Goal: Task Accomplishment & Management: Manage account settings

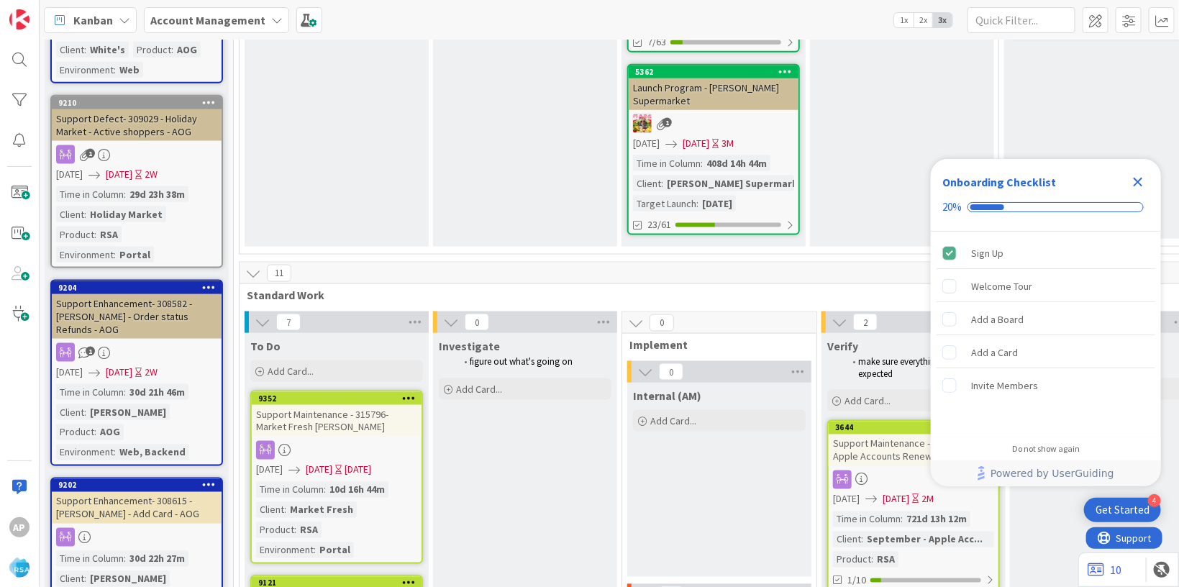
click at [1142, 178] on icon "Close Checklist" at bounding box center [1138, 182] width 9 height 9
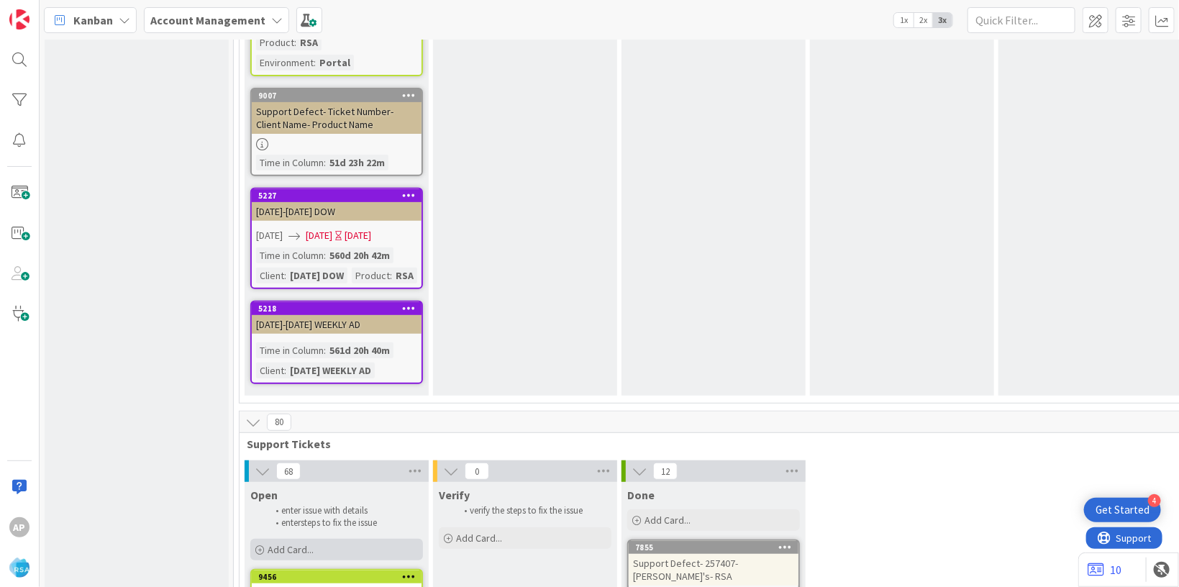
scroll to position [2982, 0]
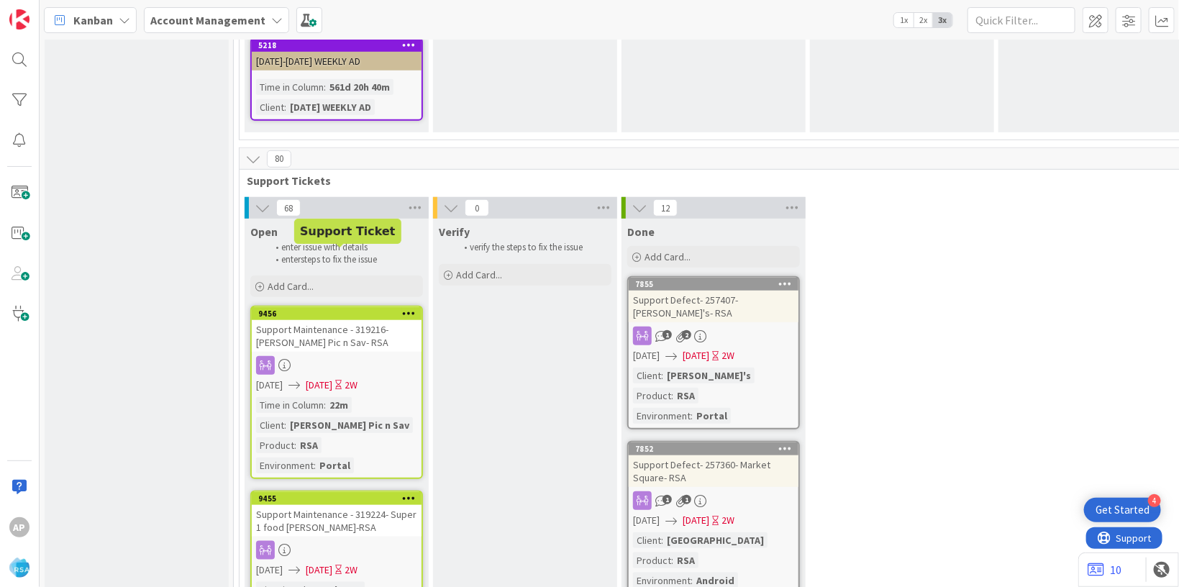
click at [318, 239] on div "enter issue with details enter steps to fix the issue" at bounding box center [336, 254] width 173 height 30
click at [297, 280] on span "Add Card..." at bounding box center [291, 286] width 46 height 13
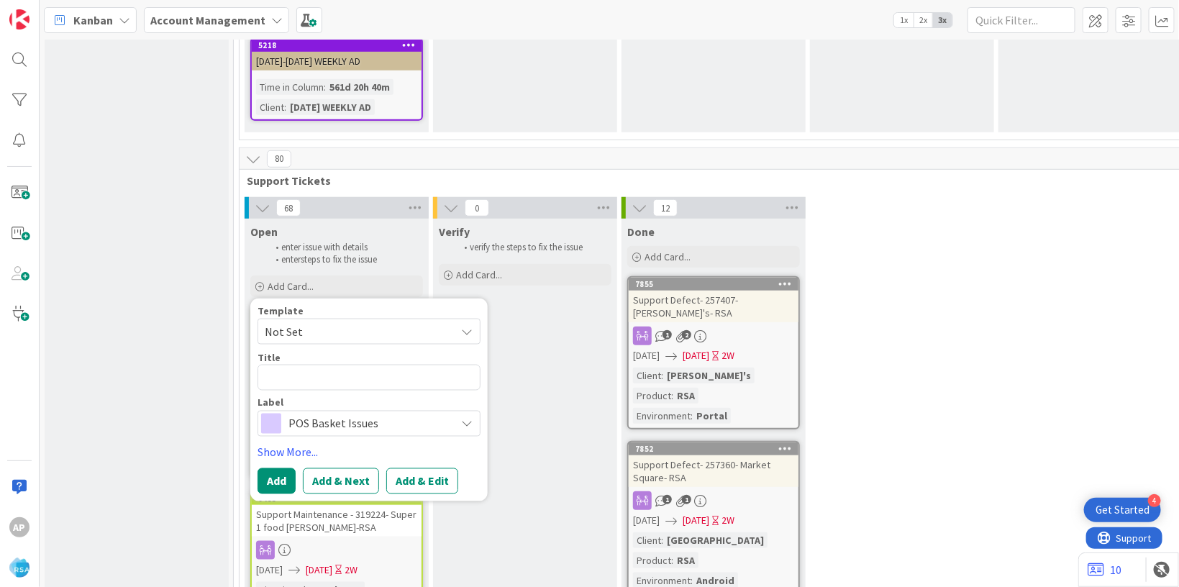
drag, startPoint x: 319, startPoint y: 260, endPoint x: 314, endPoint y: 278, distance: 19.4
click at [319, 319] on span "Not Set" at bounding box center [369, 332] width 223 height 26
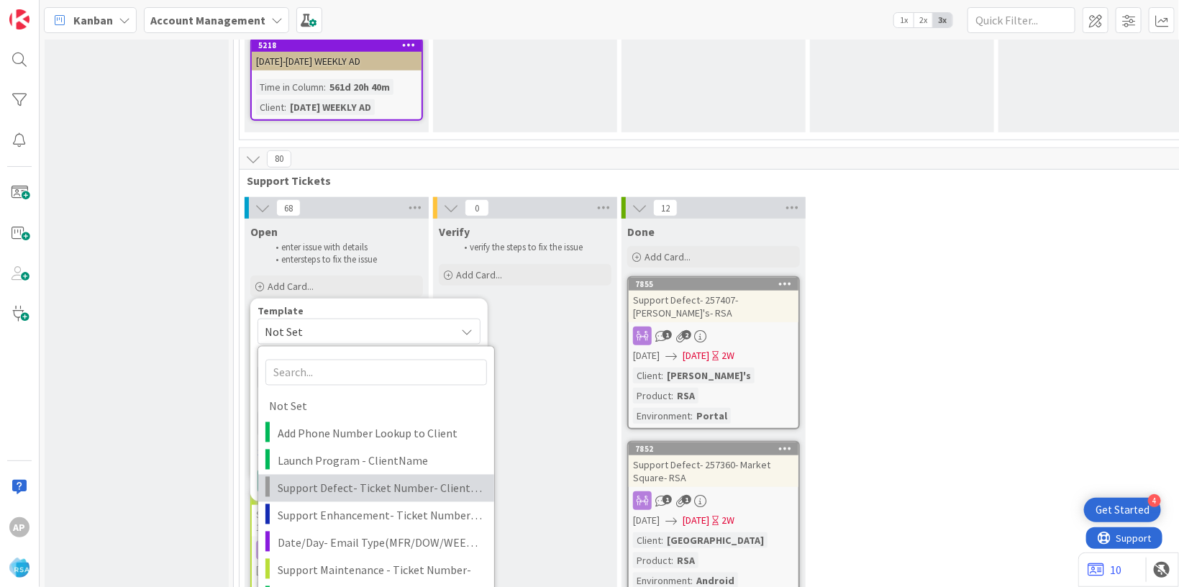
click at [335, 479] on span "Support Defect- Ticket Number- Client Name- Product Name" at bounding box center [381, 488] width 206 height 19
type textarea "x"
type textarea "Support Defect- Ticket Number- Client Name- Product Name"
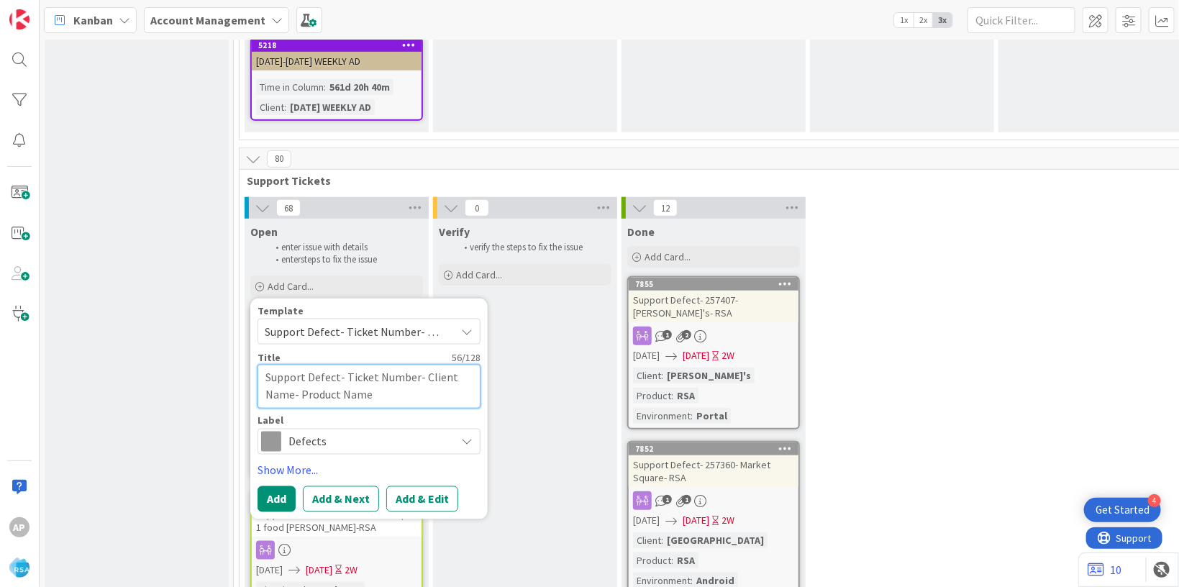
click at [415, 365] on textarea "Support Defect- Ticket Number- Client Name- Product Name" at bounding box center [369, 387] width 223 height 44
type textarea "x"
type textarea "Support Defect- Ticket Numbe- Client Name- Product Name"
type textarea "x"
type textarea "Support Defect- Ticket Numb- Client Name- Product Name"
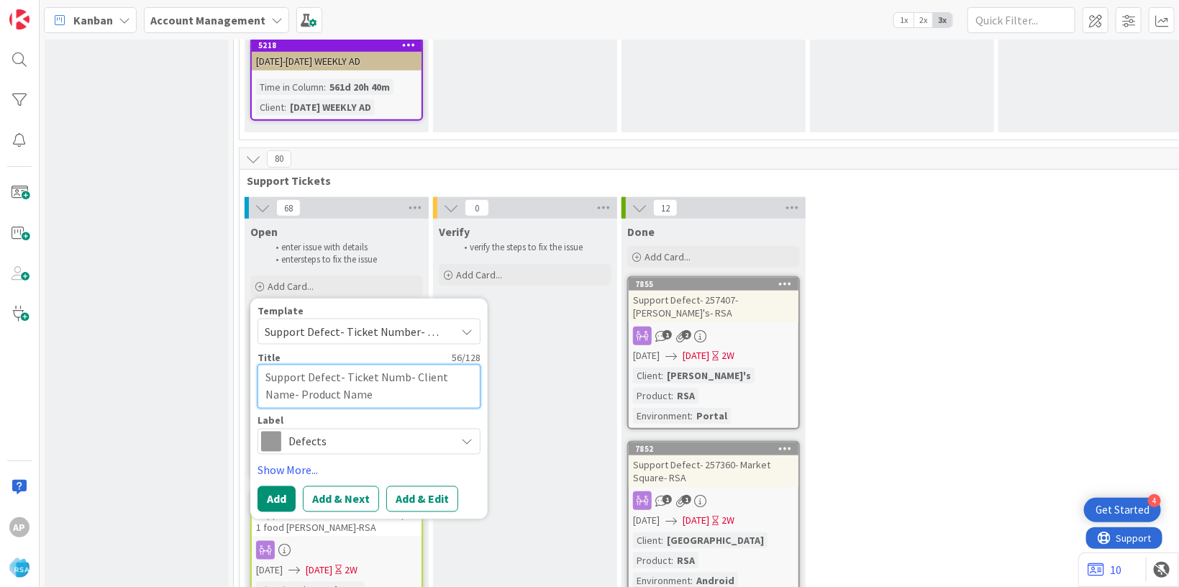
type textarea "x"
type textarea "Support Defect- Ticket Num- Client Name- Product Name"
type textarea "x"
type textarea "Support Defect- Ticket Nu- Client Name- Product Name"
type textarea "x"
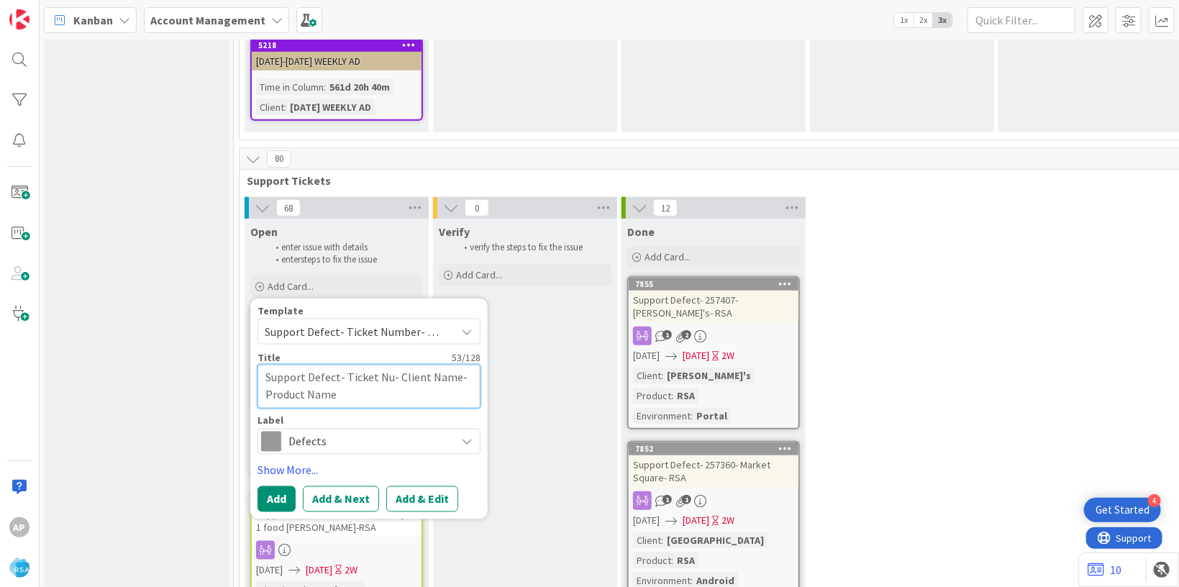
type textarea "Support Defect- Ticket N- Client Name- Product Name"
type textarea "x"
type textarea "Support Defect- Ticket - Client Name- Product Name"
type textarea "x"
type textarea "Support Defect- Ticket- Client Name- Product Name"
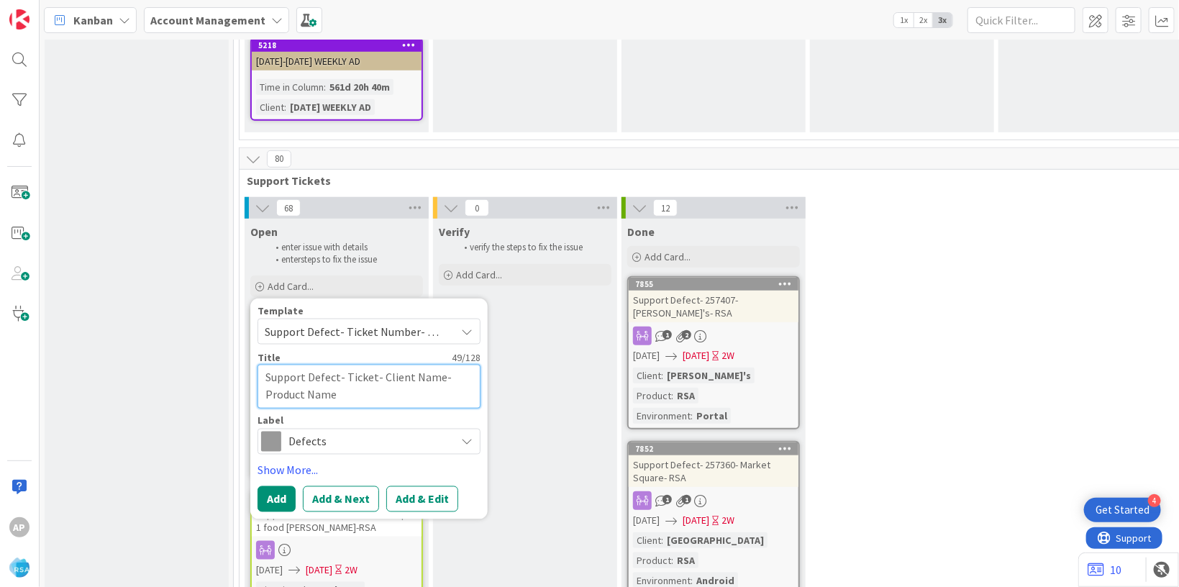
type textarea "x"
type textarea "Support Defect- Ticke- Client Name- Product Name"
type textarea "x"
type textarea "Support Defect- Tick- Client Name- Product Name"
type textarea "x"
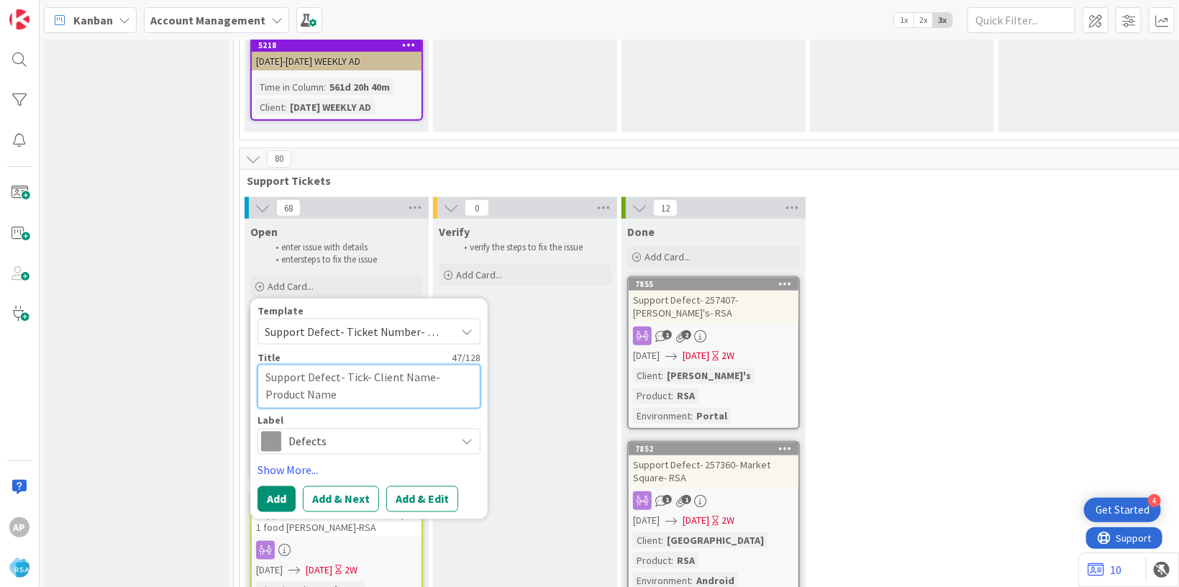
type textarea "Support Defect- Tic- Client Name- Product Name"
type textarea "x"
type textarea "Support Defect- Ti- Client Name- Product Name"
type textarea "x"
type textarea "Support Defect- T- Client Name- Product Name"
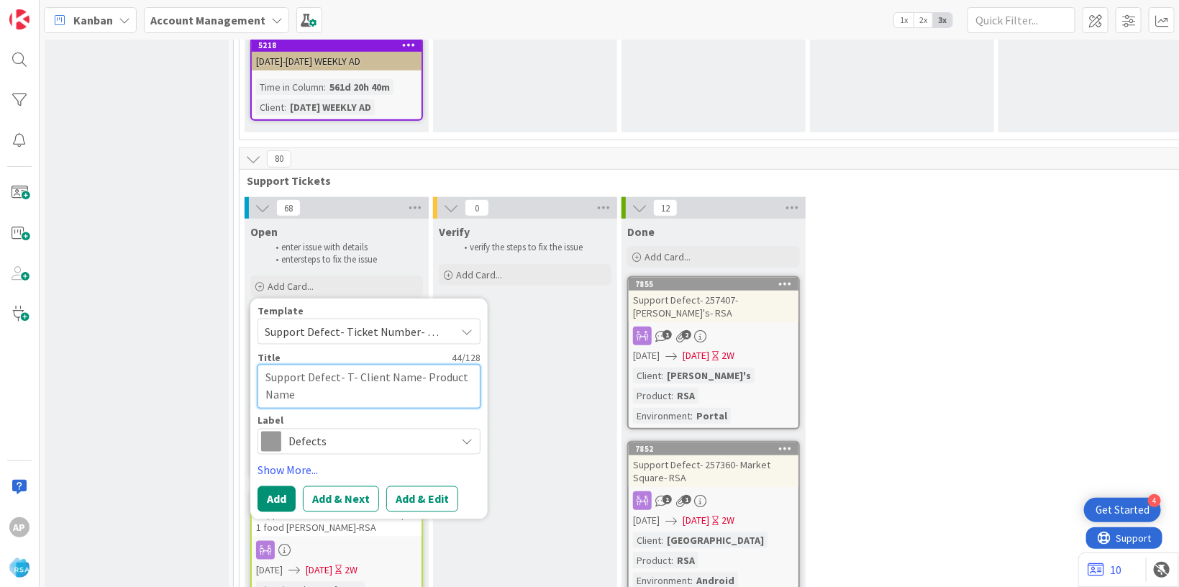
type textarea "x"
type textarea "Support Defect- - Client Name- Product Name"
type textarea "x"
type textarea "Support Defect- 3- Client Name- Product Name"
type textarea "x"
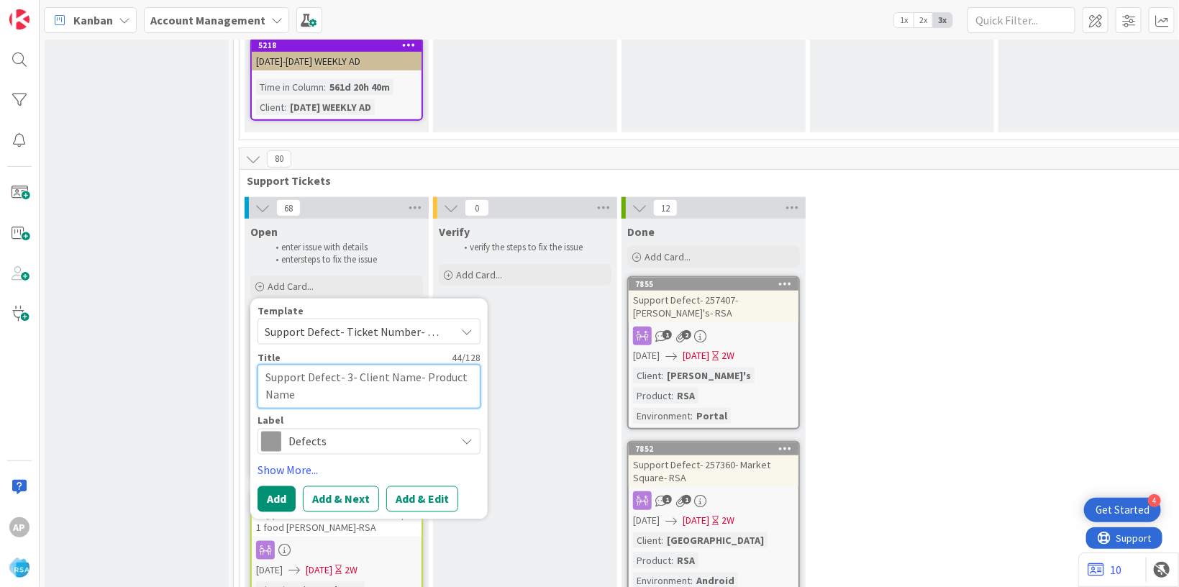
type textarea "Support Defect- 31- Client Name- Product Name"
type textarea "x"
type textarea "Support Defect- 319- Client Name- Product Name"
type textarea "x"
type textarea "Support Defect- 3191- Client Name- Product Name"
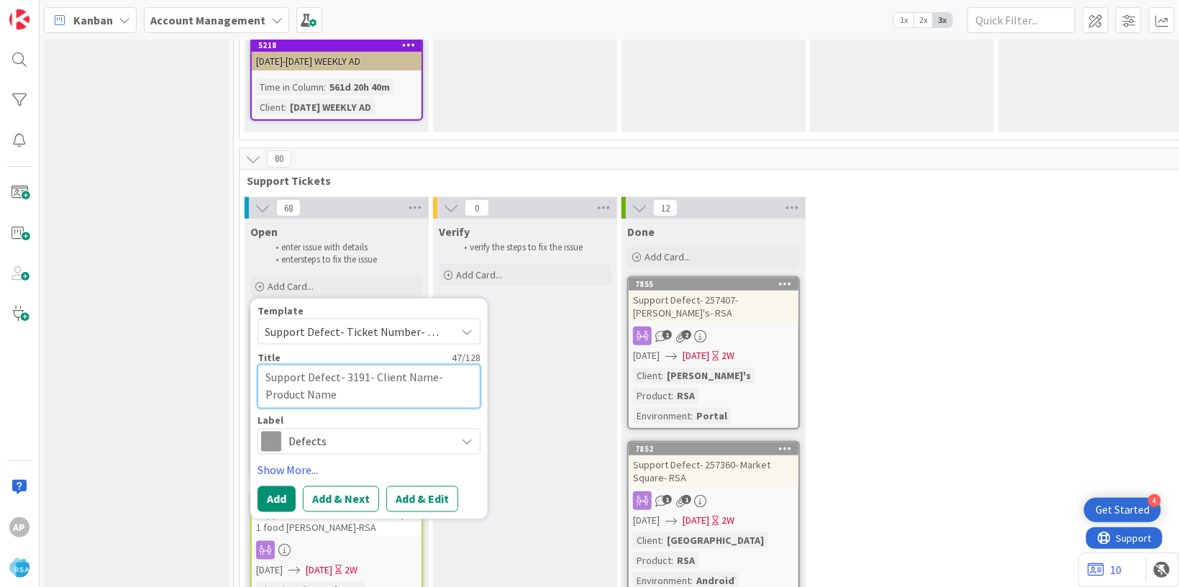
type textarea "x"
type textarea "Support Defect- 31919- Client Name- Product Name"
type textarea "x"
type textarea "Support Defect- 319193- Client Name- Product Name"
drag, startPoint x: 440, startPoint y: 315, endPoint x: 472, endPoint y: 426, distance: 115.2
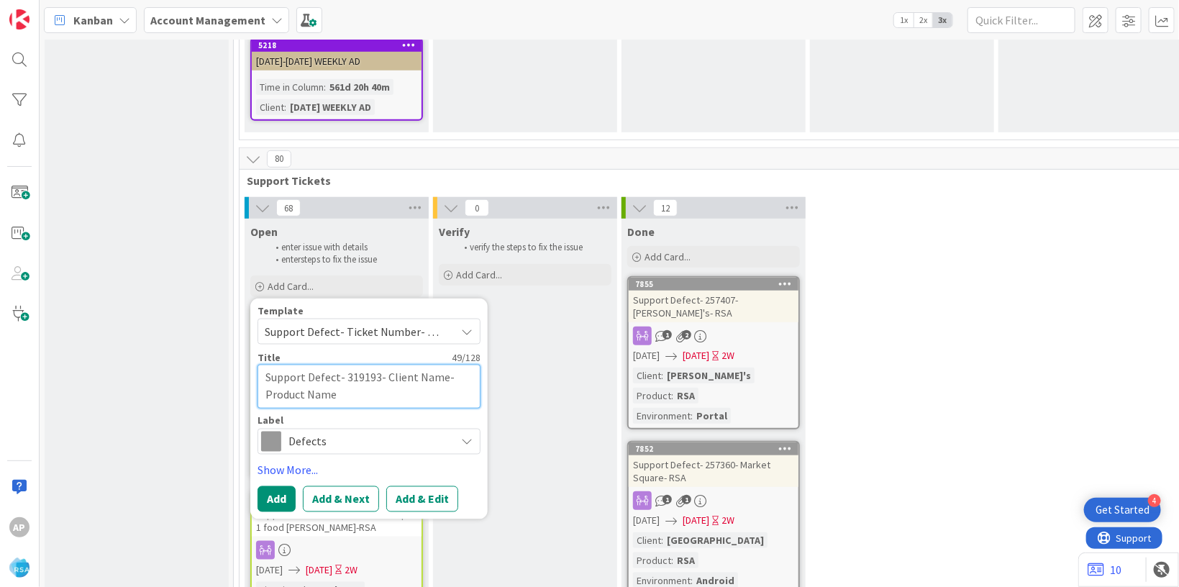
click at [440, 365] on textarea "Support Defect- 319193- Client Name- Product Name" at bounding box center [369, 387] width 223 height 44
type textarea "x"
type textarea "Support Defect- 319193- Client Nam- Product Name"
type textarea "x"
type textarea "Support Defect- 319193- Client Na- Product Name"
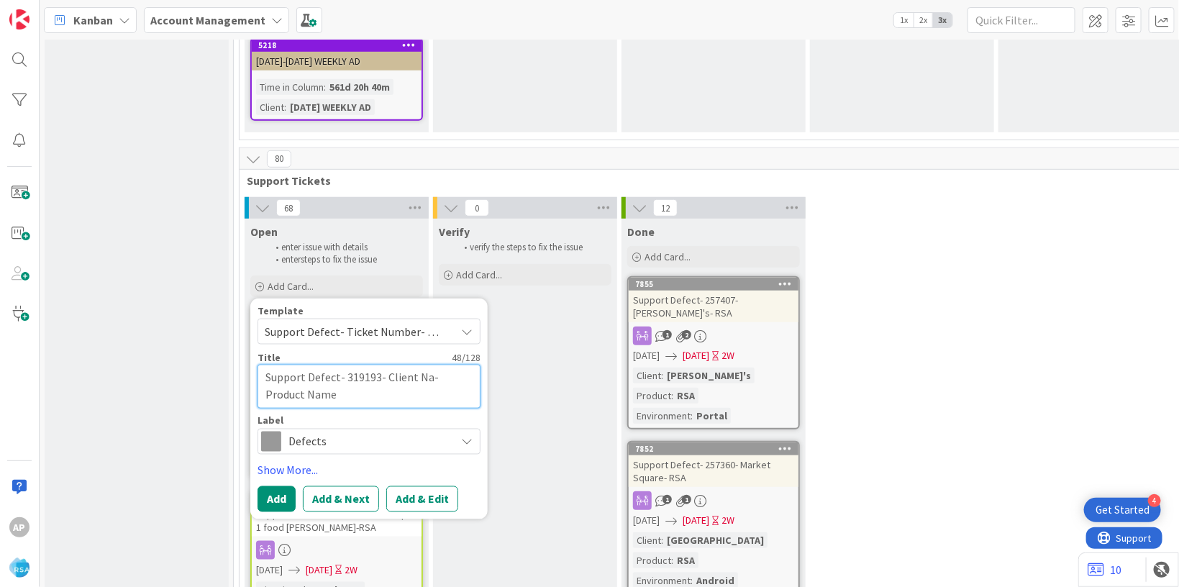
type textarea "x"
type textarea "Support Defect- 319193- Client N- Product Name"
type textarea "x"
type textarea "Support Defect- 319193- Client - Product Name"
type textarea "x"
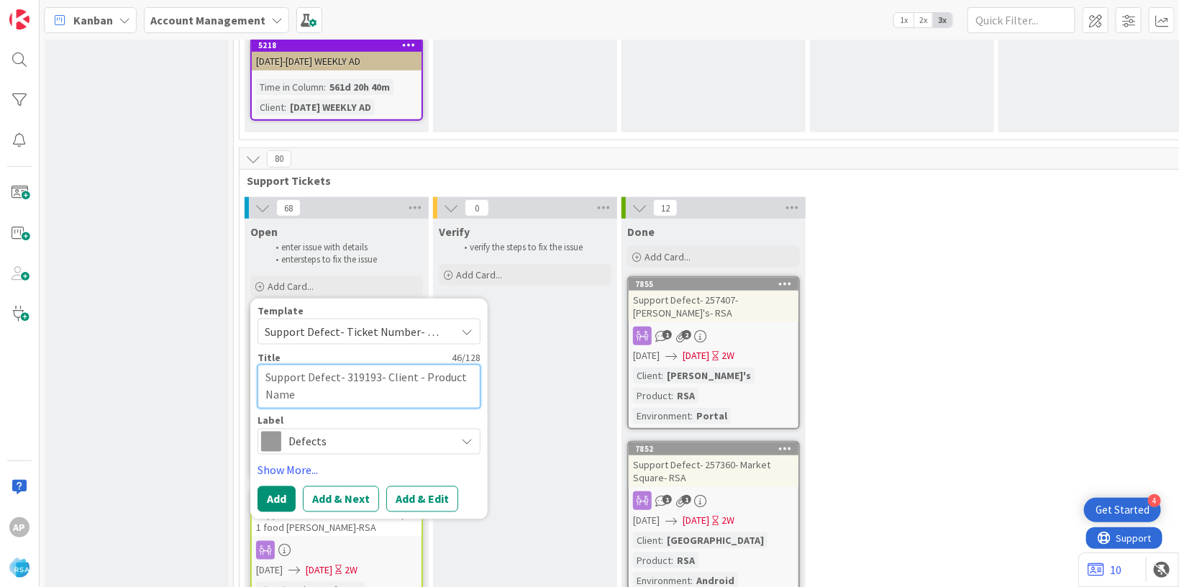
type textarea "Support Defect- 319193- Client- Product Name"
type textarea "x"
type textarea "Support Defect- 319193- Clien- Product Name"
type textarea "x"
type textarea "Support Defect- 319193- Clie- Product Name"
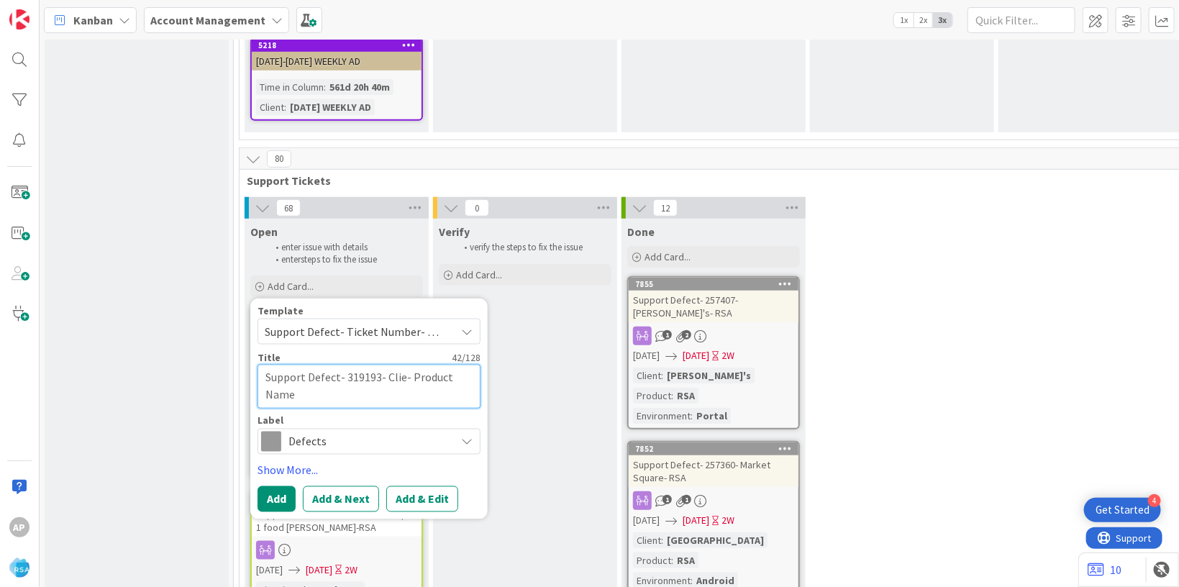
type textarea "x"
type textarea "Support Defect- 319193- Cli- Product Name"
type textarea "x"
type textarea "Support Defect- 319193- Cl- Product Name"
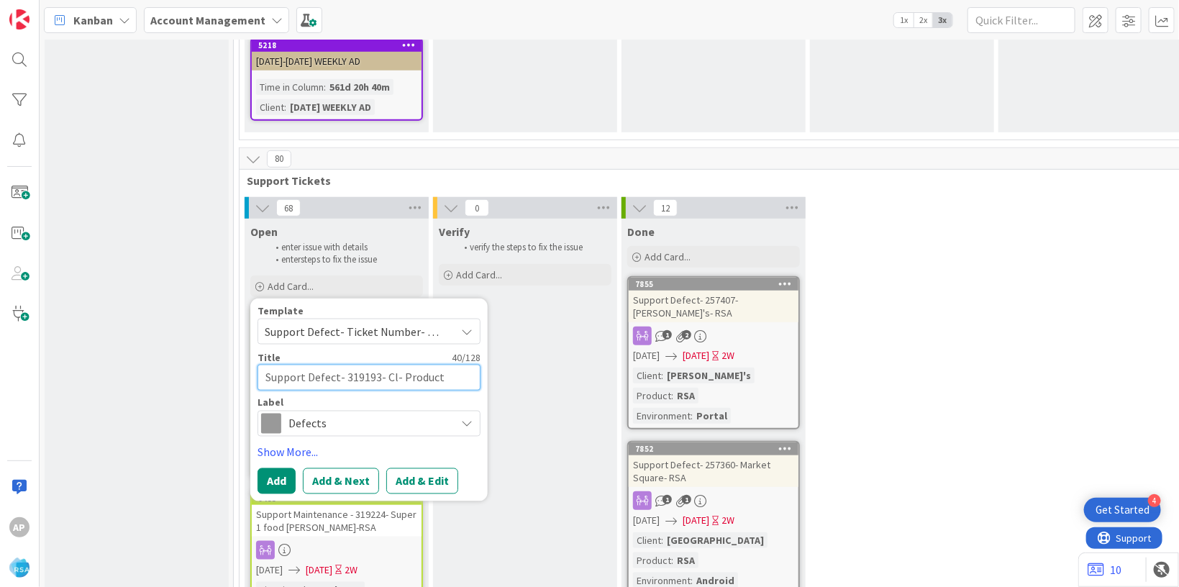
type textarea "x"
type textarea "Support Defect- 319193- C- Product Name"
type textarea "x"
type textarea "Support Defect- 319193- - Product Name"
type textarea "x"
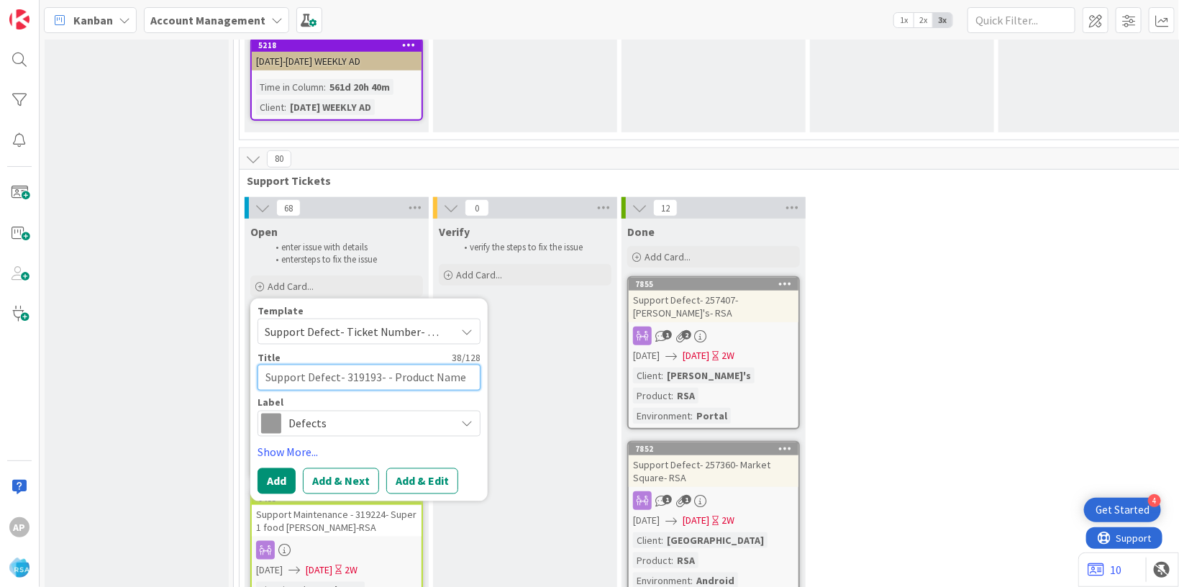
type textarea "Support Defect- 319193- C- Product Name"
type textarea "x"
type textarea "Support Defect- 319193- Cl- Product Name"
type textarea "x"
type textarea "Support Defect- 319193- Cli- Product Name"
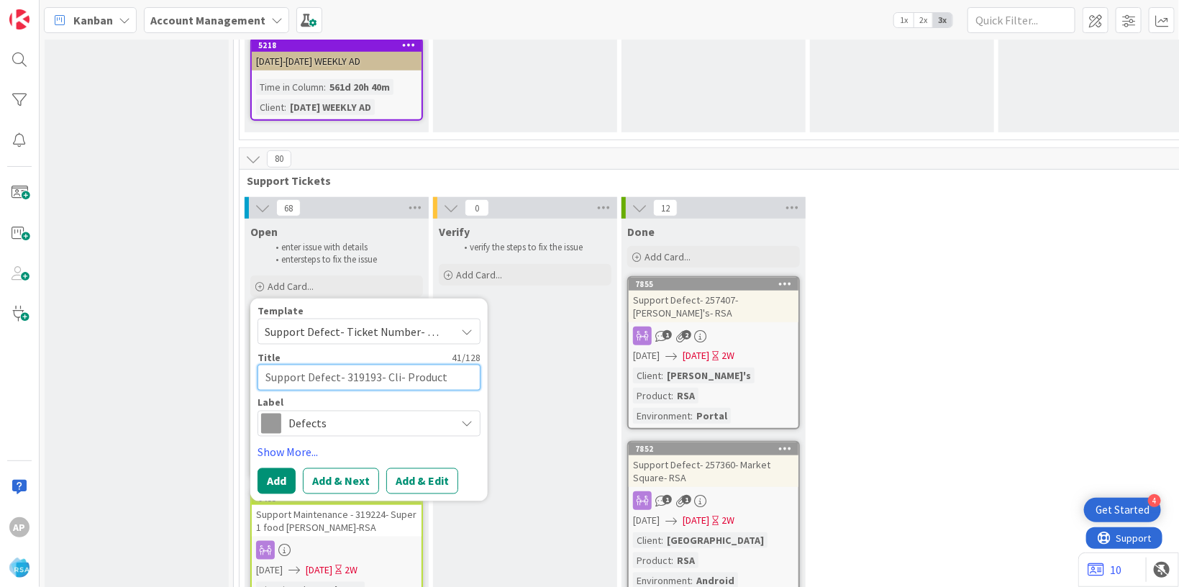
type textarea "x"
type textarea "Support Defect- 319193- Clip- Product Name"
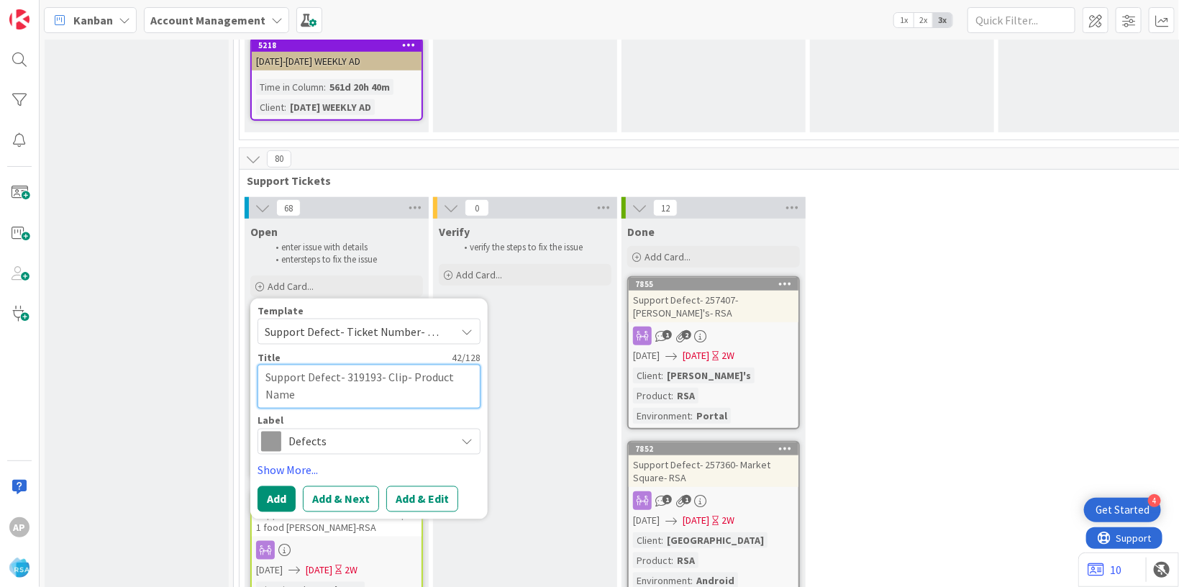
type textarea "x"
type textarea "Support Defect- 319193- Cli- Product Name"
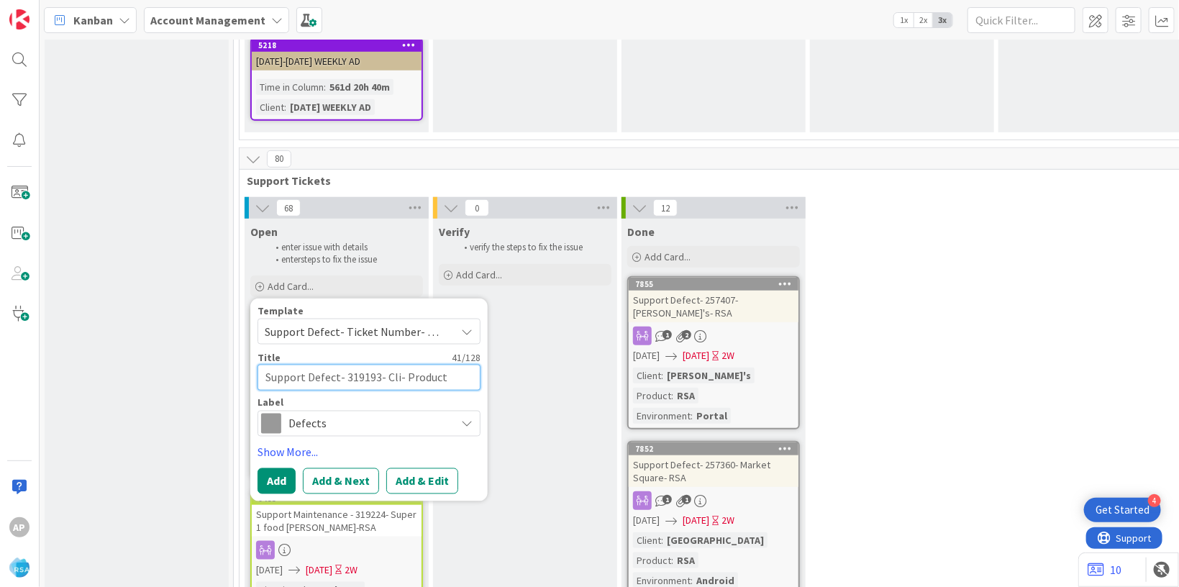
type textarea "x"
type textarea "Support Defect- 319193- Cl- Product Name"
type textarea "x"
type textarea "Support Defect- 319193- C- Product Name"
type textarea "x"
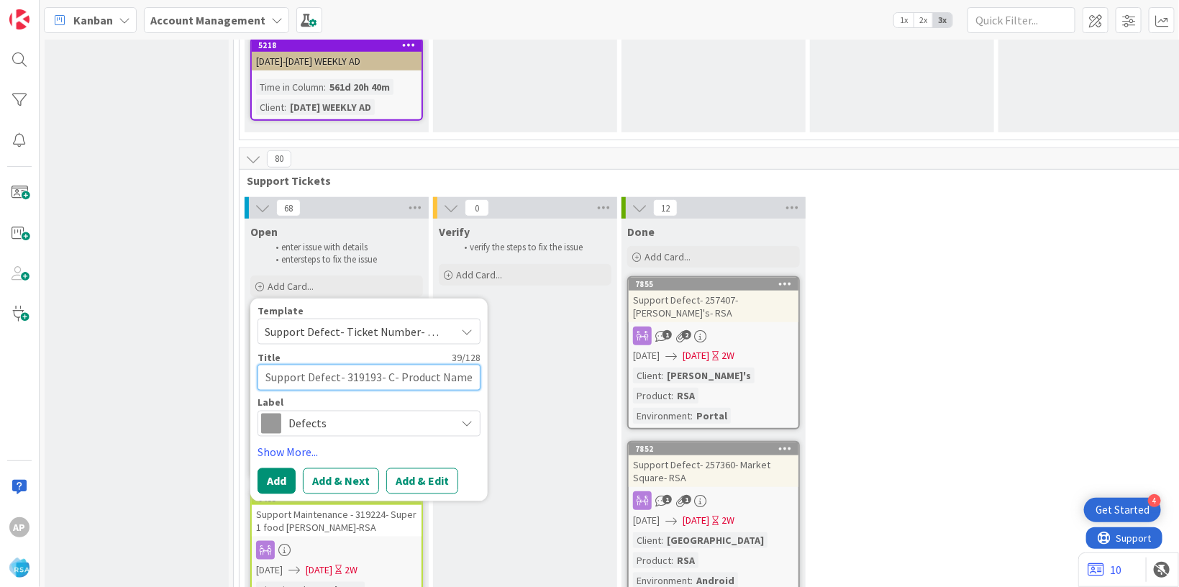
type textarea "Support Defect- 319193- - Product Name"
type textarea "x"
type textarea "Support Defect- 319193- M- Product Name"
type textarea "x"
type textarea "Support Defect- 319193- Ma- Product Name"
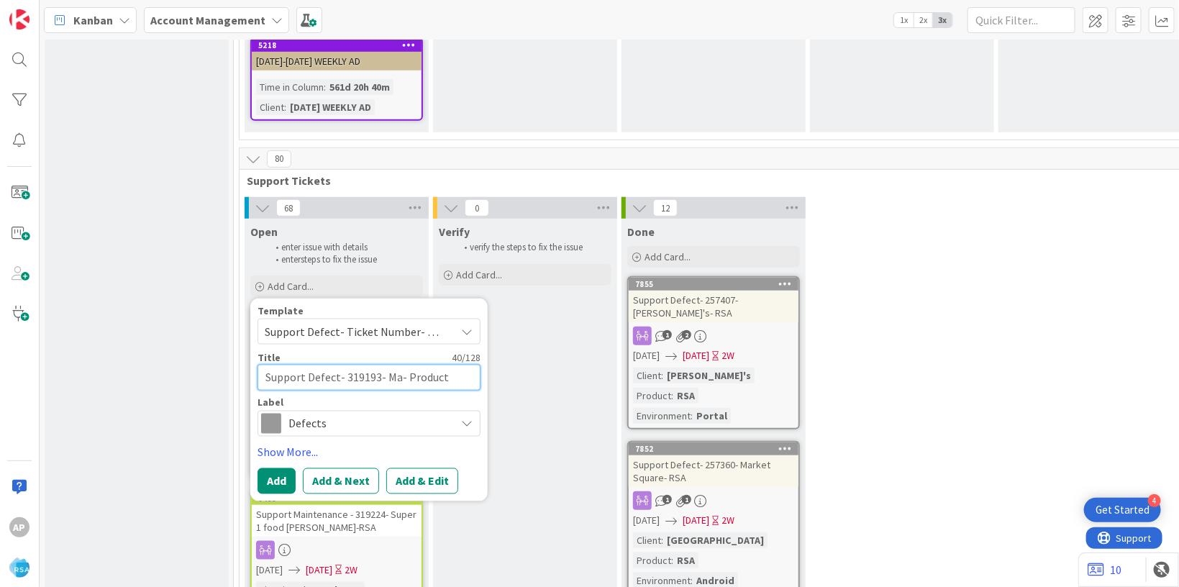
type textarea "x"
type textarea "Support Defect- 319193- Mar- Product Name"
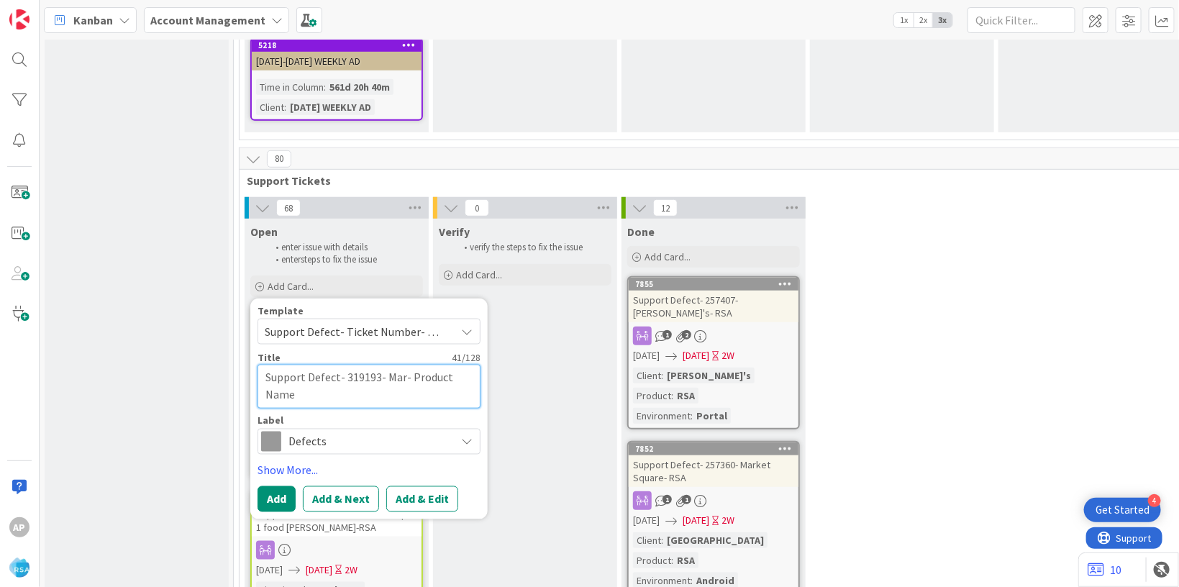
type textarea "x"
type textarea "Support Defect- 319193- Mark- Product Name"
type textarea "x"
type textarea "Support Defect- 319193- Marke- Product Name"
type textarea "x"
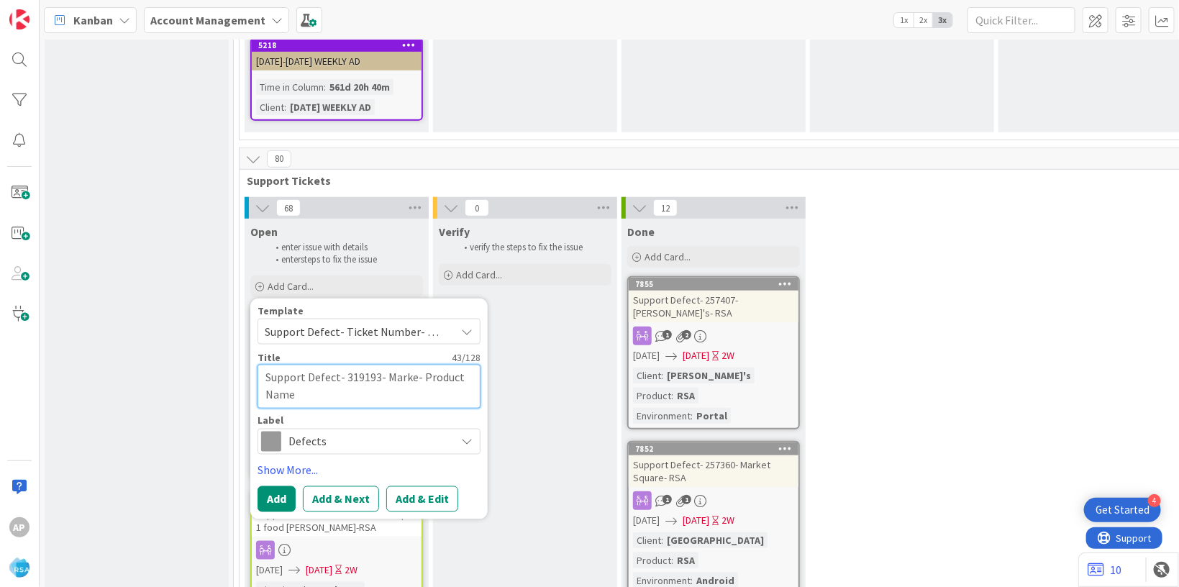
type textarea "Support Defect- 319193- Market- Product Name"
type textarea "x"
type textarea "Support Defect- 319193- Market - Product Name"
type textarea "x"
type textarea "Support Defect- 319193- Market F- Product Name"
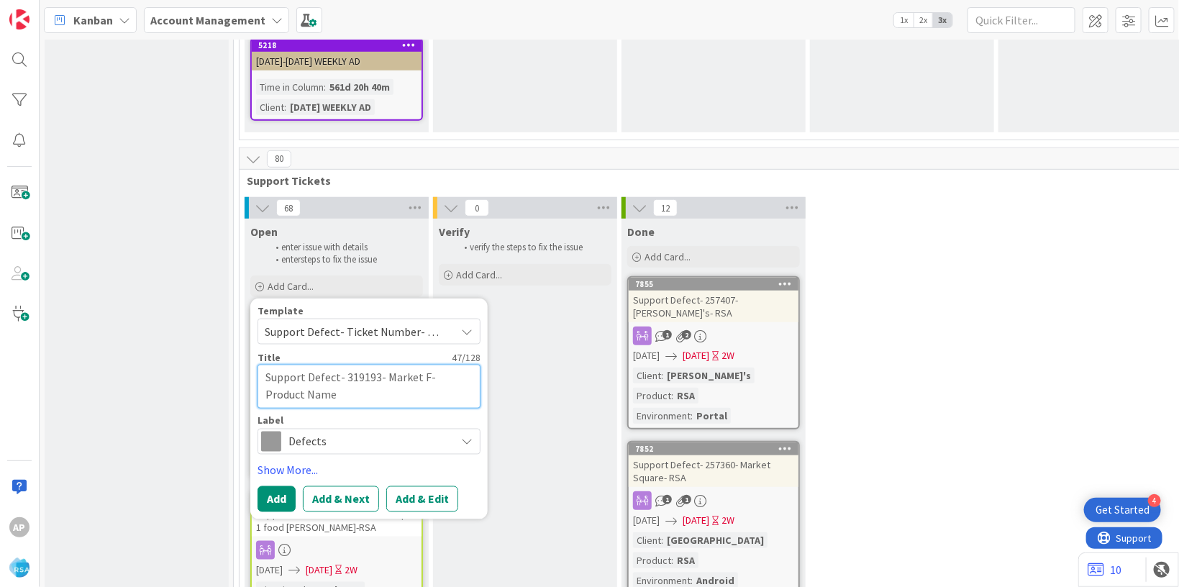
type textarea "x"
type textarea "Support Defect- 319193- Market Fr- Product Name"
type textarea "x"
type textarea "Support Defect- 319193- Market Fre- Product Name"
type textarea "x"
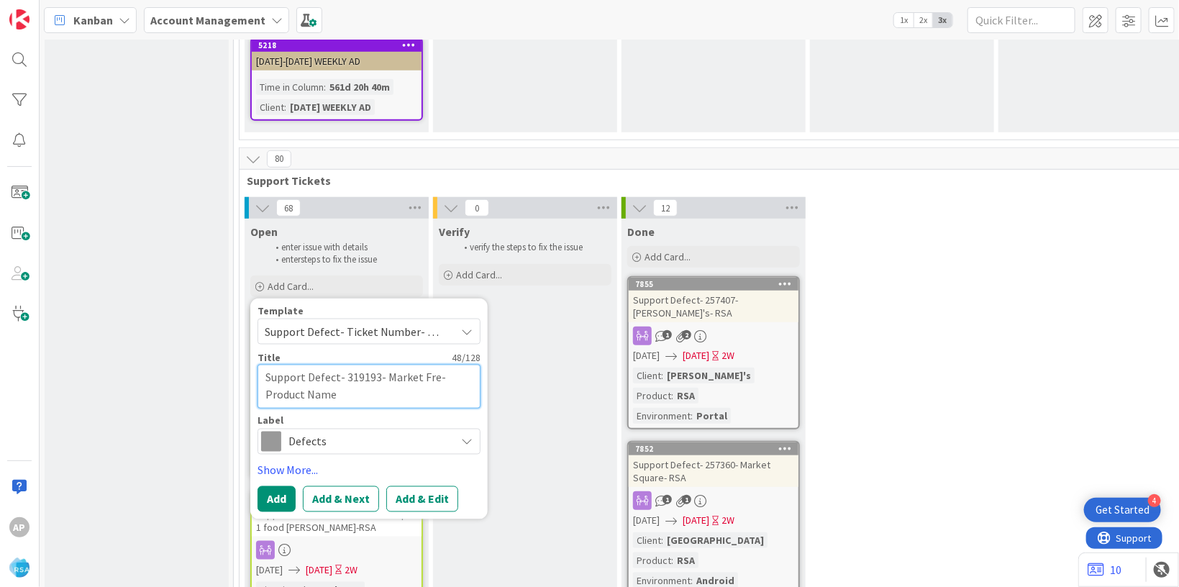
type textarea "Support Defect- 319193- Market Fres- Product Name"
type textarea "x"
type textarea "Support Defect- 319193- Market Fresh- Product Name"
type textarea "x"
type textarea "Support Defect- 319193- Market Fresh K- Product Name"
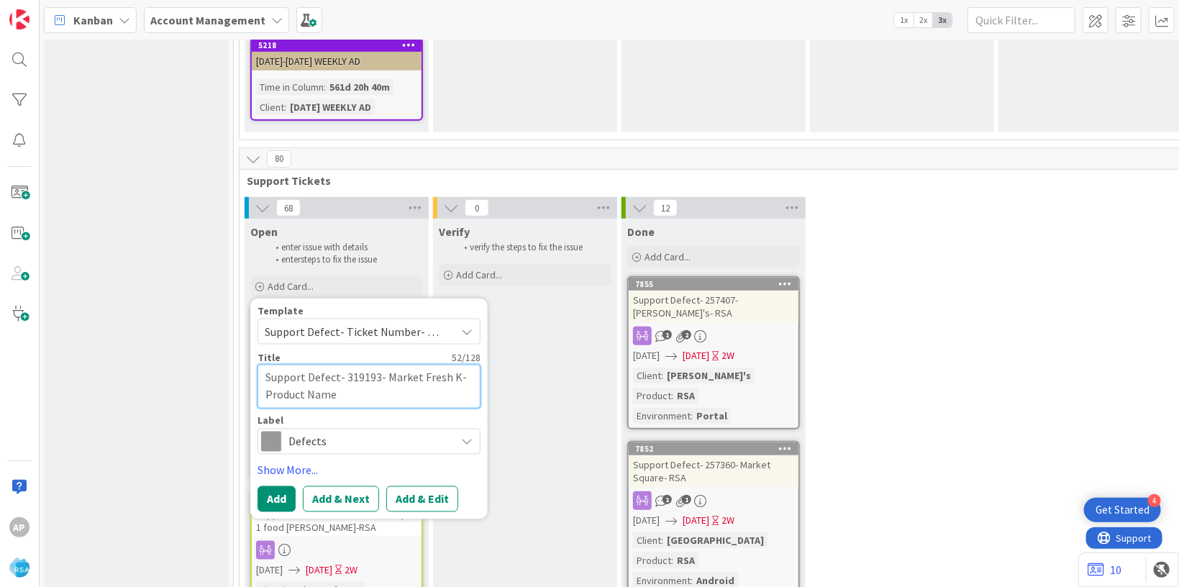
type textarea "x"
type textarea "Support Defect- 319193- Market Fresh Ki- Product Name"
type textarea "x"
type textarea "Support Defect- 319193- Market Fresh Kir- Product Name"
type textarea "x"
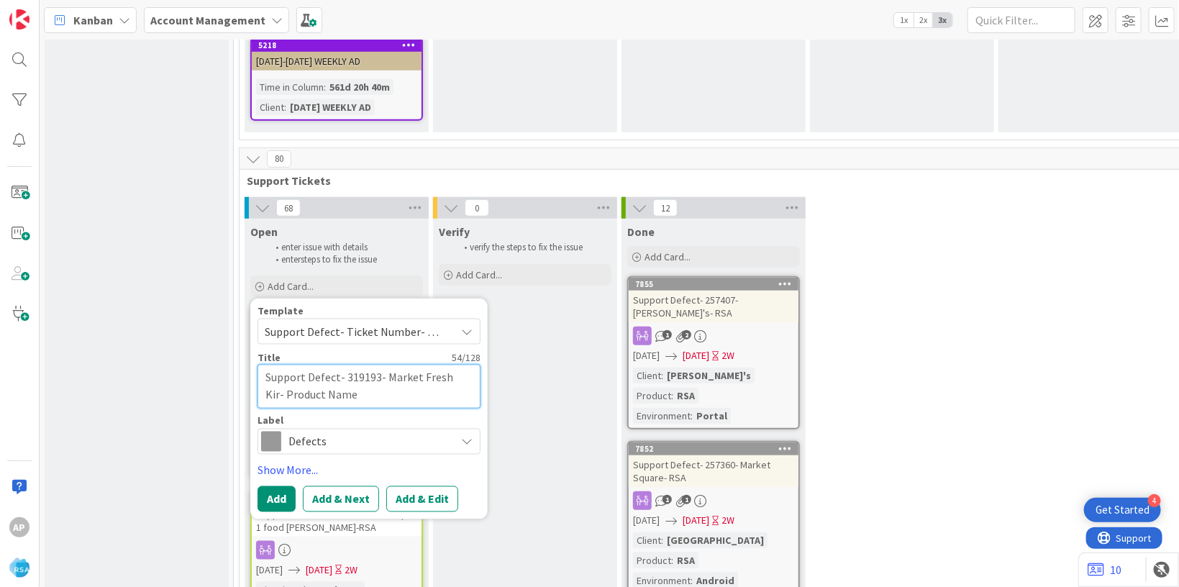
type textarea "Support Defect- 319193- Market Fresh Kirb- Product Name"
type textarea "x"
type textarea "Support Defect- 319193- Market Fresh [PERSON_NAME]- Product Name"
click at [374, 365] on textarea "Support Defect- 319193- Market Fresh [PERSON_NAME]- Product Name" at bounding box center [369, 387] width 223 height 44
type textarea "x"
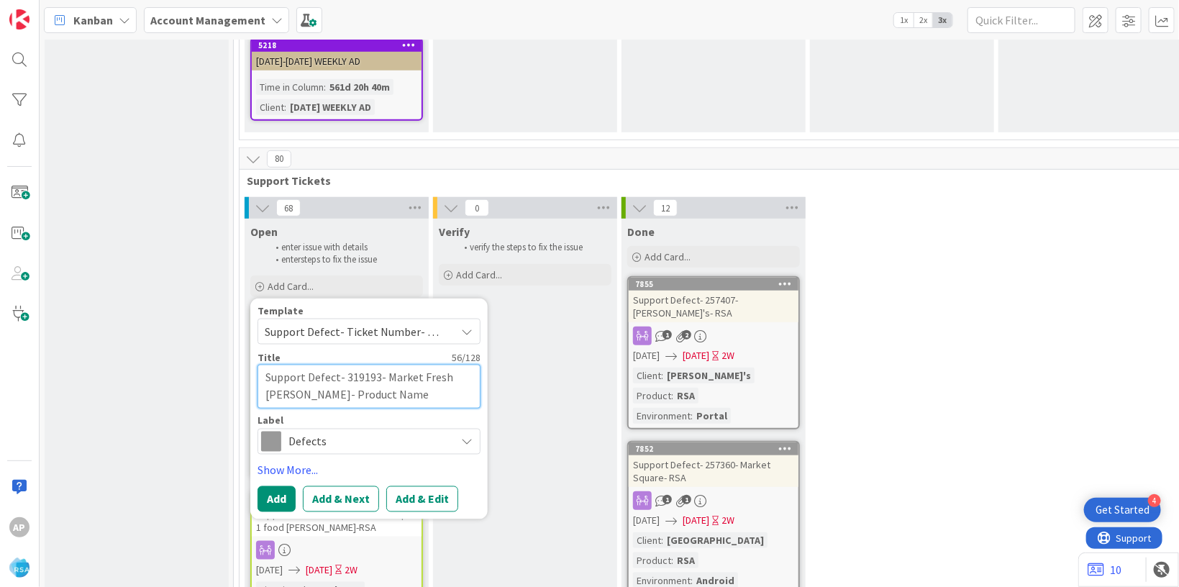
type textarea "Support Defect- 319193- Market Fresh [PERSON_NAME]- Product Nam"
type textarea "x"
type textarea "Support Defect- 319193- Market Fresh [PERSON_NAME]- Product Na"
type textarea "x"
type textarea "Support Defect- 319193- Market Fresh [PERSON_NAME]- Product N"
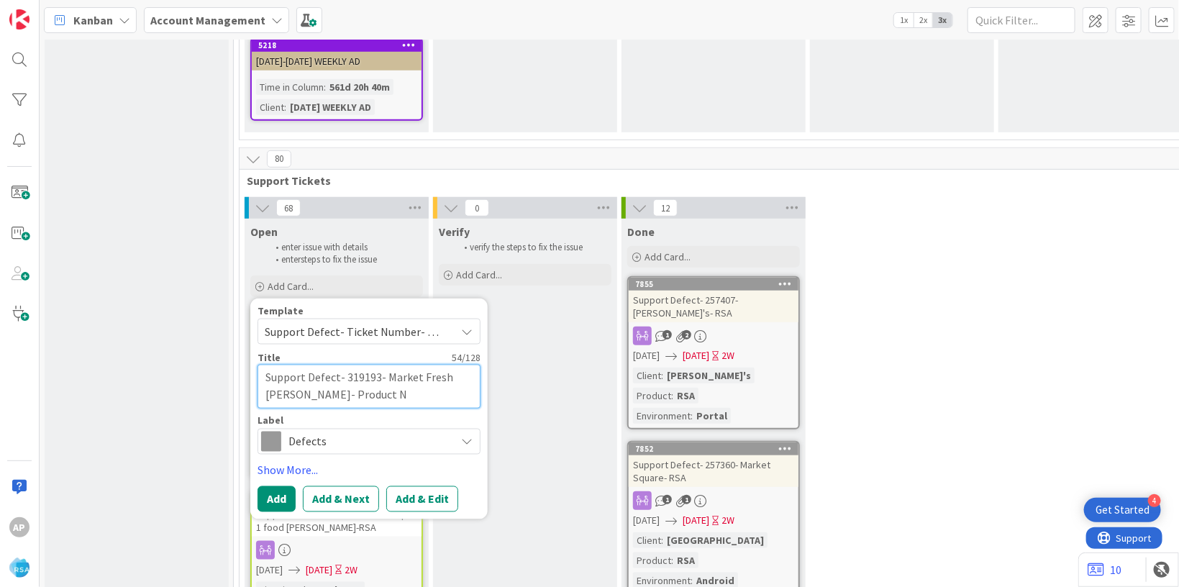
type textarea "x"
type textarea "Support Defect- 319193- Market Fresh [PERSON_NAME]- Product"
type textarea "x"
type textarea "Support Defect- 319193- Market Fresh [PERSON_NAME]- Product"
type textarea "x"
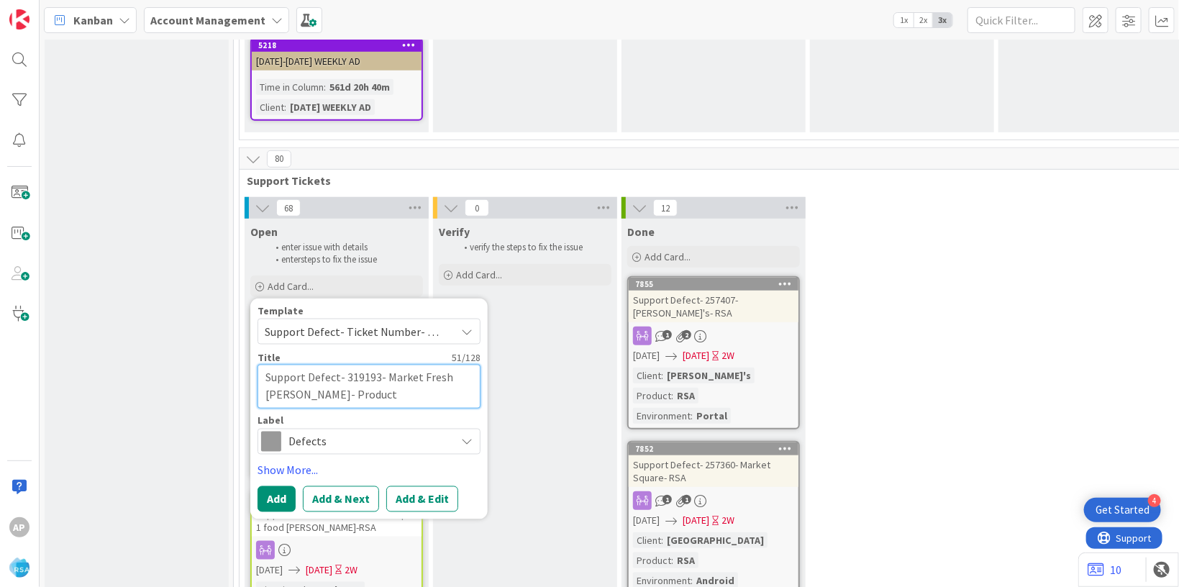
type textarea "Support Defect- 319193- Market Fresh [PERSON_NAME]- Produc"
type textarea "x"
type textarea "Support Defect- 319193- Market Fresh [PERSON_NAME]- Produ"
type textarea "x"
type textarea "Support Defect- 319193- Market Fresh [PERSON_NAME]- Prod"
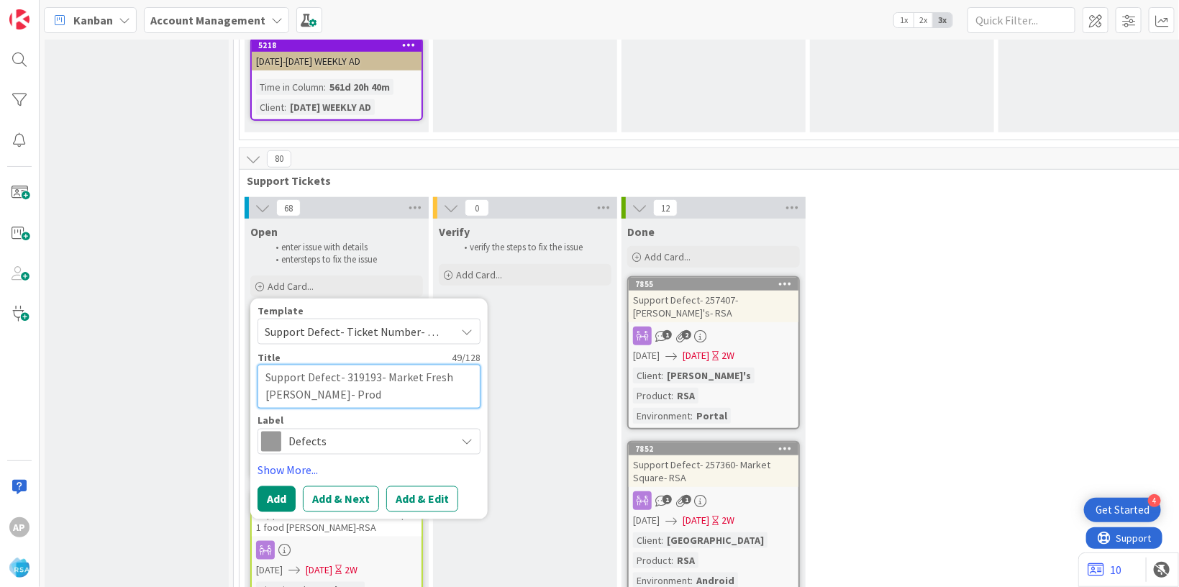
type textarea "x"
type textarea "Support Defect- 319193- Market Fresh [PERSON_NAME]- Pro"
type textarea "x"
type textarea "Support Defect- 319193- Market Fresh Kirby- Pr"
type textarea "x"
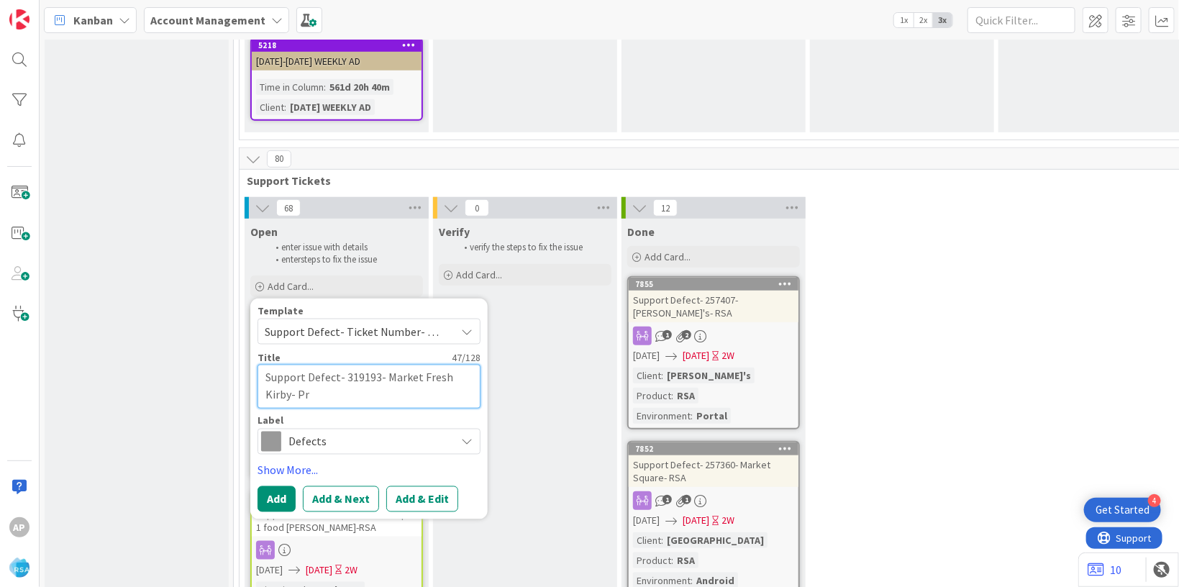
type textarea "Support Defect- 319193- Market Fresh [PERSON_NAME]- P"
type textarea "x"
type textarea "Support Defect- 319193- Market Fresh [PERSON_NAME]-"
type textarea "x"
type textarea "Support Defect- 319193- Market Fresh [PERSON_NAME]- R"
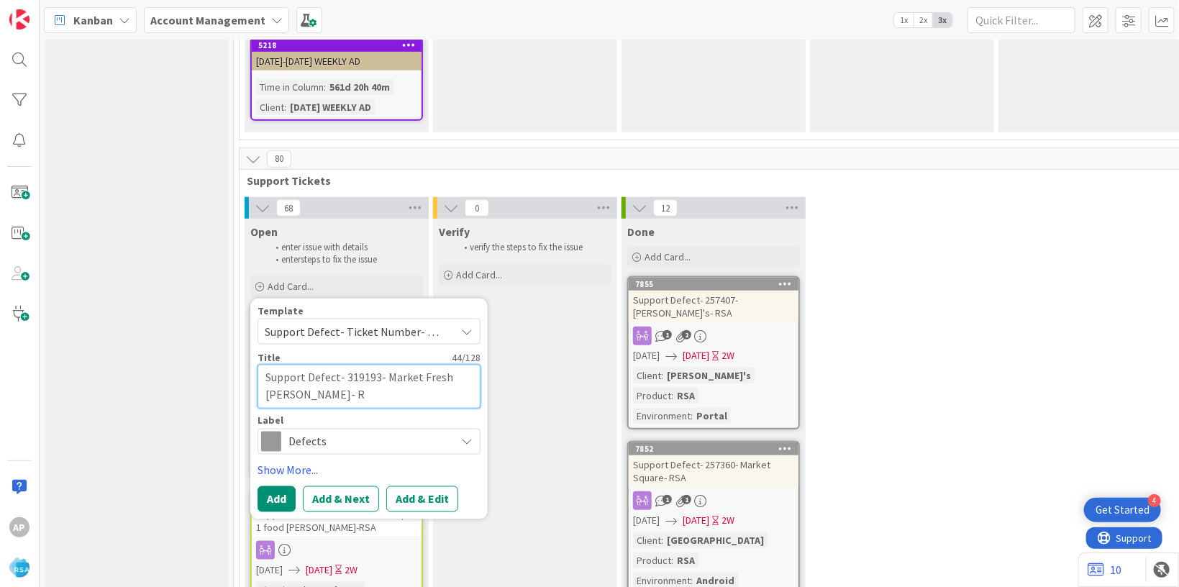
type textarea "x"
type textarea "Support Defect- 319193- Market Fresh Kirby- RS"
type textarea "x"
type textarea "Support Defect- 319193- Market Fresh [PERSON_NAME]- RSA"
click at [435, 486] on button "Add & Edit" at bounding box center [422, 499] width 72 height 26
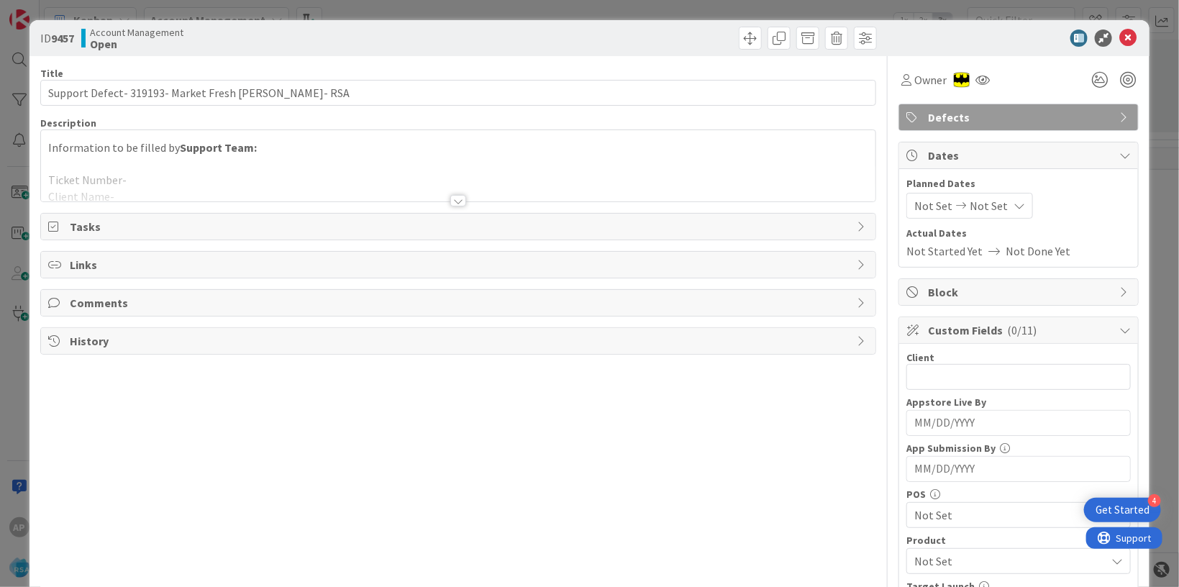
click at [243, 171] on div at bounding box center [458, 183] width 835 height 37
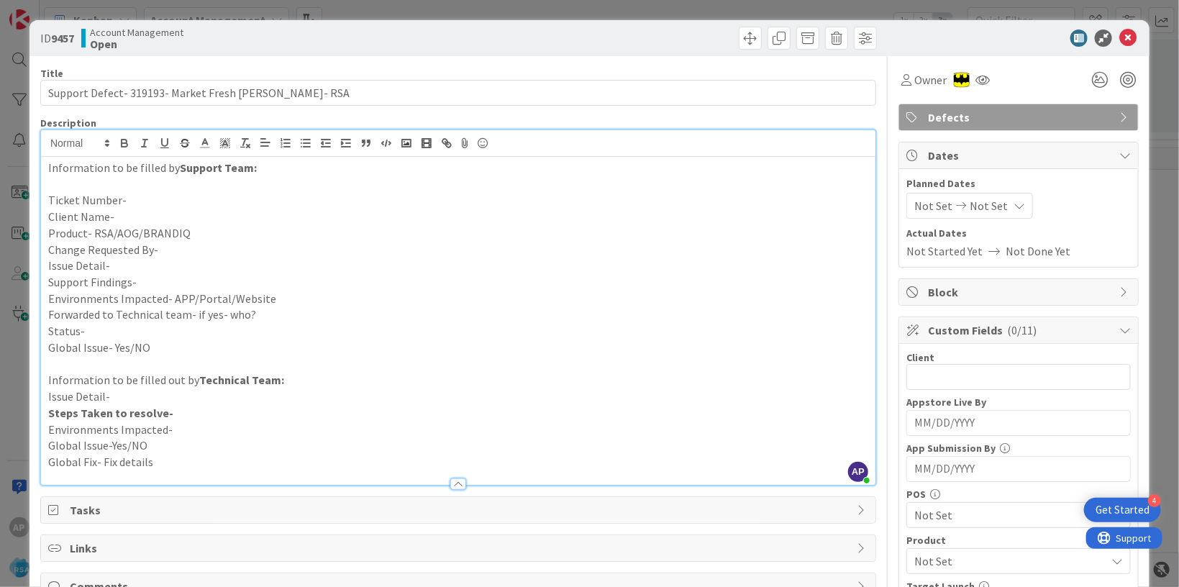
click at [134, 199] on p "Ticket Number-" at bounding box center [458, 200] width 820 height 17
click at [126, 221] on p "Client Name-" at bounding box center [458, 217] width 820 height 17
click at [199, 232] on p "Product- RSA/AOG/BRANDIQ" at bounding box center [458, 233] width 820 height 17
click at [173, 249] on p "Change Requested By-" at bounding box center [458, 250] width 820 height 17
click at [150, 264] on p "Issue Detail-" at bounding box center [458, 266] width 820 height 17
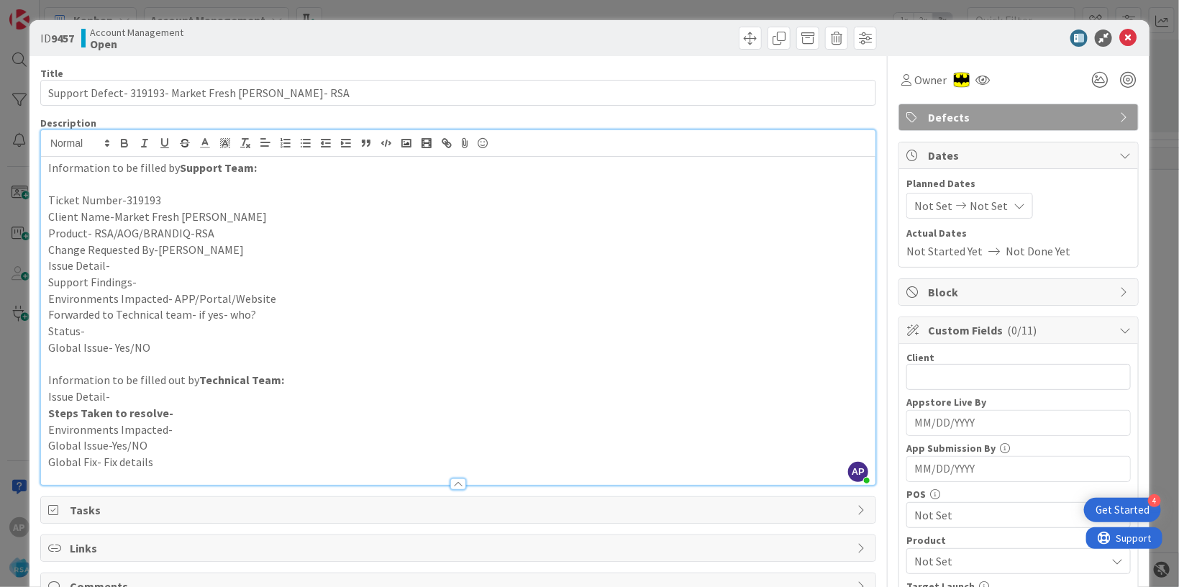
click at [123, 257] on p "Change Requested By-[PERSON_NAME]" at bounding box center [458, 250] width 820 height 17
click at [127, 263] on p "Issue Detail-" at bounding box center [458, 266] width 820 height 17
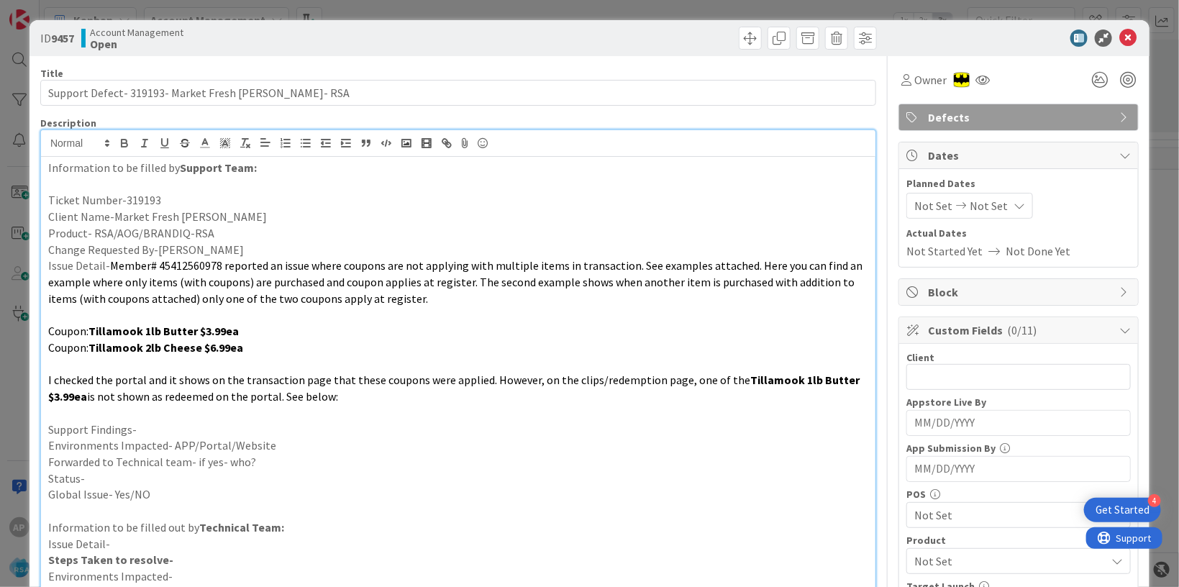
click at [178, 424] on p "Support Findings-" at bounding box center [458, 430] width 820 height 17
click at [317, 443] on p "Environments Impacted- APP/Portal/Website" at bounding box center [458, 445] width 820 height 17
click at [282, 461] on p "Forwarded to Technical team- if yes- who?" at bounding box center [458, 462] width 820 height 17
click at [101, 477] on p "Status-" at bounding box center [458, 479] width 820 height 17
click at [176, 478] on p "Status-We have forwadede to Anil" at bounding box center [458, 479] width 820 height 17
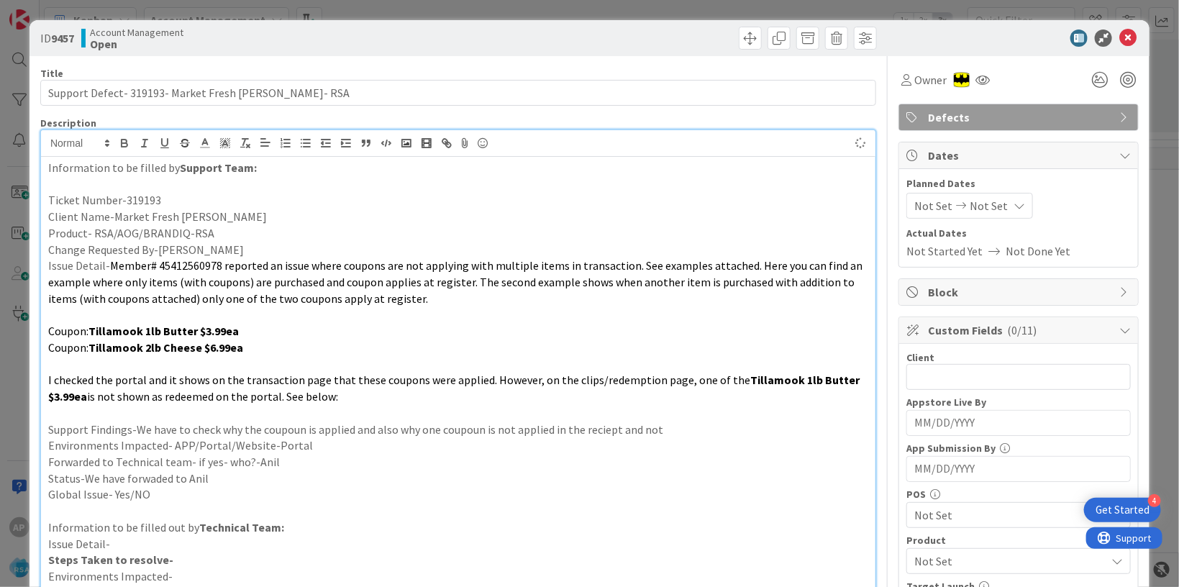
click at [927, 203] on span "Not Set" at bounding box center [934, 205] width 38 height 17
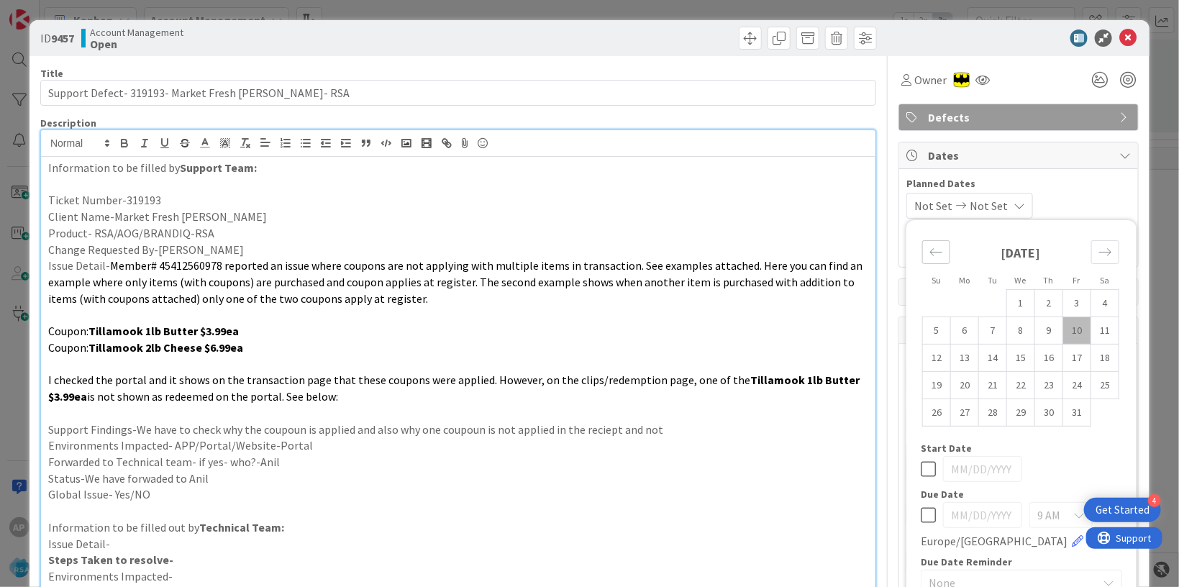
click at [933, 258] on div "Move backward to switch to the previous month." at bounding box center [936, 252] width 28 height 24
click at [951, 413] on td "29" at bounding box center [965, 412] width 28 height 27
type input "[DATE]"
click at [1092, 258] on div "Move forward to switch to the next month." at bounding box center [1106, 252] width 28 height 24
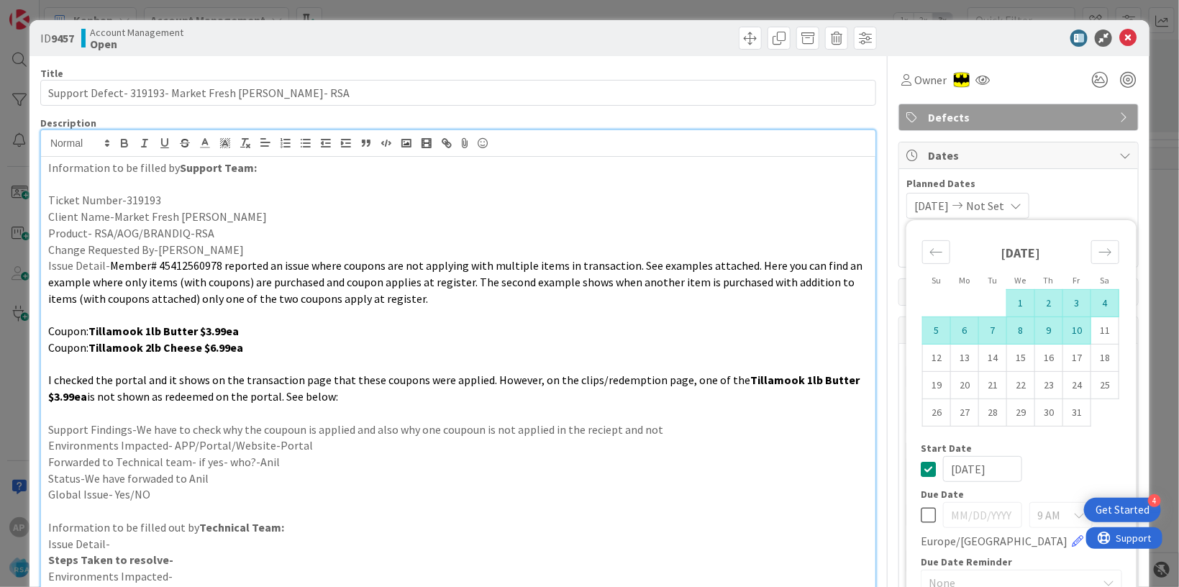
click at [1063, 332] on td "10" at bounding box center [1077, 330] width 28 height 27
type input "[DATE]"
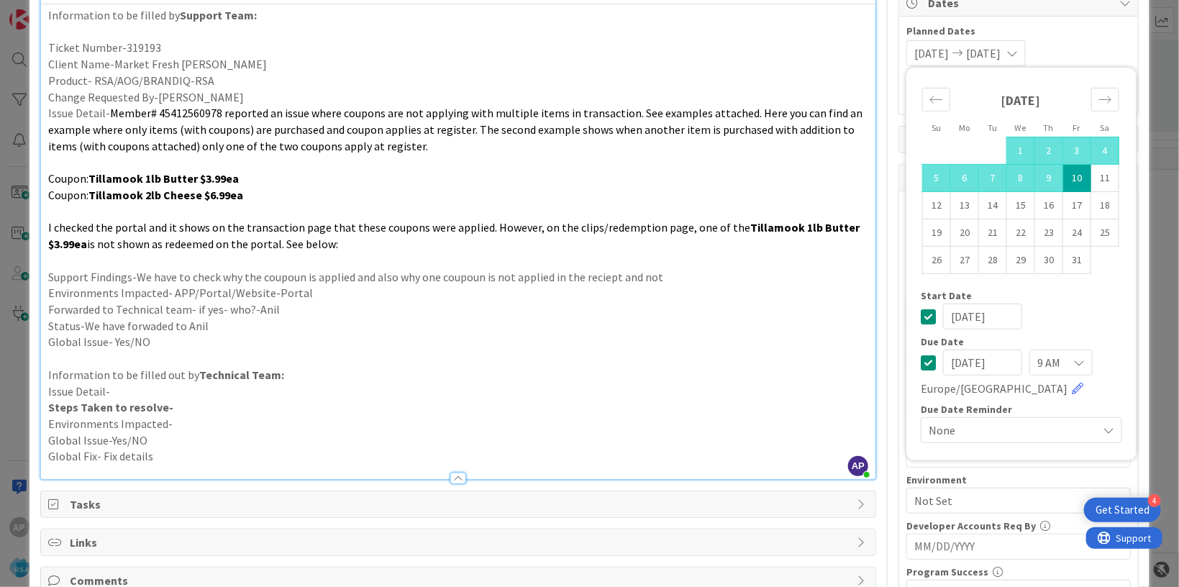
scroll to position [263, 0]
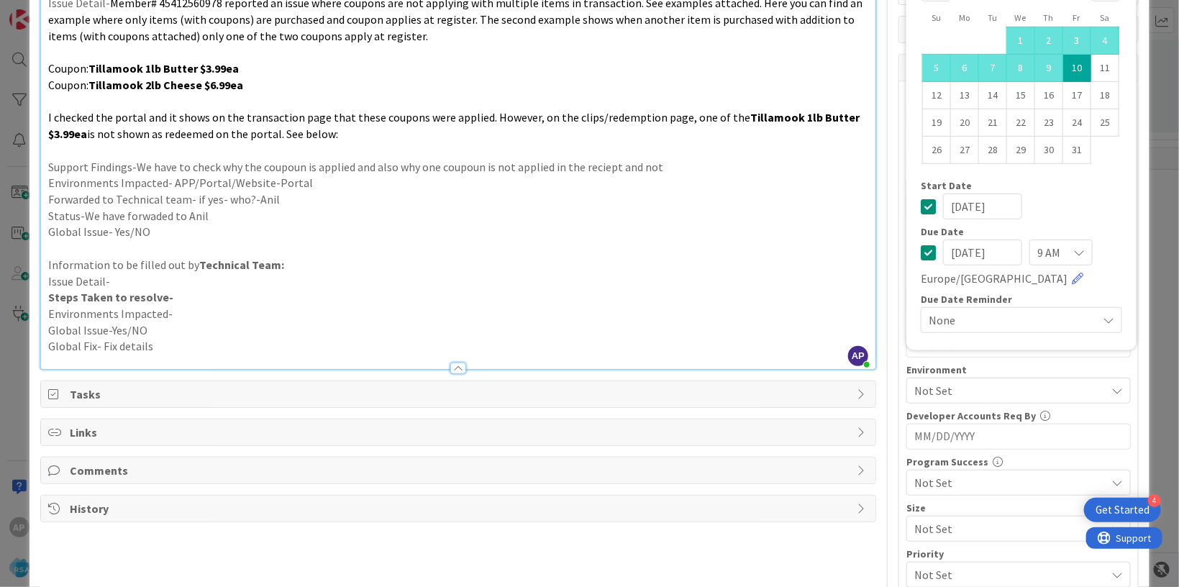
click at [945, 335] on div "Su Mo Tu We Th Fr Sa [DATE] 1 2 3 4 5 6 7 8 9 10 11 12 13 14 15 16 17 18 19 20 …" at bounding box center [1022, 154] width 216 height 378
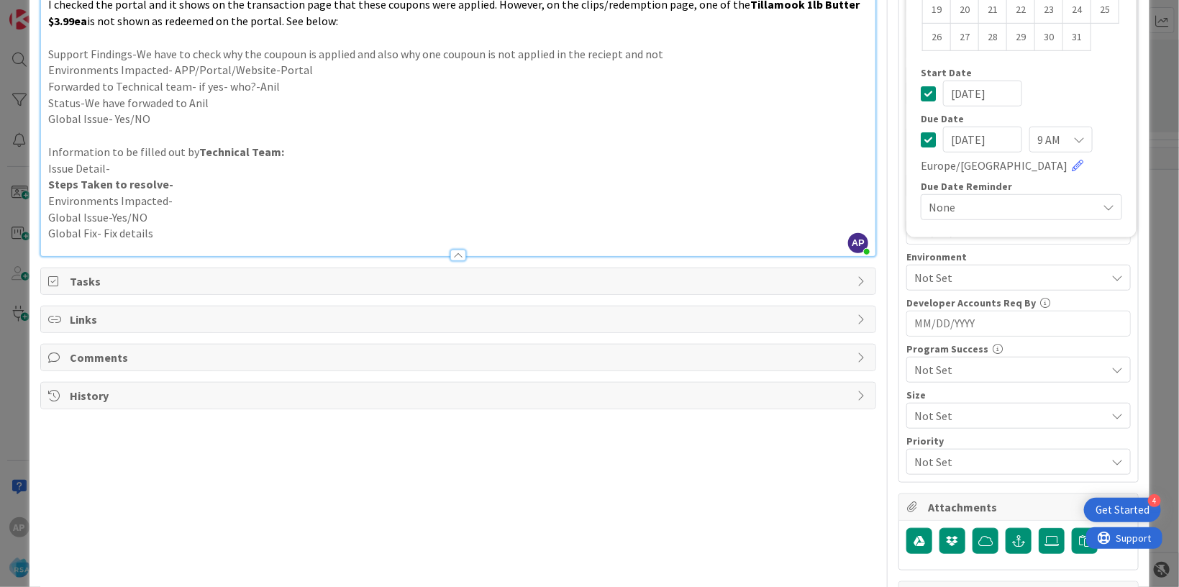
scroll to position [463, 0]
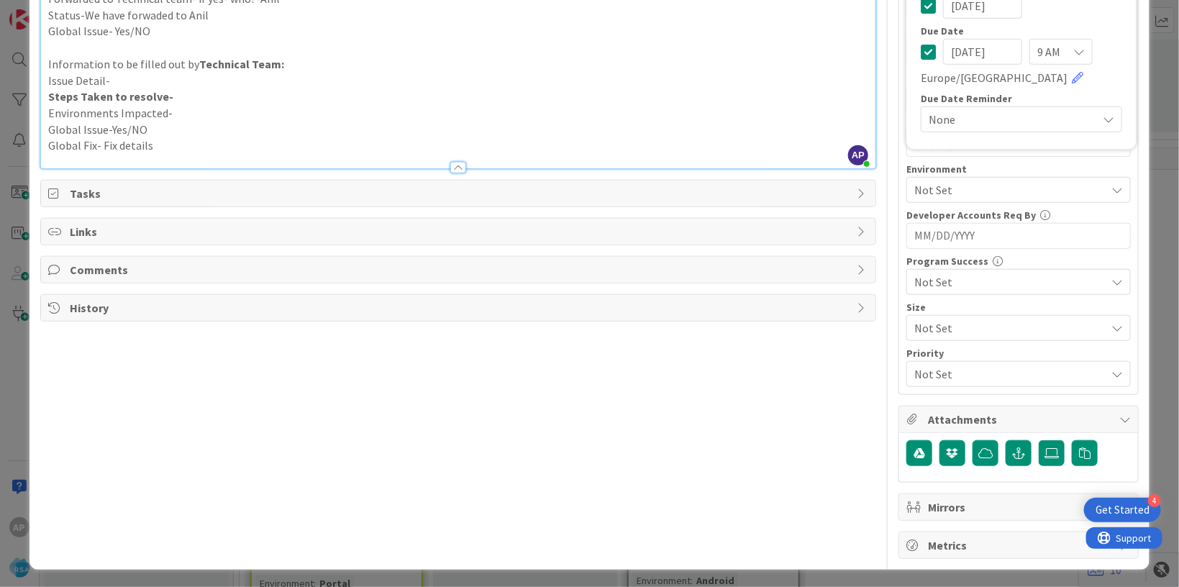
click at [953, 188] on span "Not Set" at bounding box center [1010, 189] width 191 height 17
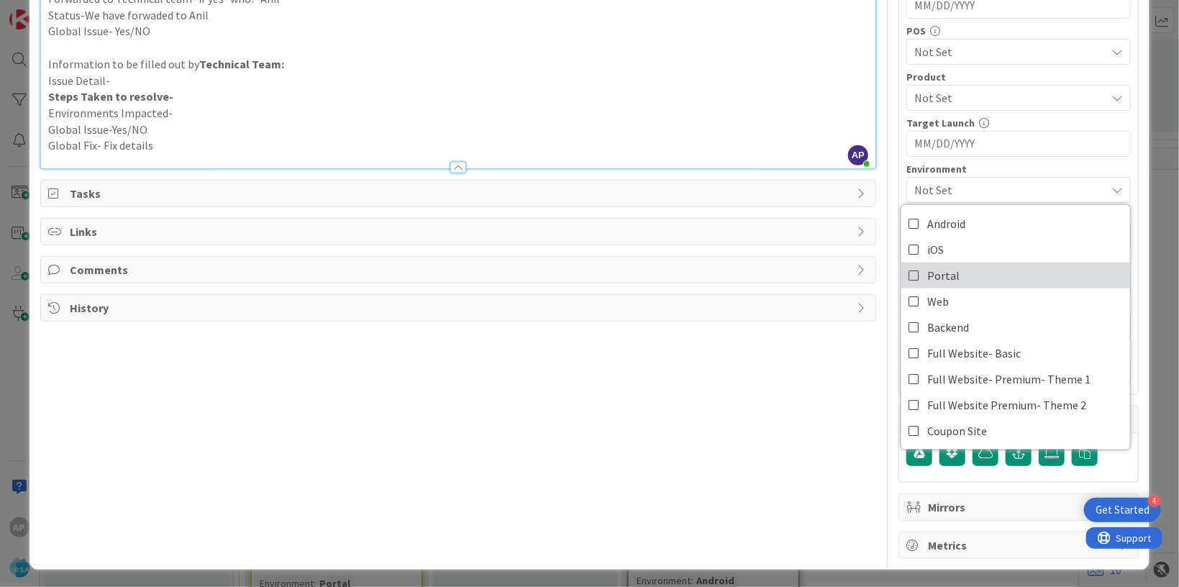
click at [938, 278] on span "Portal" at bounding box center [943, 276] width 32 height 22
click at [715, 463] on div "Title 47 / 128 Support Defect- 319193- Market Fresh [PERSON_NAME]- RSA Descript…" at bounding box center [458, 76] width 836 height 966
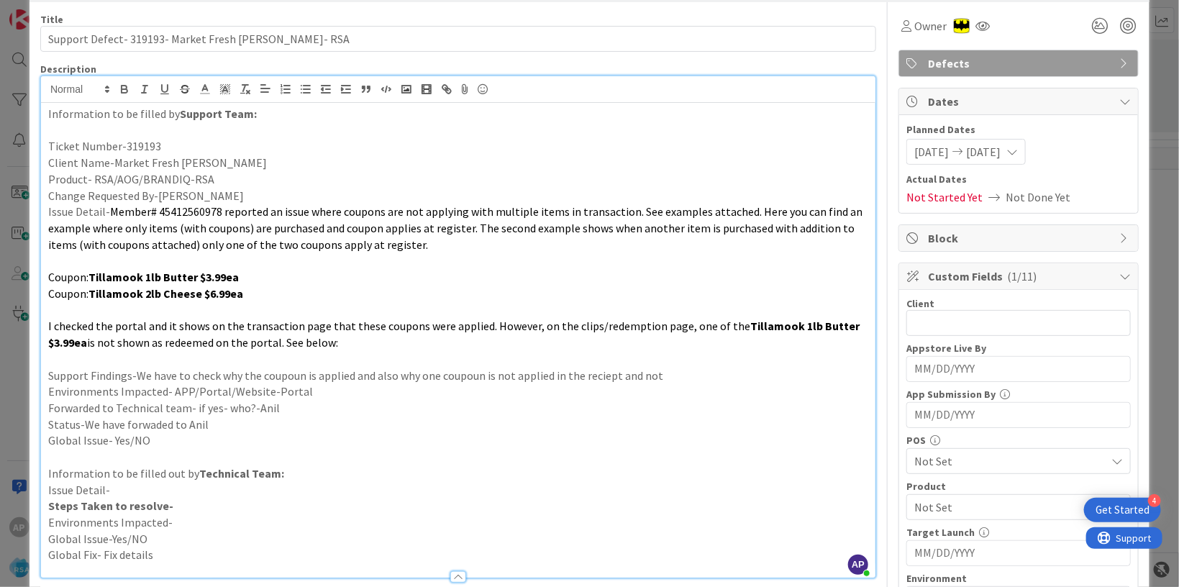
scroll to position [0, 0]
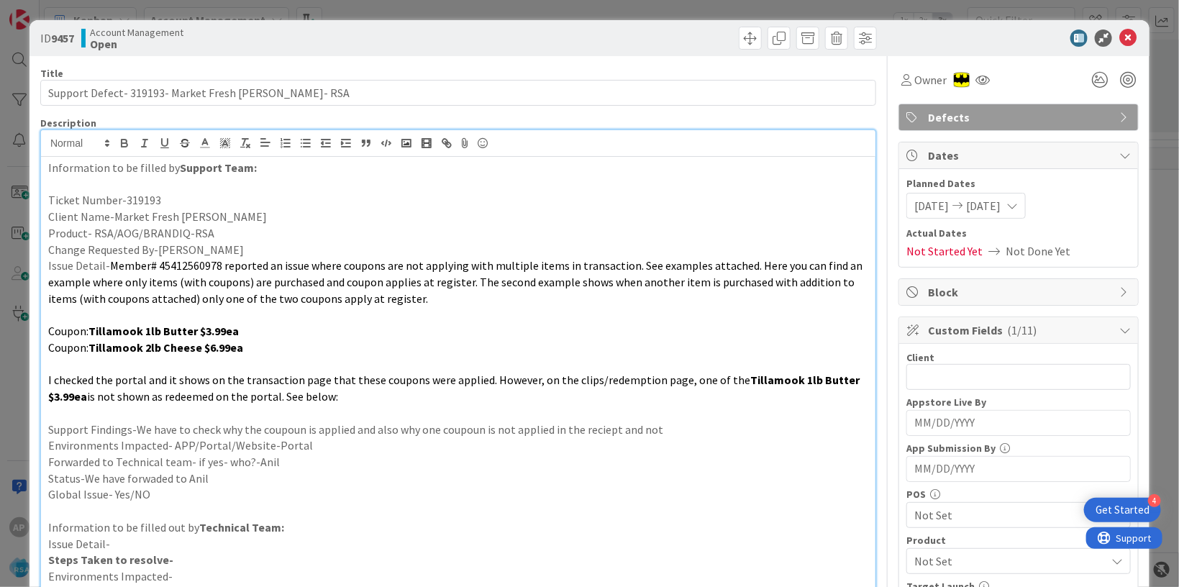
click at [186, 221] on p "Client Name-Market Fresh [PERSON_NAME]" at bounding box center [458, 217] width 820 height 17
click at [275, 222] on p "Client Name-Market Fresh [PERSON_NAME]" at bounding box center [458, 217] width 820 height 17
click at [193, 235] on p "Product- RSA/AOG/BRANDIQ-RSA" at bounding box center [458, 233] width 820 height 17
click at [191, 234] on p "Product- RSA/AOG/BRANDIQ-RSA" at bounding box center [458, 233] width 820 height 17
click at [188, 234] on p "Product- RSA/AOG/BRANDIQ-RSA" at bounding box center [458, 233] width 820 height 17
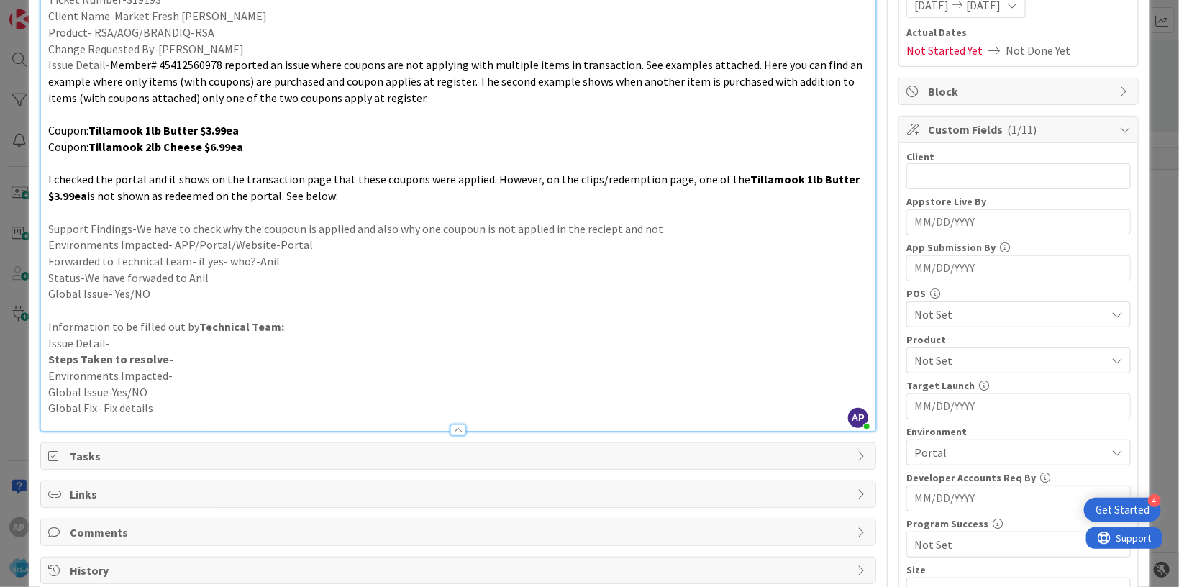
scroll to position [376, 0]
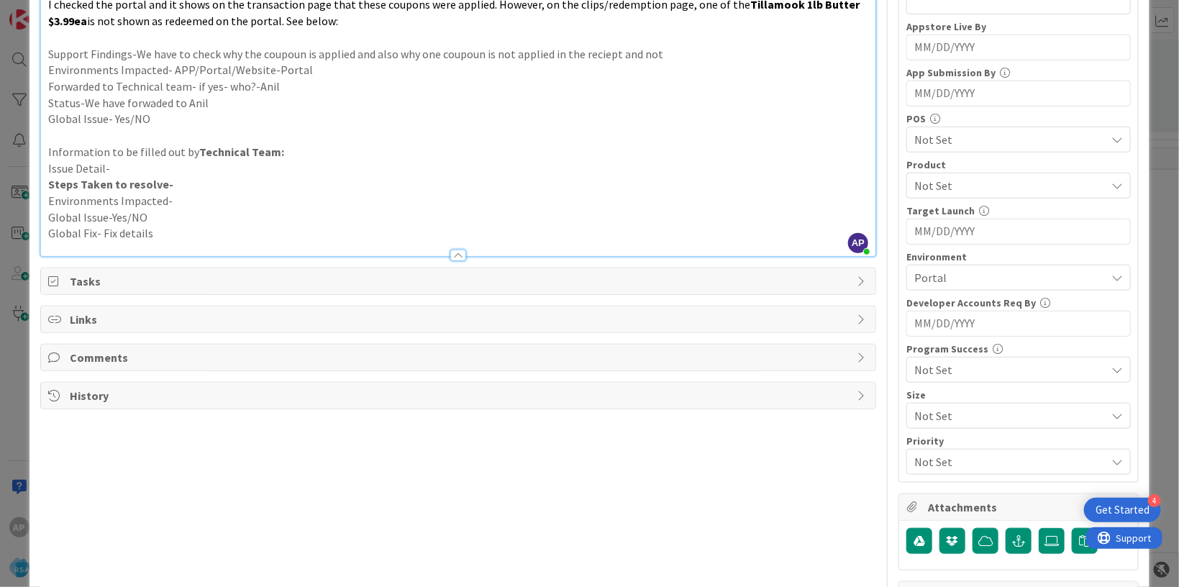
click at [930, 181] on span "Not Set" at bounding box center [1010, 185] width 191 height 17
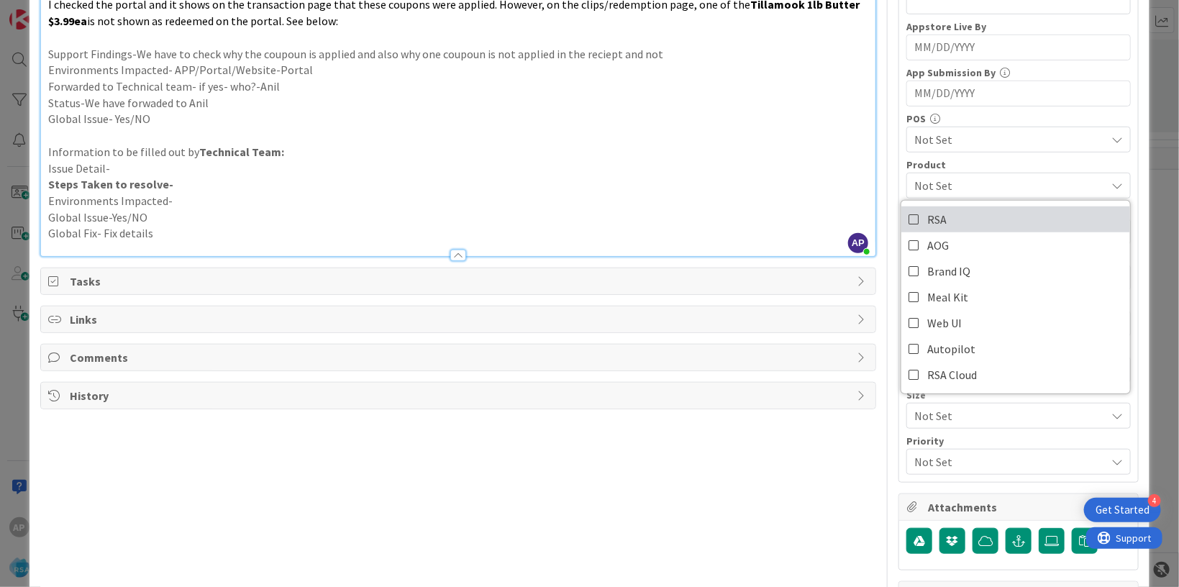
click at [927, 214] on span "RSA" at bounding box center [936, 220] width 19 height 22
click at [837, 232] on div "AP [PERSON_NAME] p m joined 4 m ago Information to be filled by Support Team: T…" at bounding box center [458, 6] width 835 height 502
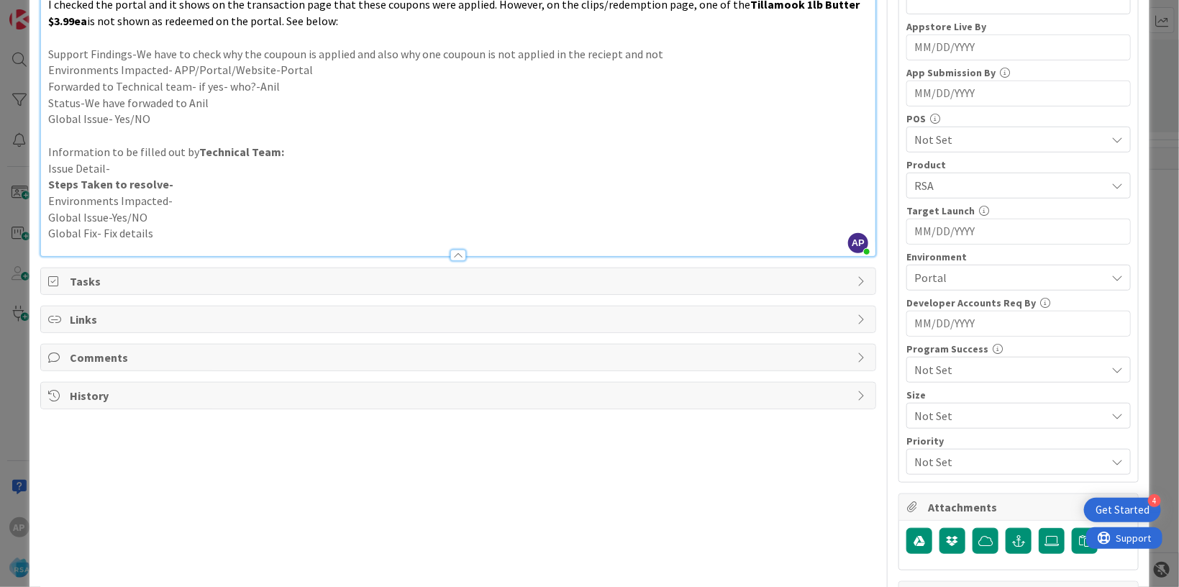
scroll to position [0, 0]
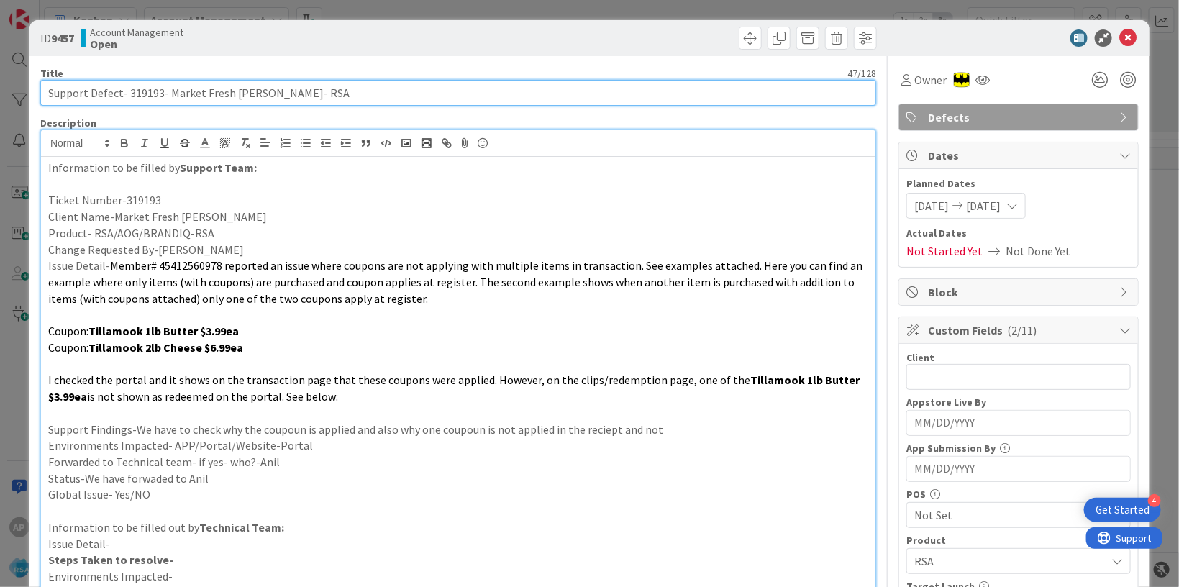
click at [646, 104] on input "Support Defect- 319193- Market Fresh [PERSON_NAME]- RSA" at bounding box center [458, 93] width 836 height 26
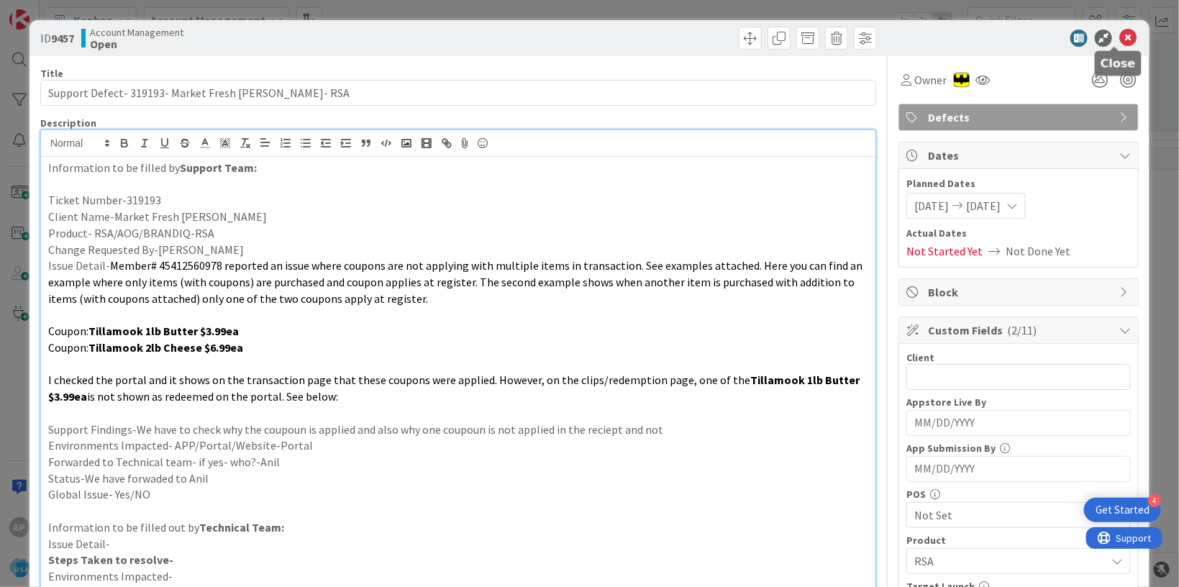
click at [1120, 41] on icon at bounding box center [1128, 38] width 17 height 17
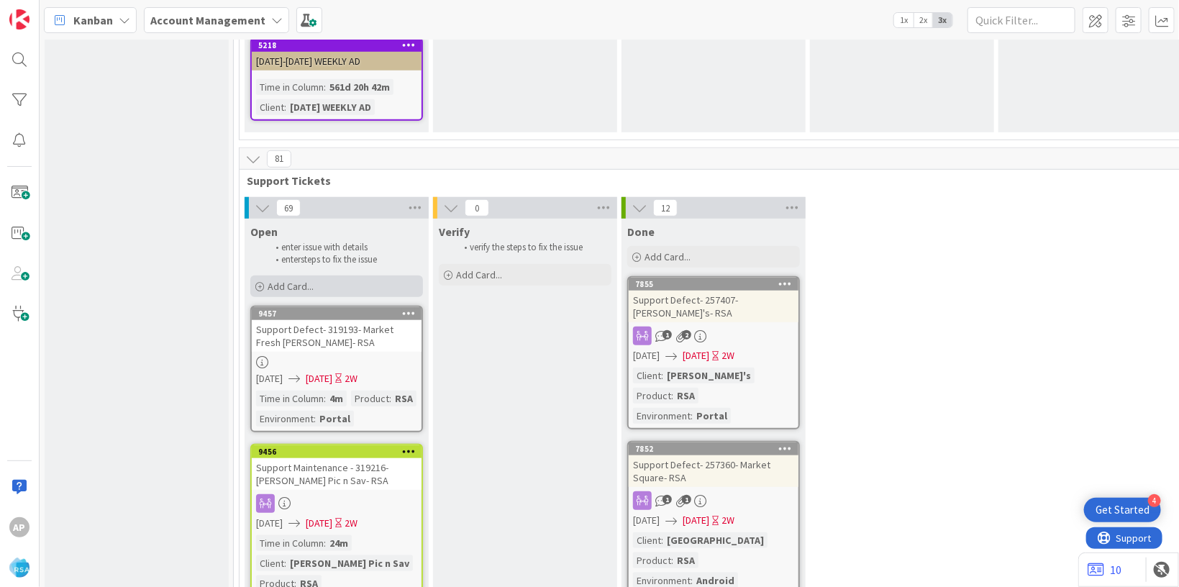
click at [322, 276] on div "Add Card..." at bounding box center [336, 287] width 173 height 22
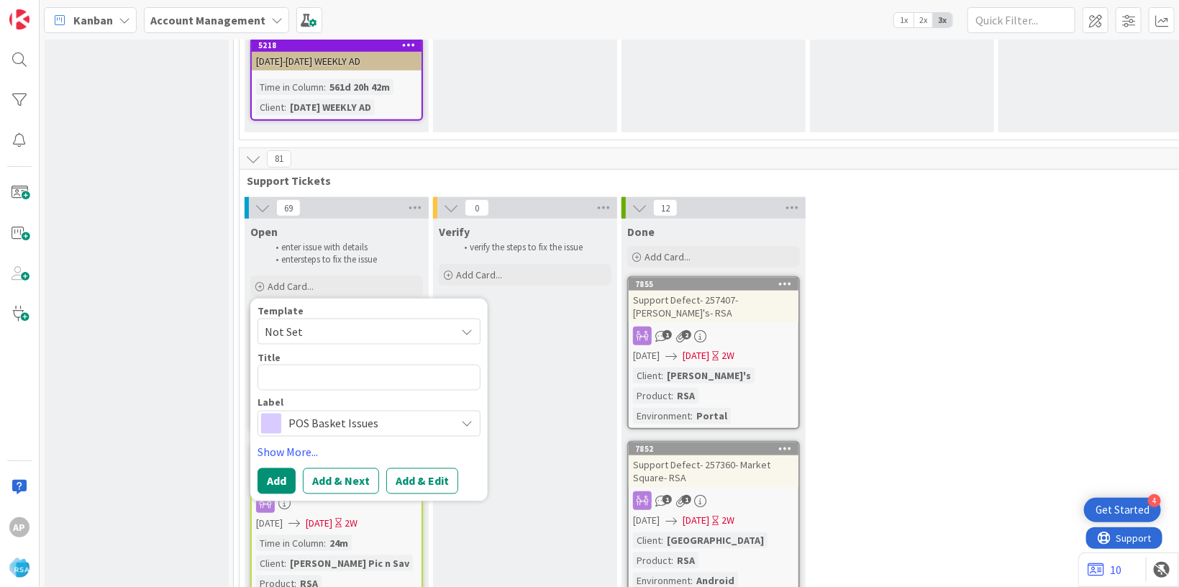
click at [330, 322] on span "Not Set" at bounding box center [355, 331] width 180 height 19
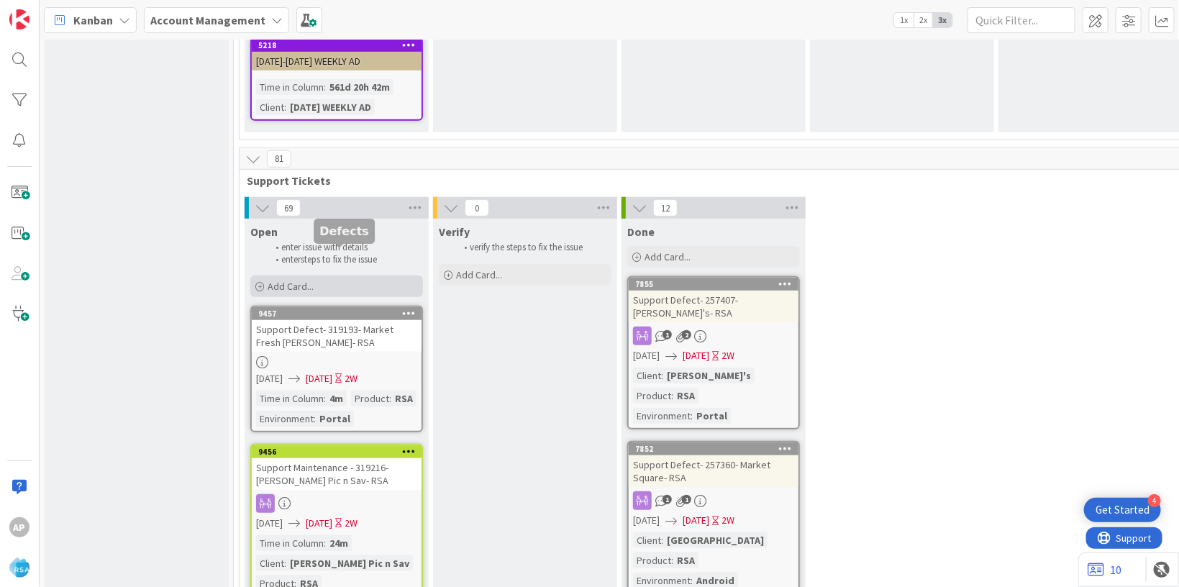
click at [330, 276] on div "Add Card..." at bounding box center [336, 287] width 173 height 22
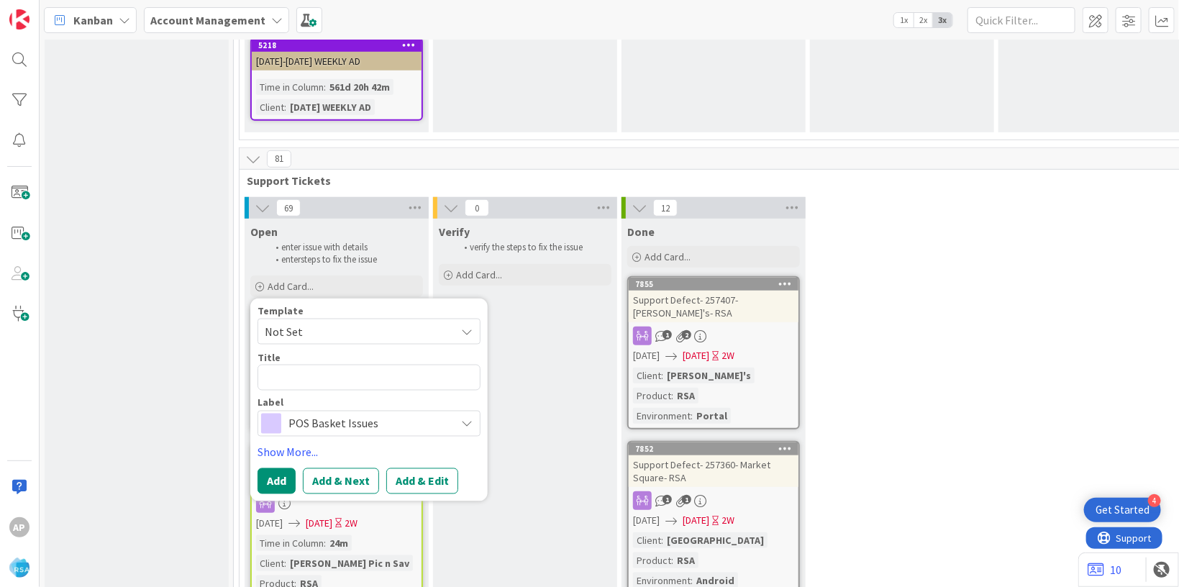
click at [343, 322] on span "Not Set" at bounding box center [355, 331] width 180 height 19
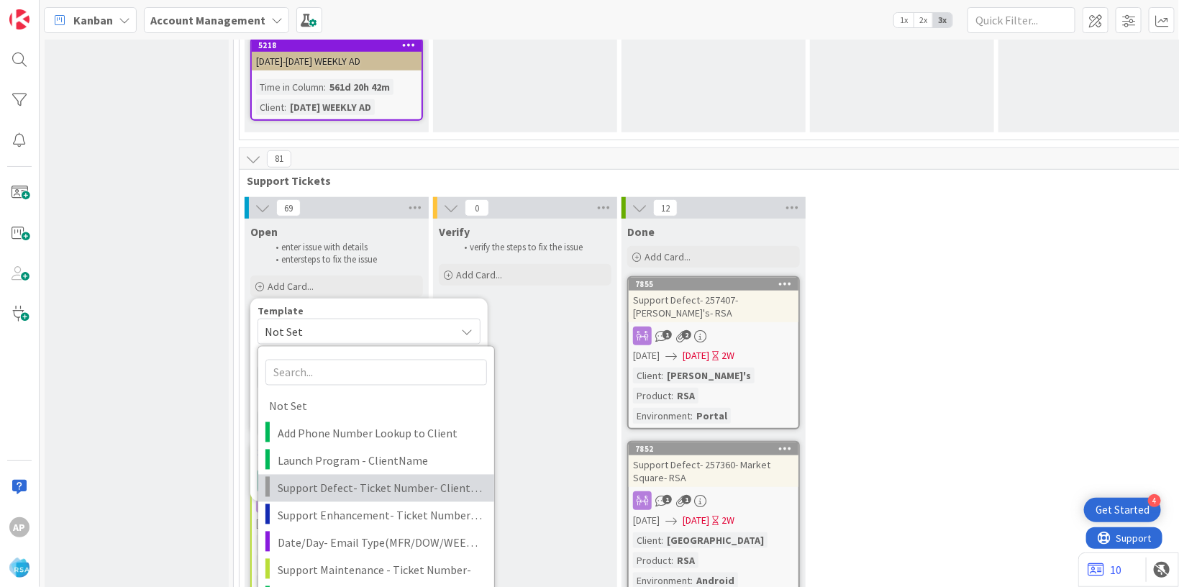
click at [383, 479] on span "Support Defect- Ticket Number- Client Name- Product Name" at bounding box center [381, 488] width 206 height 19
type textarea "x"
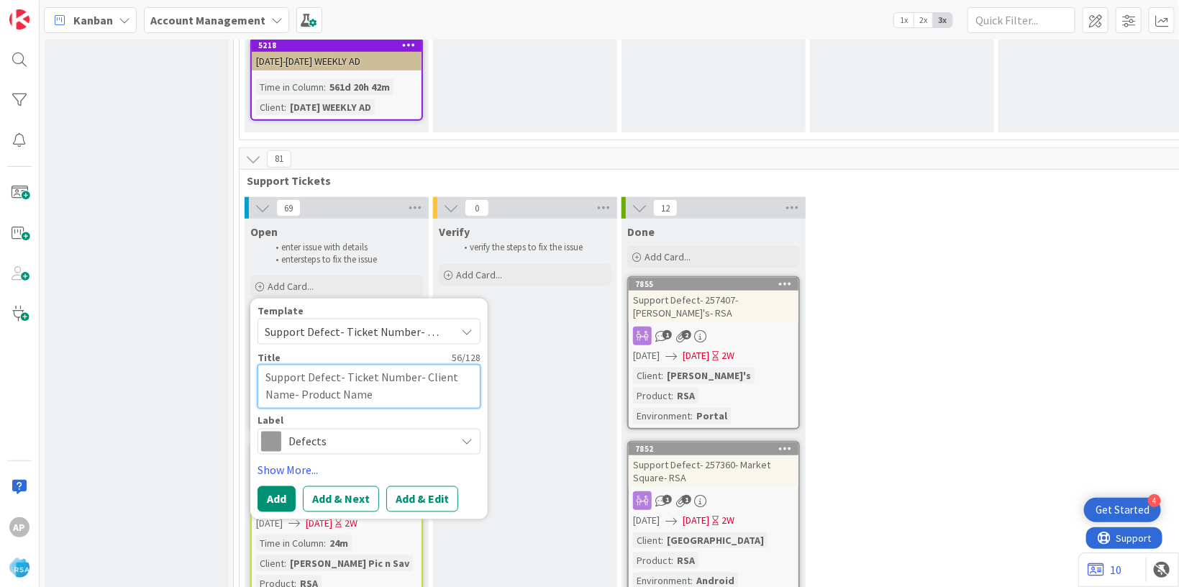
click at [414, 365] on textarea "Support Defect- Ticket Number- Client Name- Product Name" at bounding box center [369, 387] width 223 height 44
type textarea "Support Defect- Ticket Numbe- Client Name- Product Name"
type textarea "x"
type textarea "Support Defect- Ticket Numb- Client Name- Product Name"
type textarea "x"
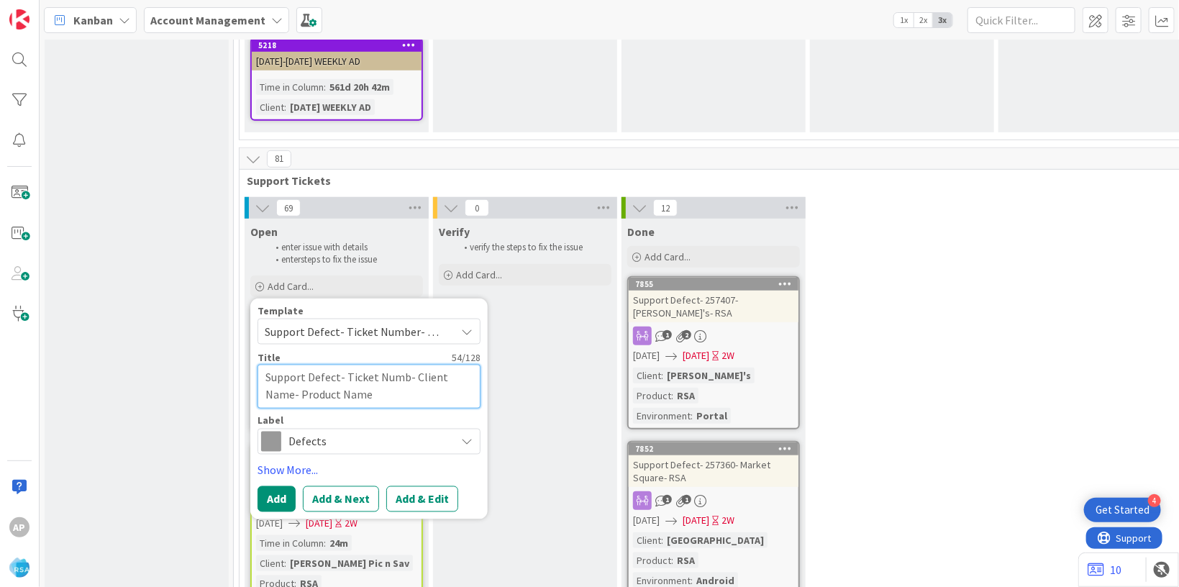
type textarea "Support Defect- Ticket Num- Client Name- Product Name"
type textarea "x"
type textarea "Support Defect- Ticket Nu- Client Name- Product Name"
type textarea "x"
type textarea "Support Defect- Ticket N- Client Name- Product Name"
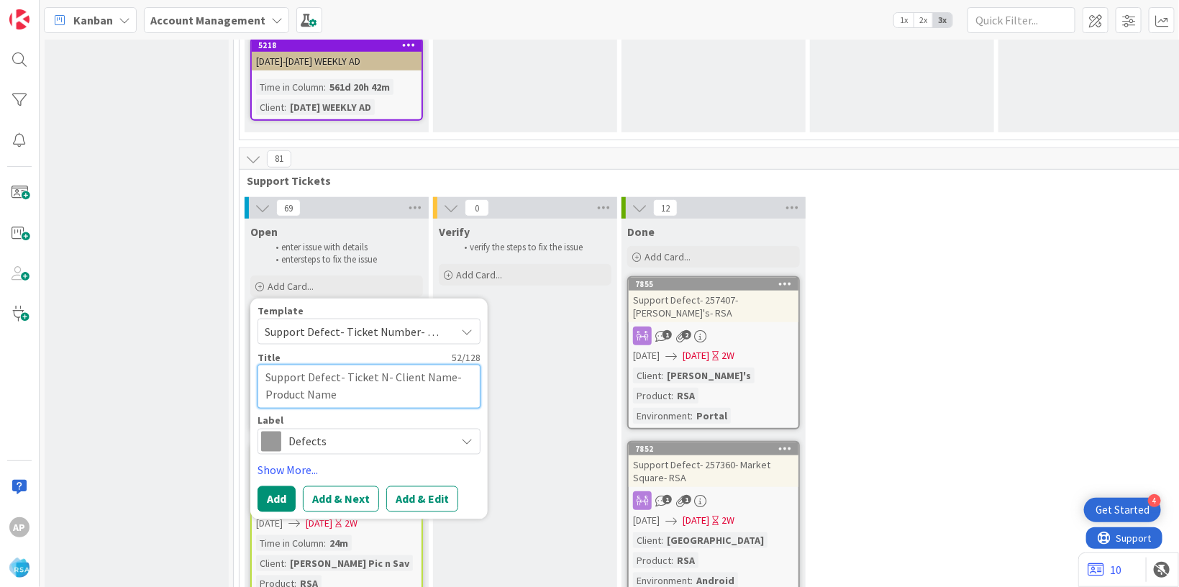
type textarea "x"
type textarea "Support Defect- Ticket - Client Name- Product Name"
type textarea "x"
type textarea "Support Defect- Ticket- Client Name- Product Name"
type textarea "x"
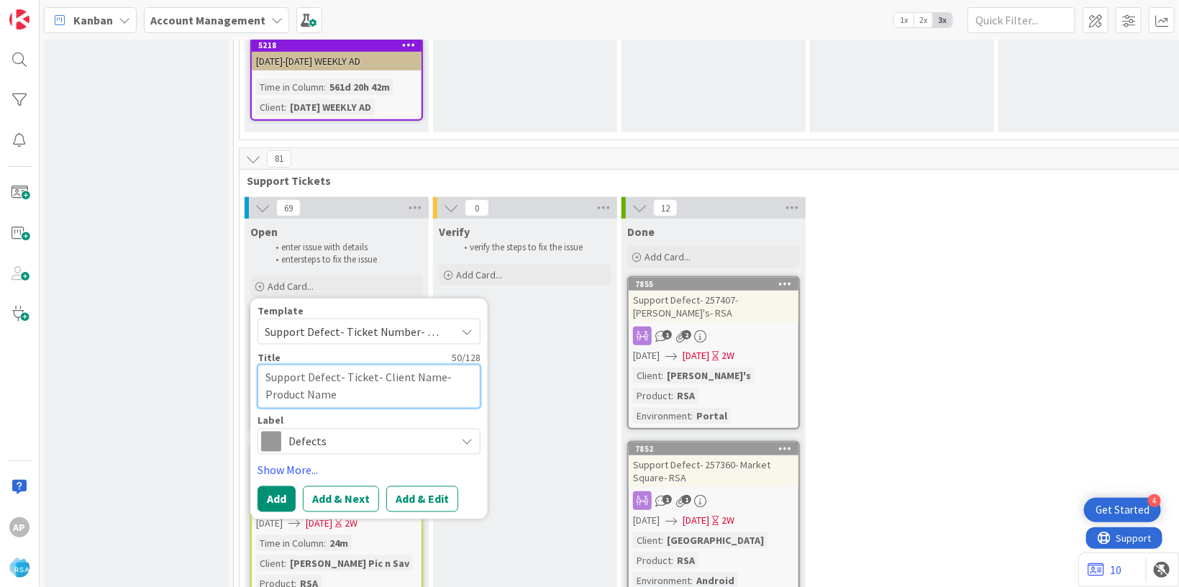
type textarea "Support Defect- Ticke- Client Name- Product Name"
type textarea "x"
type textarea "Support Defect- Tick- Client Name- Product Name"
type textarea "x"
type textarea "Support Defect- Tic- Client Name- Product Name"
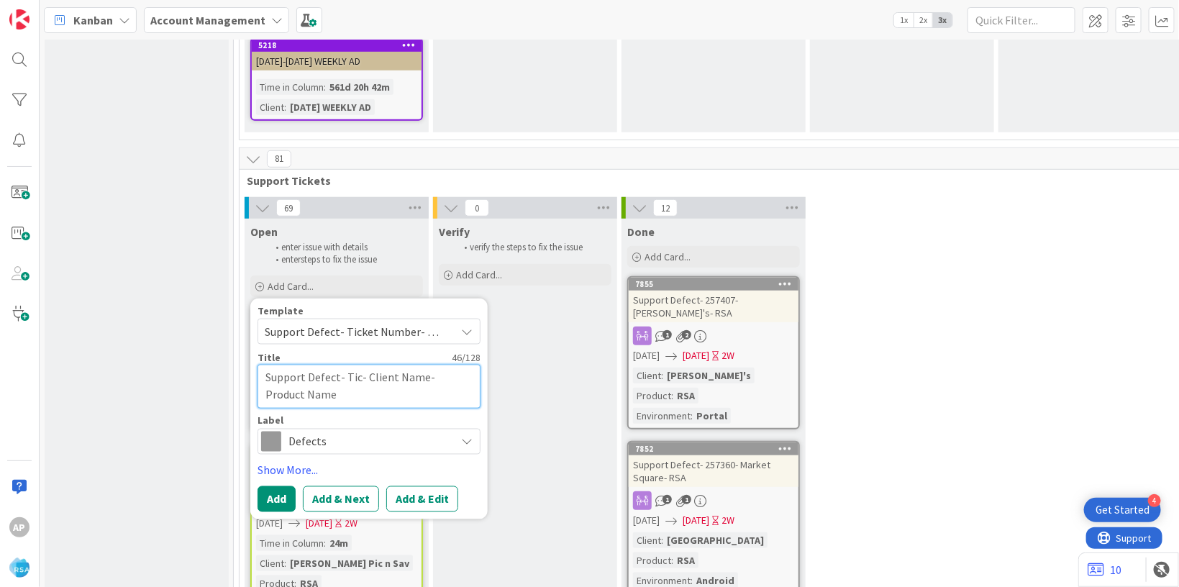
type textarea "x"
type textarea "Support Defect- Ti- Client Name- Product Name"
type textarea "x"
type textarea "Support Defect- T- Client Name- Product Name"
type textarea "x"
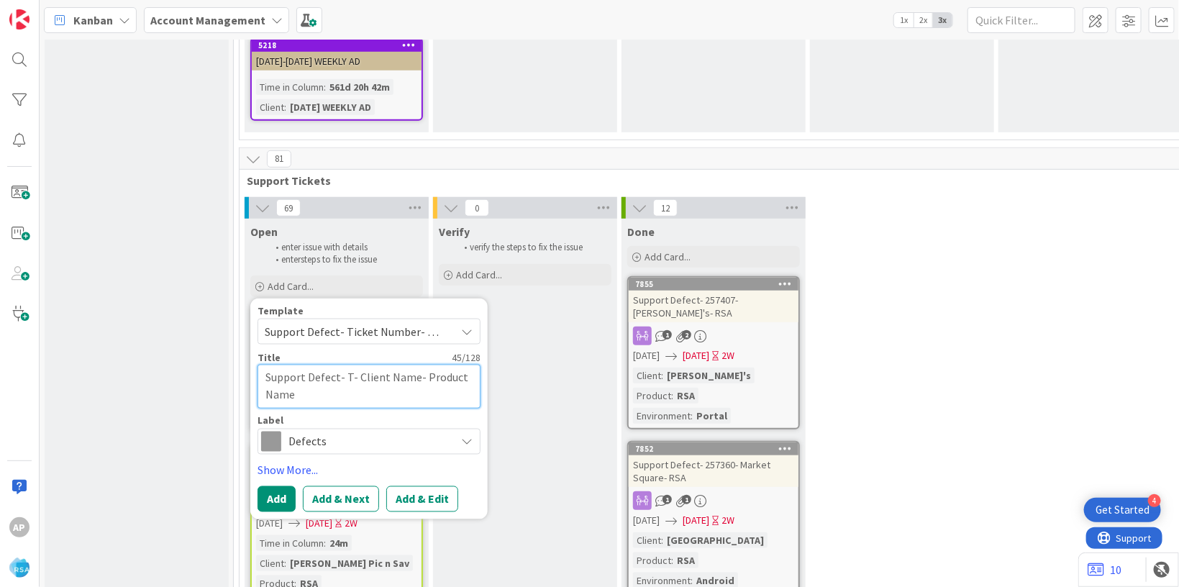
type textarea "Support Defect- - Client Name- Product Name"
paste textarea "#319217"
type textarea "x"
type textarea "Support Defect- #319217- Client Name- Product Name"
click at [351, 365] on textarea "Support Defect- #319217- Client Name- Product Name" at bounding box center [369, 387] width 223 height 44
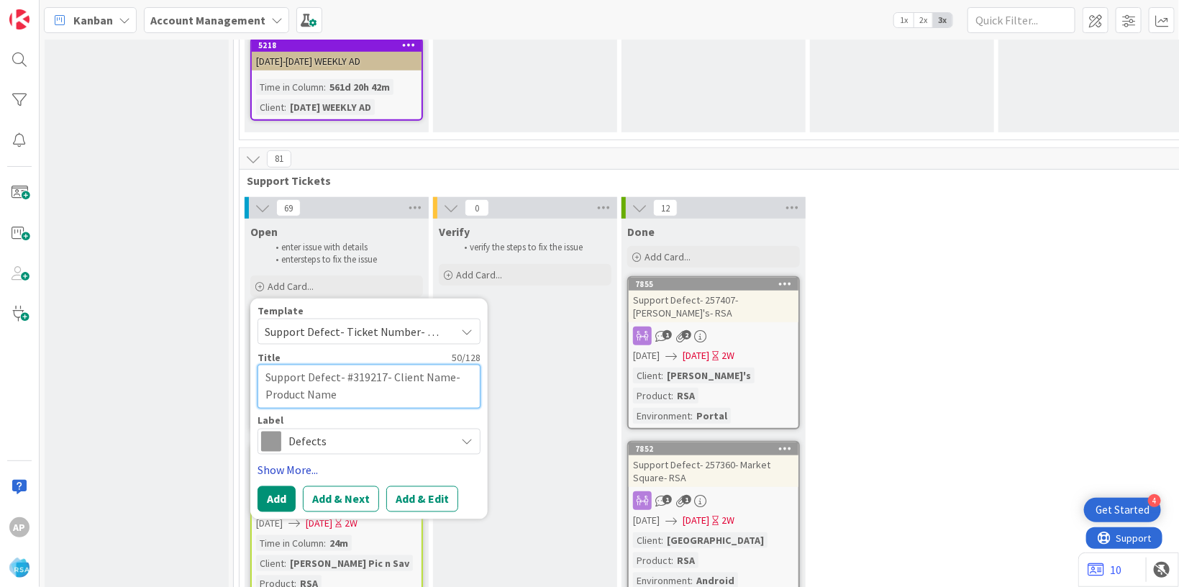
type textarea "x"
type textarea "Support Defect- 319217- Client Name- Product Name"
drag, startPoint x: 384, startPoint y: 318, endPoint x: 441, endPoint y: 318, distance: 56.8
click at [441, 365] on textarea "Support Defect- 319217- Client Name- Product Name" at bounding box center [369, 387] width 223 height 44
paste textarea "Piggly Wiggly Country Fres"
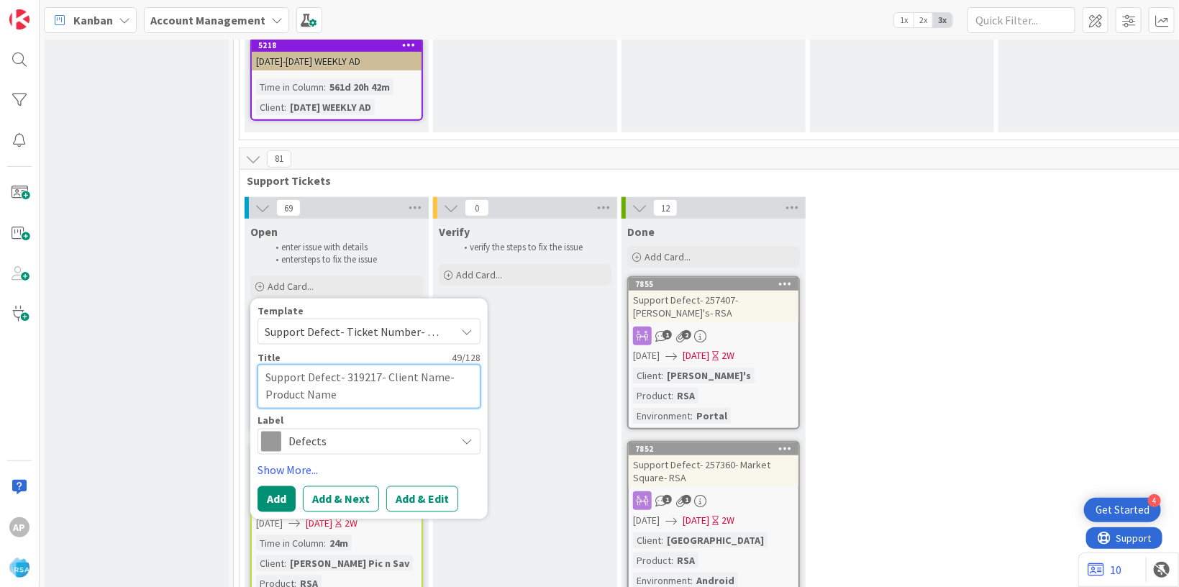
type textarea "x"
type textarea "Support Defect- 319217- Piggly Wiggly Country Fres- Product Name"
click at [411, 365] on textarea "Support Defect- 319217- Piggly Wiggly Country Fres- Product Name" at bounding box center [369, 387] width 223 height 44
type textarea "x"
type textarea "Support Defect- 319217- Piggly Wiggly Country Fres- Product Nam"
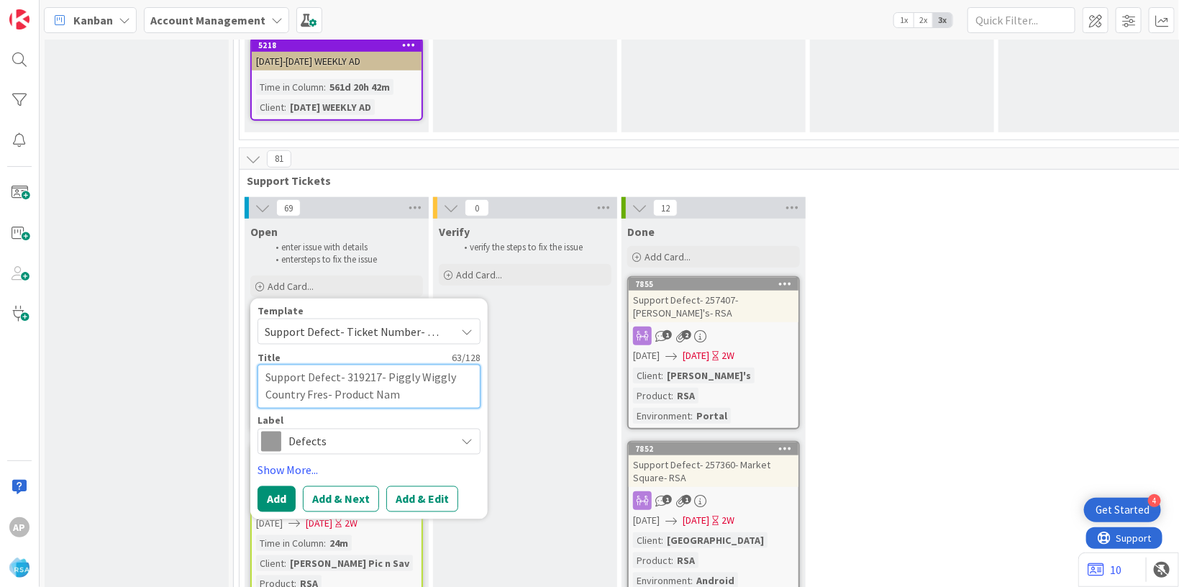
type textarea "x"
type textarea "Support Defect- 319217- Piggly Wiggly Country Fres- Product Na"
type textarea "x"
type textarea "Support Defect- 319217- Piggly Wiggly Country Fres- Product"
type textarea "x"
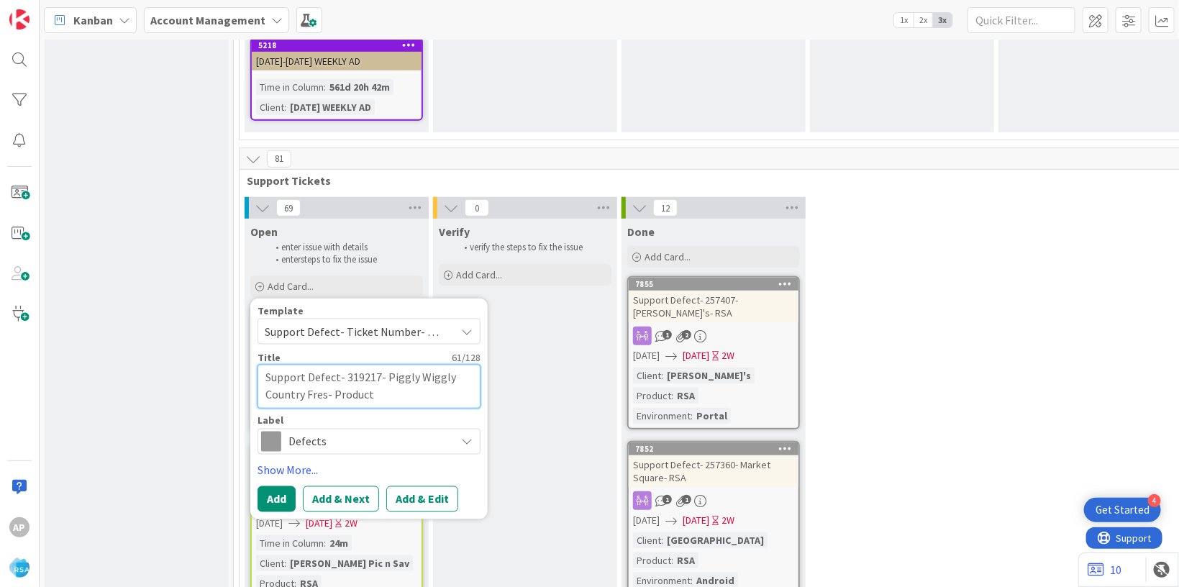
type textarea "Support Defect- 319217- Piggly Wiggly Country Fres- Product"
type textarea "x"
type textarea "Support Defect- 319217- Piggly Wiggly Country Fres- Produc"
type textarea "x"
type textarea "Support Defect- 319217- Piggly Wiggly Country Fres- Prod"
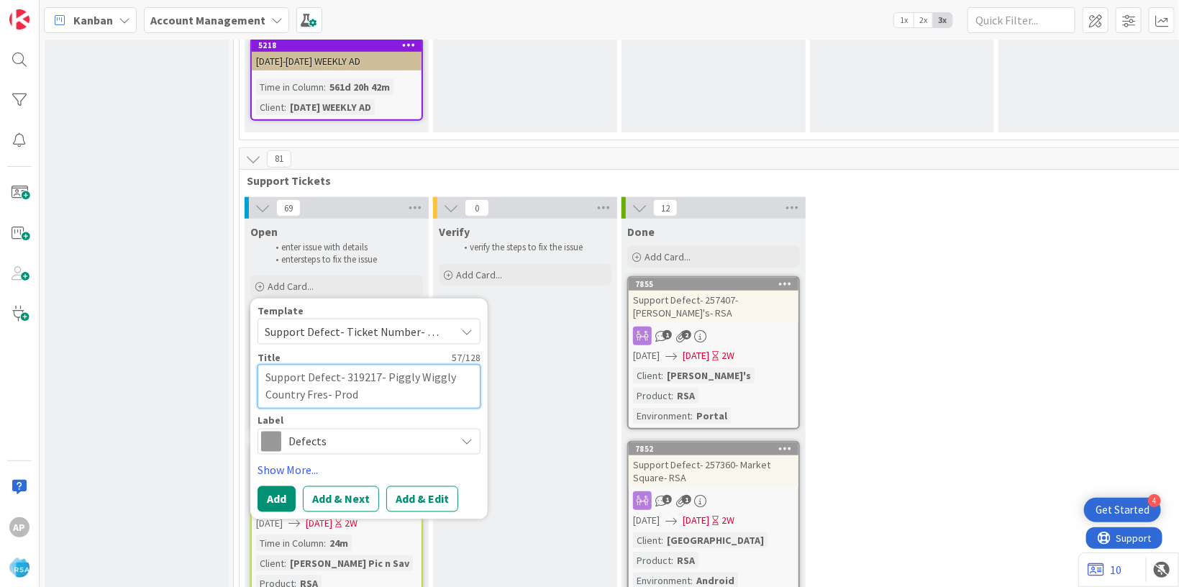
type textarea "x"
type textarea "Support Defect- 319217- Piggly Wiggly Country Fres- Pro"
type textarea "x"
type textarea "Support Defect- 319217- Piggly Wiggly Country Fres- Pr"
type textarea "x"
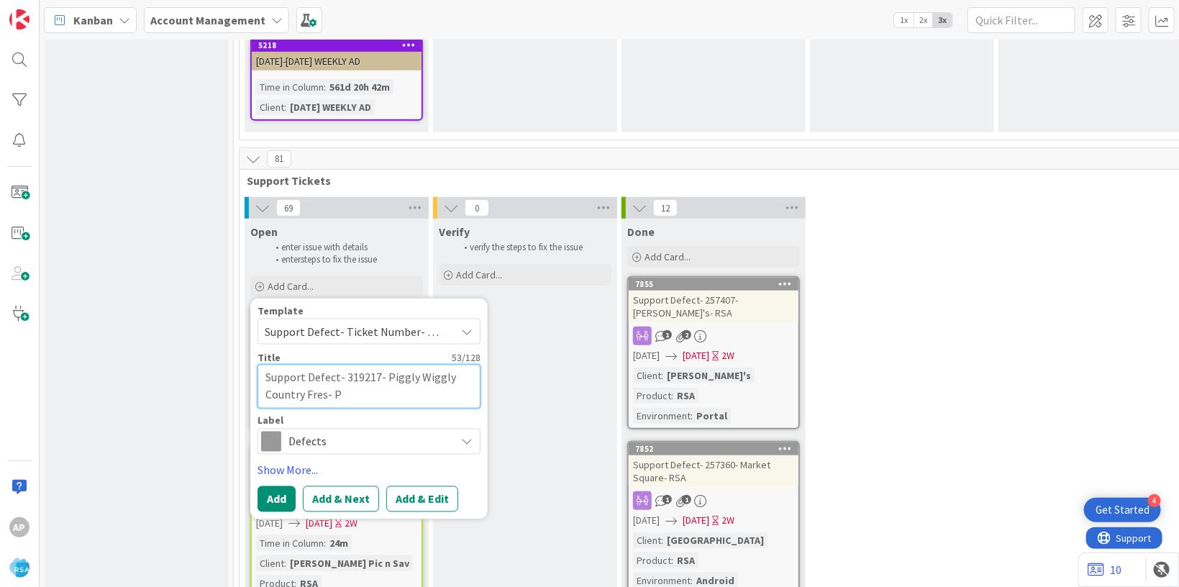
type textarea "Support Defect- 319217- Piggly Wiggly Country Fres-"
type textarea "x"
type textarea "Support Defect- 319217- Piggly Wiggly Country Fres-"
type textarea "x"
type textarea "Support Defect- 319217- Piggly Wiggly Country Fres-R"
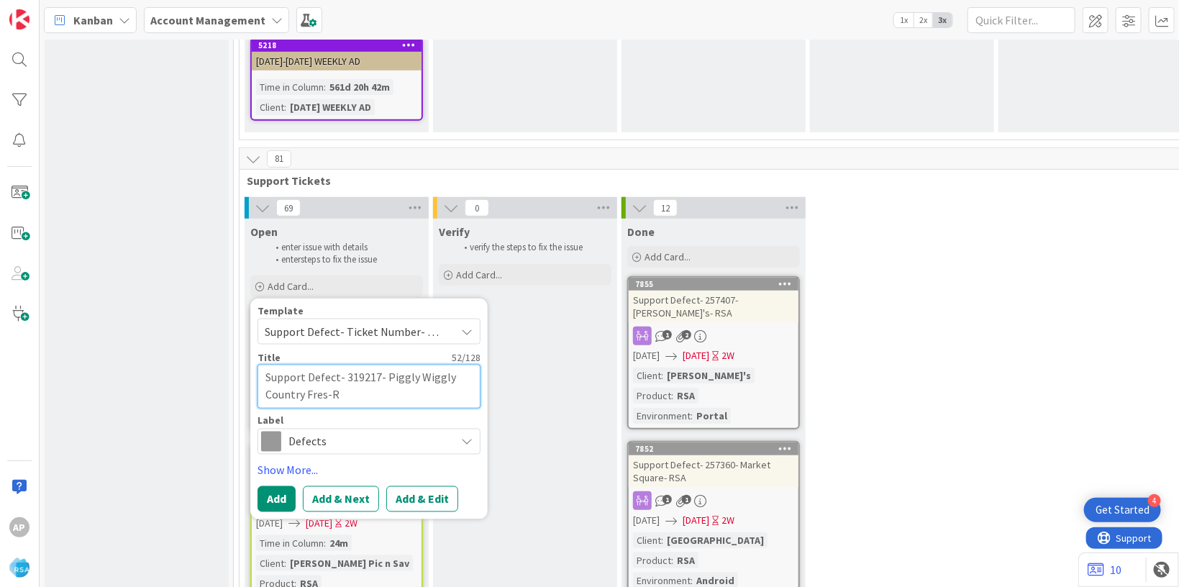
type textarea "x"
click at [437, 424] on div "Template Support Defect- Ticket Number- Client Name- Product Name Not Set Add P…" at bounding box center [369, 409] width 223 height 207
click at [428, 486] on button "Add & Edit" at bounding box center [422, 499] width 72 height 26
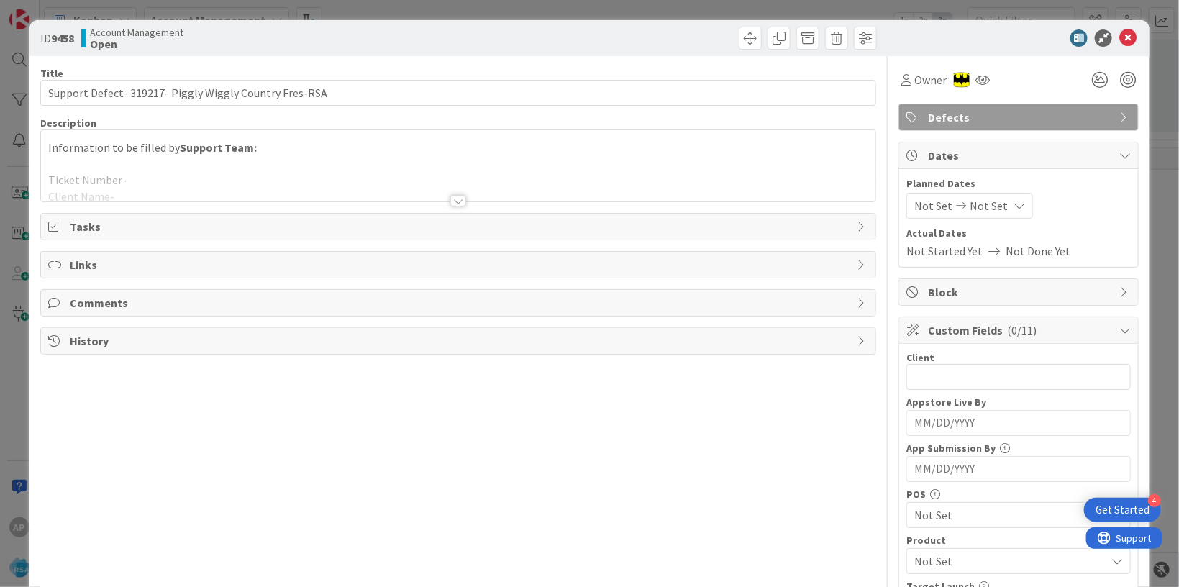
click at [165, 178] on div at bounding box center [458, 183] width 835 height 37
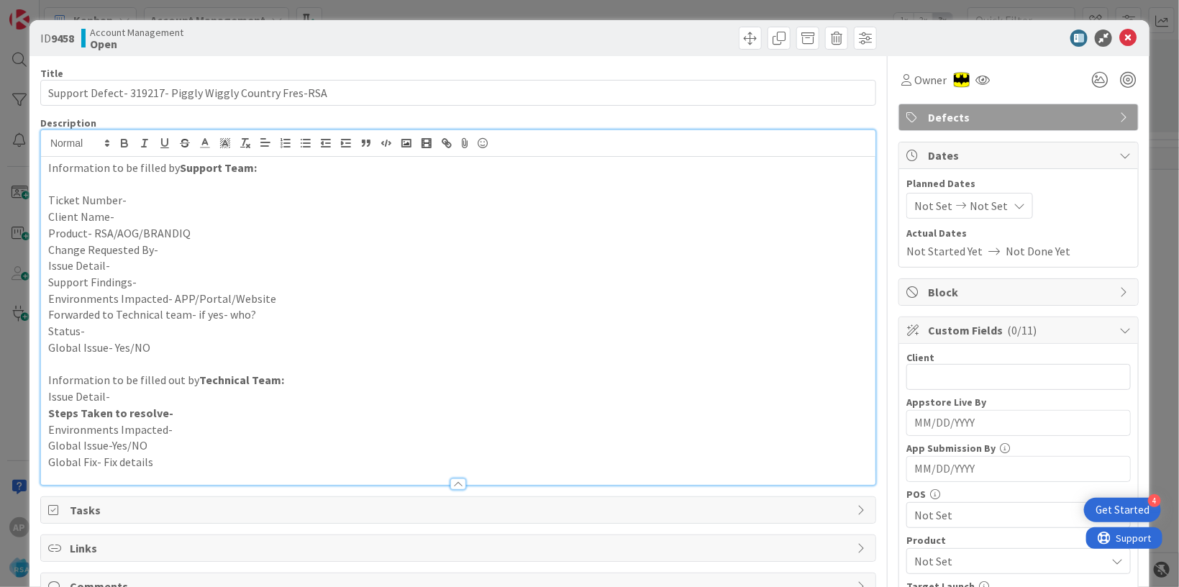
click at [155, 204] on p "Ticket Number-" at bounding box center [458, 200] width 820 height 17
click at [209, 263] on p "Issue Detail-" at bounding box center [458, 266] width 820 height 17
click at [142, 200] on p "Ticket Number-" at bounding box center [458, 200] width 820 height 17
click at [141, 214] on p "Client Name-" at bounding box center [458, 217] width 820 height 17
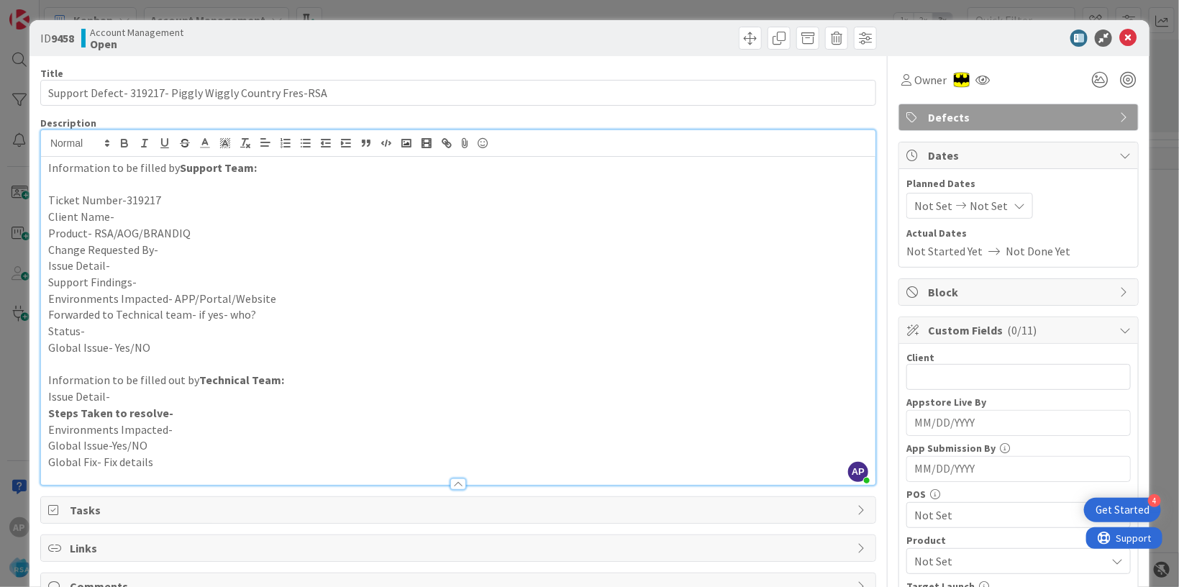
click at [141, 214] on p "Client Name-" at bounding box center [458, 217] width 820 height 17
click at [146, 212] on p "Client Name-" at bounding box center [458, 217] width 820 height 17
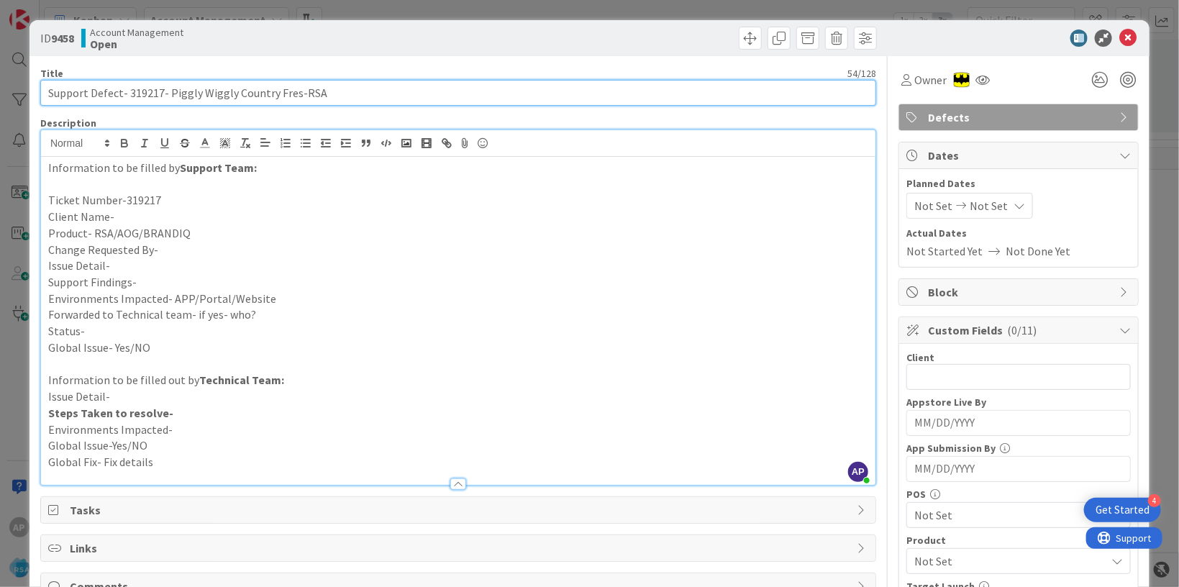
drag, startPoint x: 168, startPoint y: 92, endPoint x: 270, endPoint y: 96, distance: 102.2
click at [268, 96] on input "Support Defect- 319217- Piggly Wiggly Country Fres-RSA" at bounding box center [458, 93] width 836 height 26
click at [293, 91] on input "Support Defect- 319217- Piggly Wiggly Country Fres-RSA" at bounding box center [458, 93] width 836 height 26
drag, startPoint x: 164, startPoint y: 90, endPoint x: 298, endPoint y: 96, distance: 134.0
click at [299, 96] on input "Support Defect- 319217- Piggly Wiggly Country Fresh-RSA" at bounding box center [458, 93] width 836 height 26
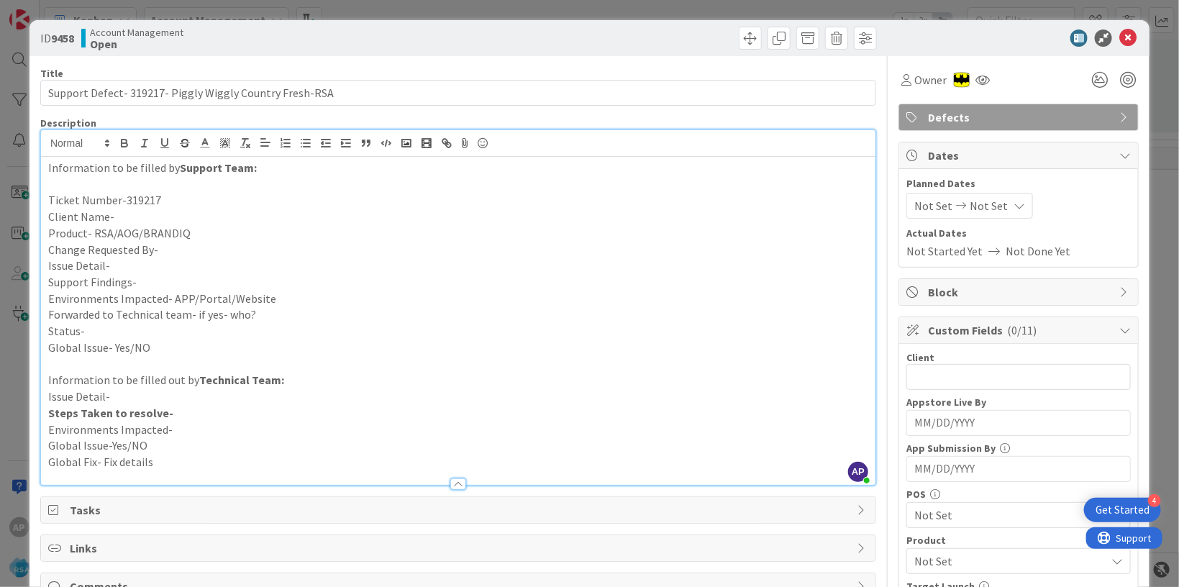
click at [122, 222] on p "Client Name-" at bounding box center [458, 217] width 820 height 17
click at [125, 216] on p "Client Name-" at bounding box center [458, 217] width 820 height 17
click at [217, 232] on p "Product- RSA/AOG/BRANDIQ" at bounding box center [458, 233] width 820 height 17
click at [175, 243] on p "Change Requested By-" at bounding box center [458, 250] width 820 height 17
click at [172, 255] on p "Change Requested By-" at bounding box center [458, 250] width 820 height 17
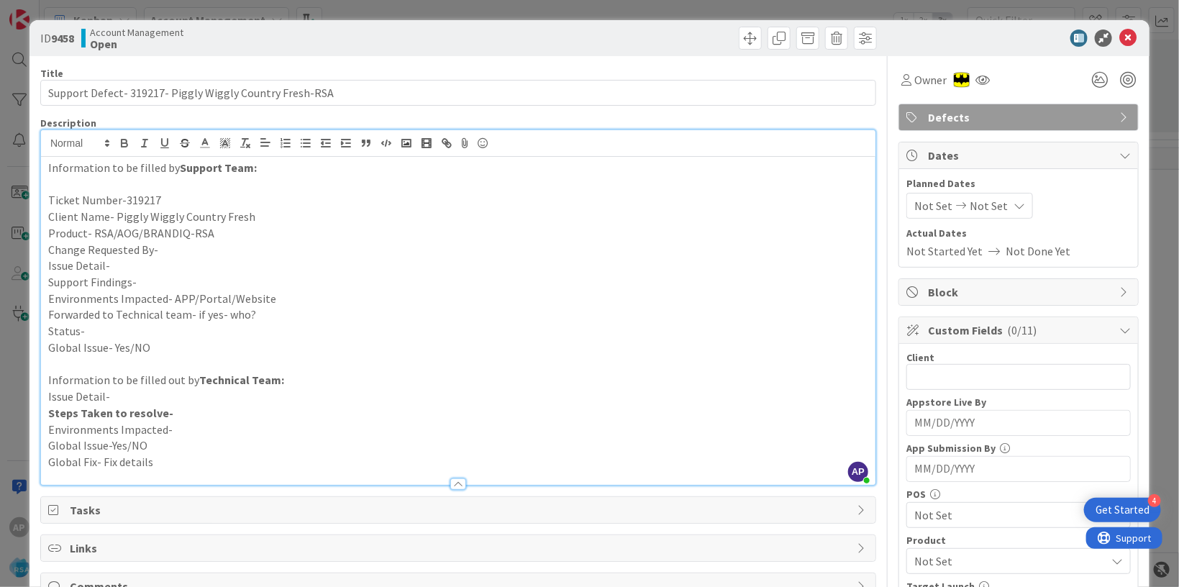
click at [206, 252] on p "Change Requested By-" at bounding box center [458, 250] width 820 height 17
click at [171, 254] on p "Change Requested By-" at bounding box center [458, 250] width 820 height 17
click at [162, 247] on p "Change Requested By-" at bounding box center [458, 250] width 820 height 17
click at [180, 254] on p "Change Requested By-" at bounding box center [458, 250] width 820 height 17
click at [137, 263] on p "Issue Detail-" at bounding box center [458, 266] width 820 height 17
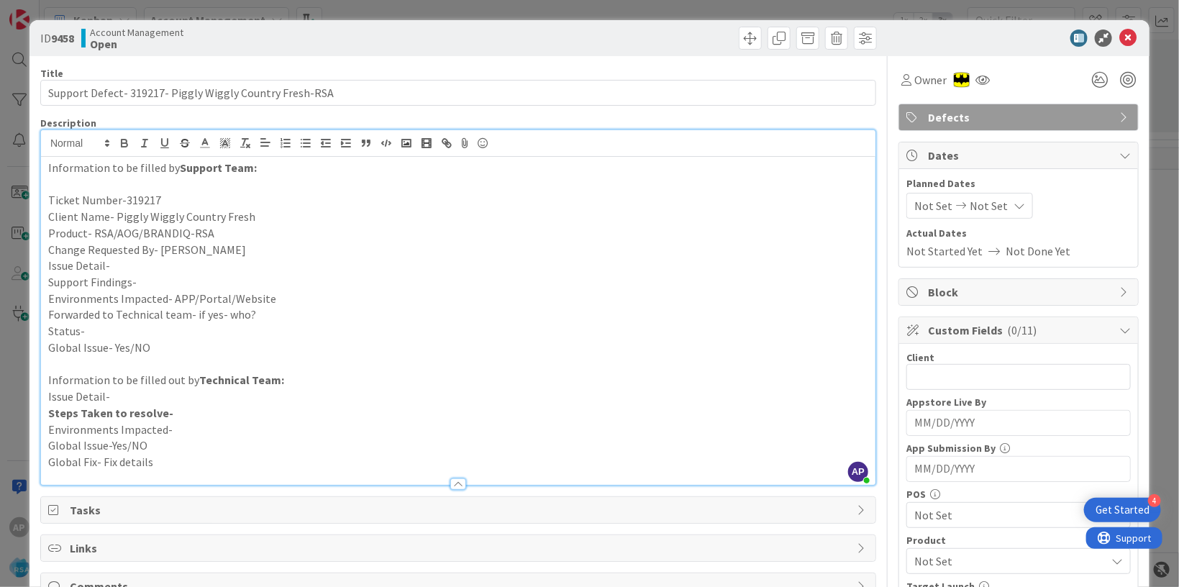
click at [117, 265] on p "Issue Detail-" at bounding box center [458, 266] width 820 height 17
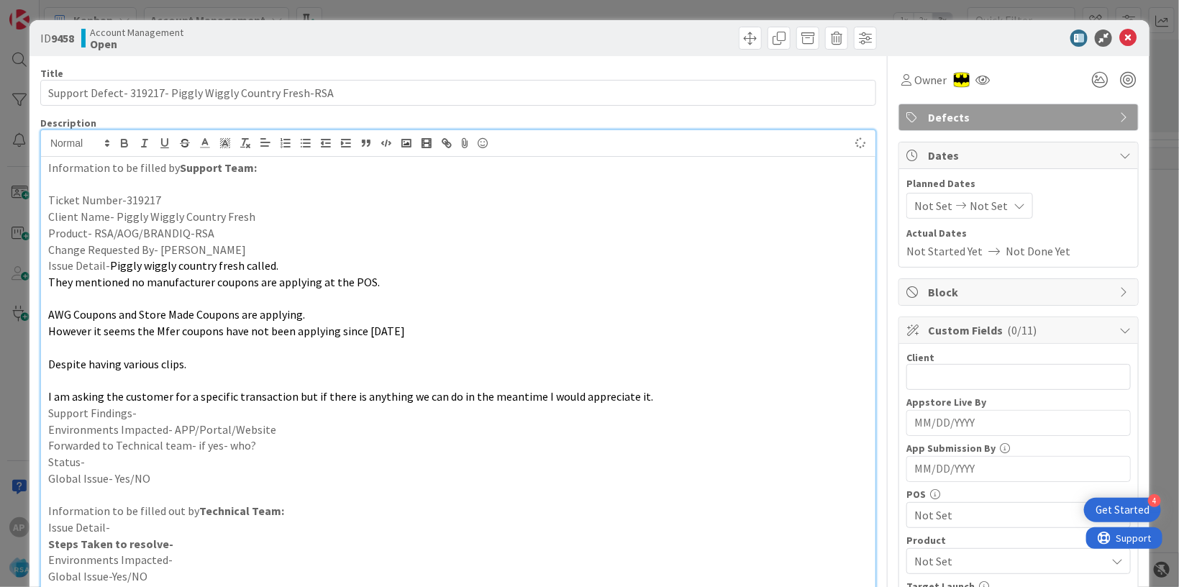
click at [163, 411] on p "Support Findings-" at bounding box center [458, 413] width 820 height 17
click at [284, 425] on p "Environments Impacted- APP/Portal/Website" at bounding box center [458, 430] width 820 height 17
click at [298, 444] on p "Forwarded to Technical team- if yes- who?" at bounding box center [458, 445] width 820 height 17
click at [98, 460] on p "Status-" at bounding box center [458, 462] width 820 height 17
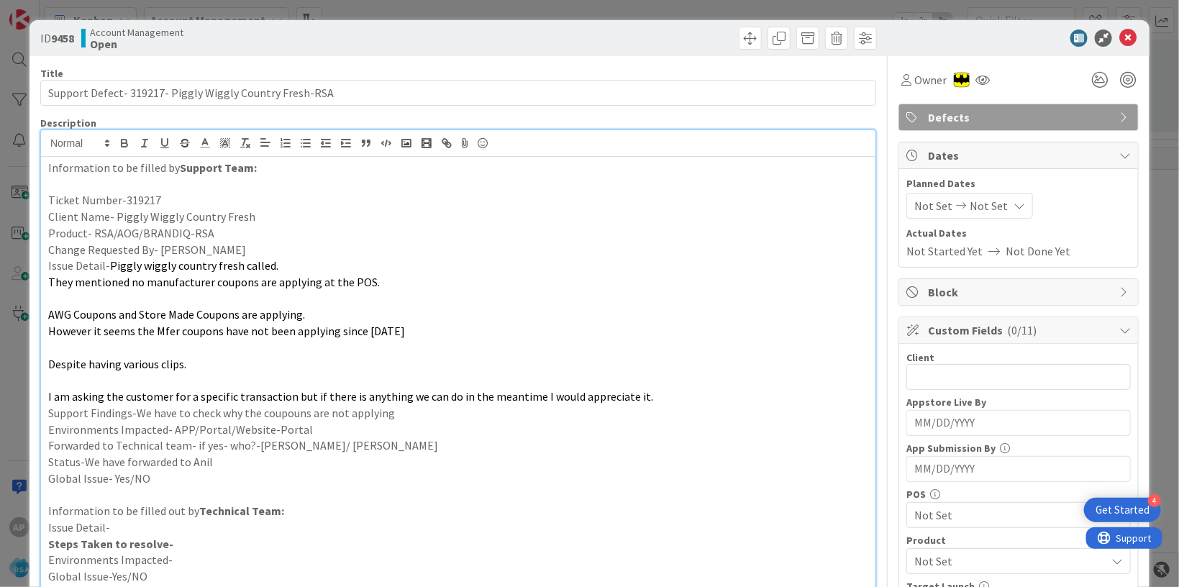
click at [923, 206] on span "Not Set" at bounding box center [934, 205] width 38 height 17
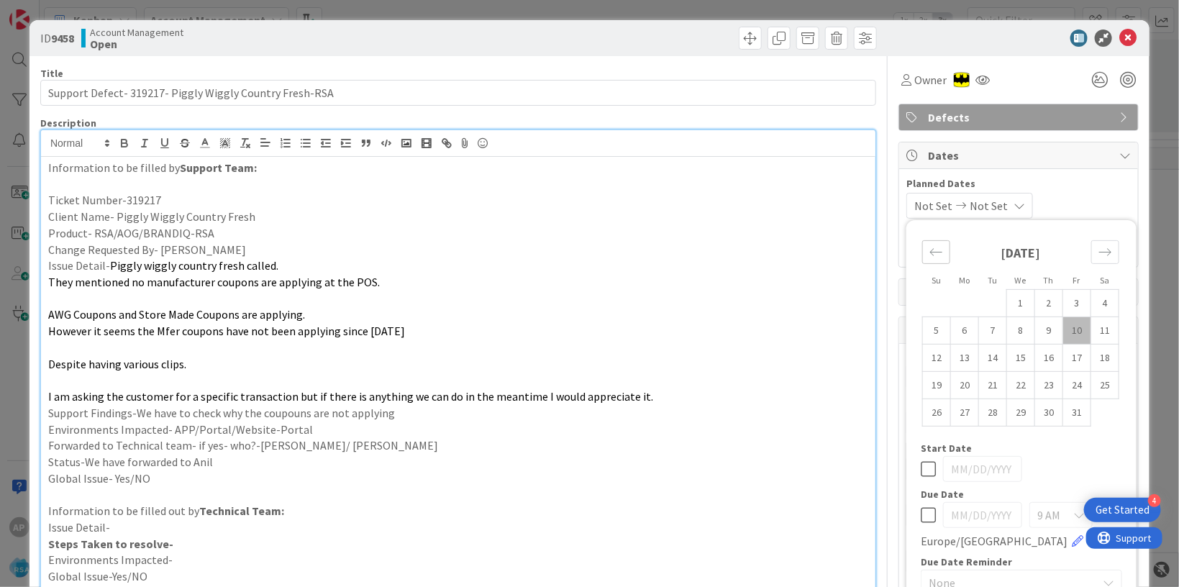
click at [933, 254] on div "Move backward to switch to the previous month." at bounding box center [936, 252] width 28 height 24
click at [951, 418] on td "29" at bounding box center [965, 412] width 28 height 27
click at [1092, 255] on div "Move forward to switch to the next month." at bounding box center [1106, 252] width 28 height 24
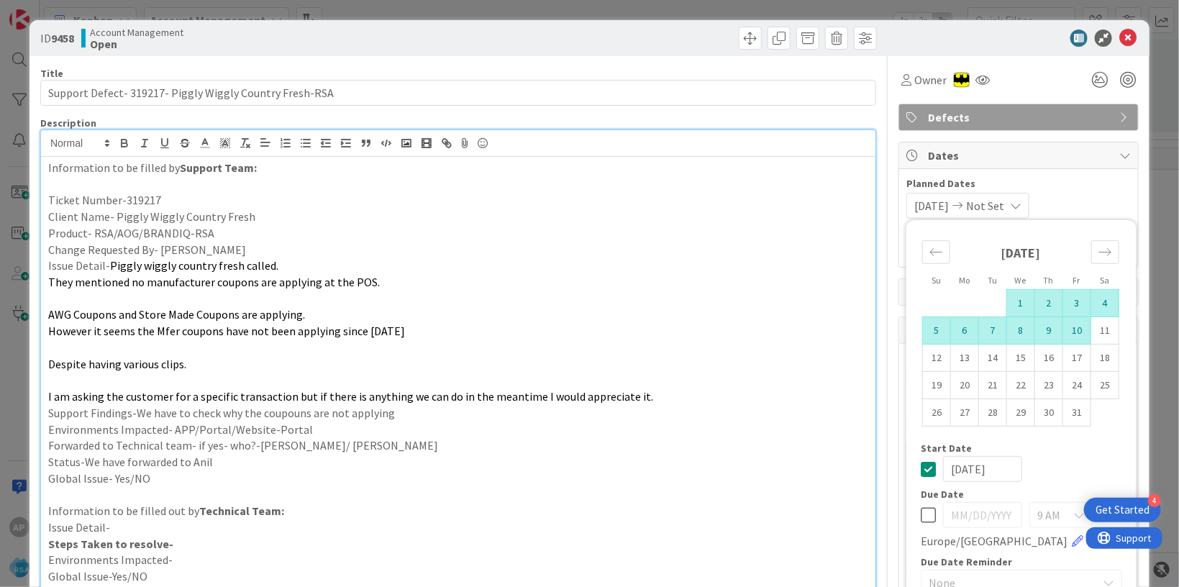
click at [1066, 340] on td "10" at bounding box center [1077, 330] width 28 height 27
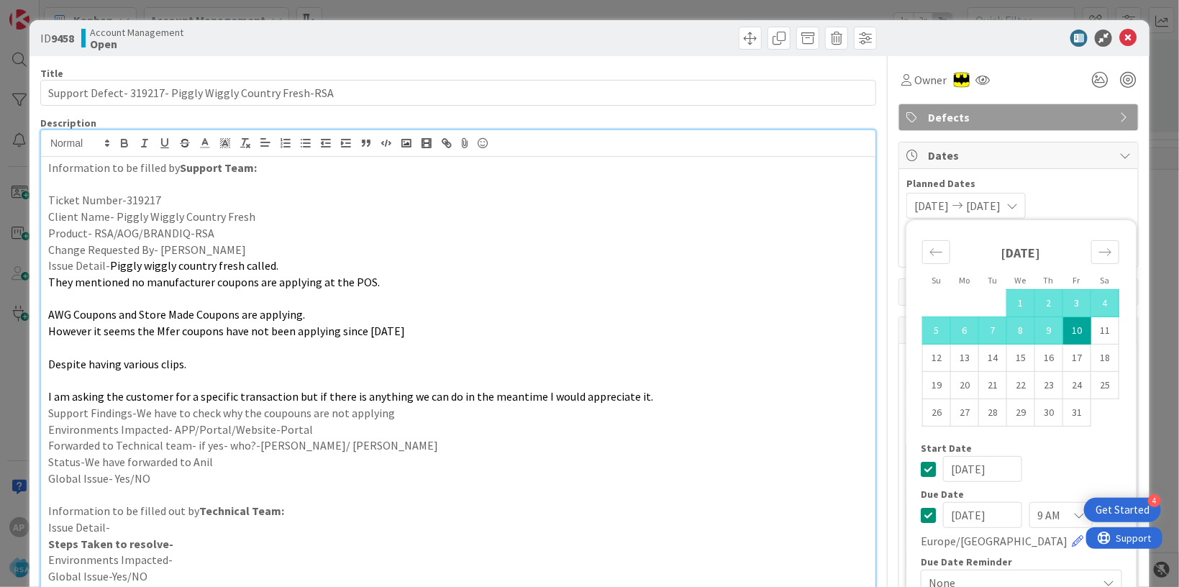
click at [654, 401] on p "I am asking the customer for a specific transaction but if there is anything we…" at bounding box center [458, 397] width 820 height 17
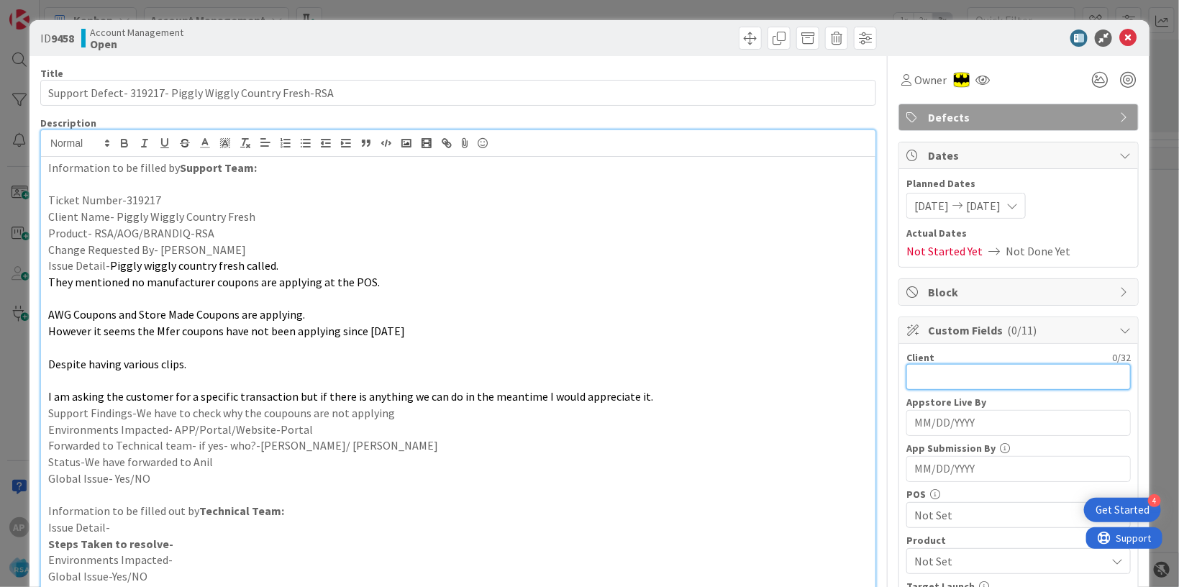
click at [927, 376] on input "text" at bounding box center [1019, 377] width 224 height 26
click at [934, 373] on input "text" at bounding box center [1019, 377] width 224 height 26
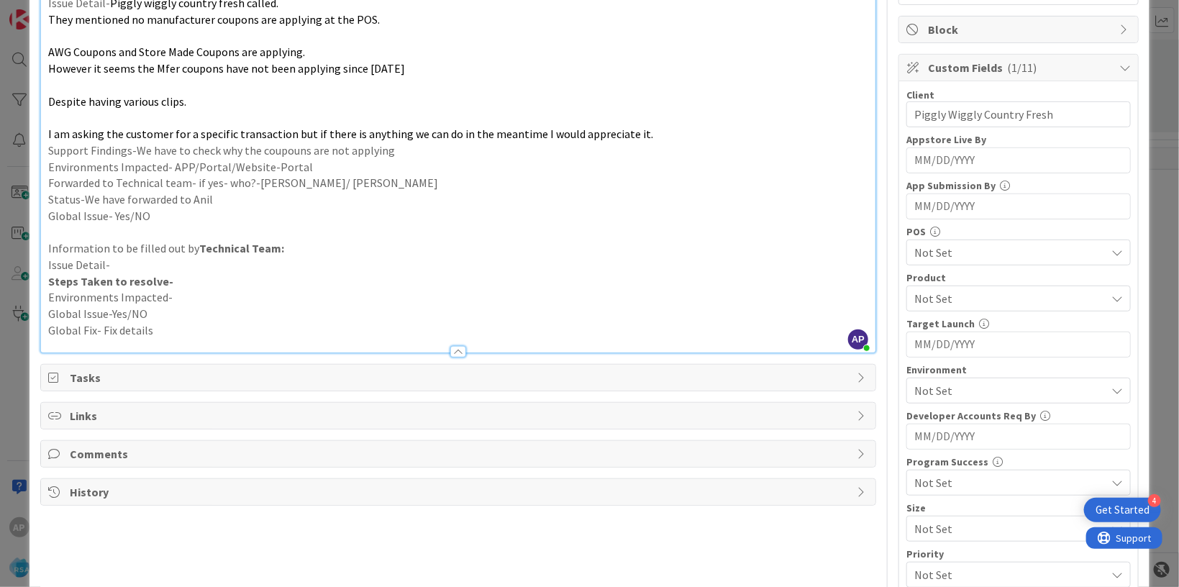
click at [982, 308] on div "Not Set" at bounding box center [1019, 299] width 224 height 26
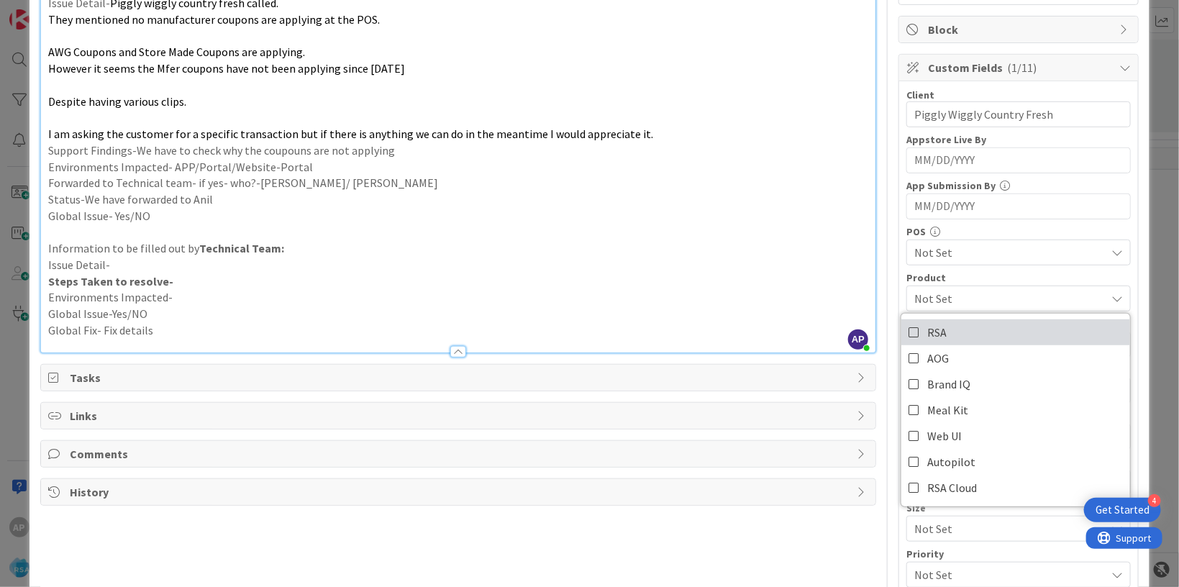
click at [959, 332] on link "RSA" at bounding box center [1016, 332] width 229 height 26
click at [782, 293] on p "Environments Impacted-" at bounding box center [458, 297] width 820 height 17
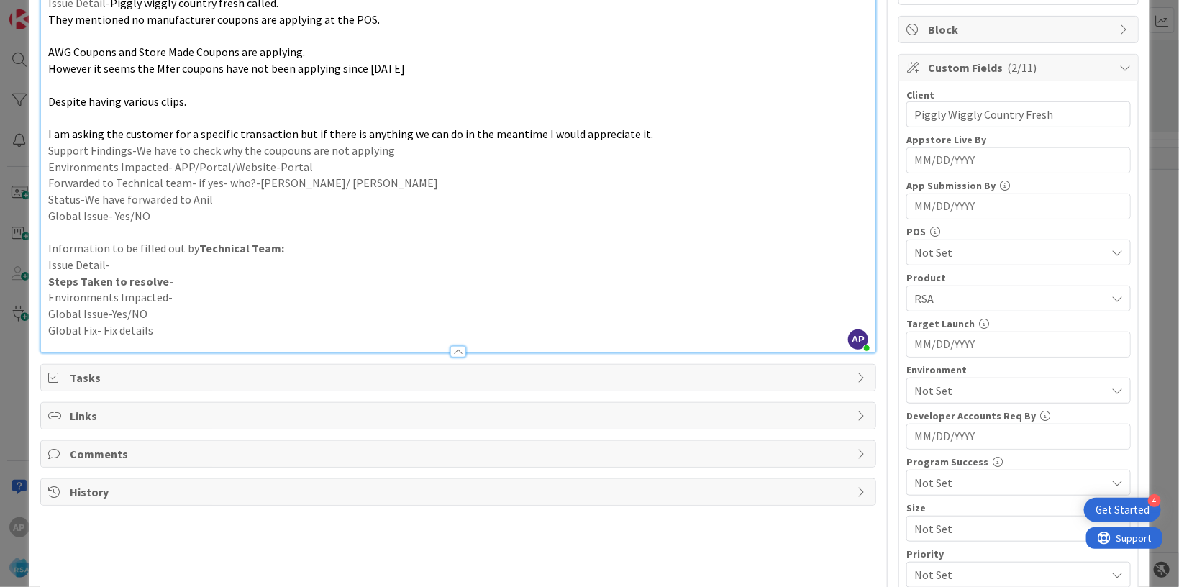
click at [952, 395] on span "Not Set" at bounding box center [1010, 390] width 191 height 17
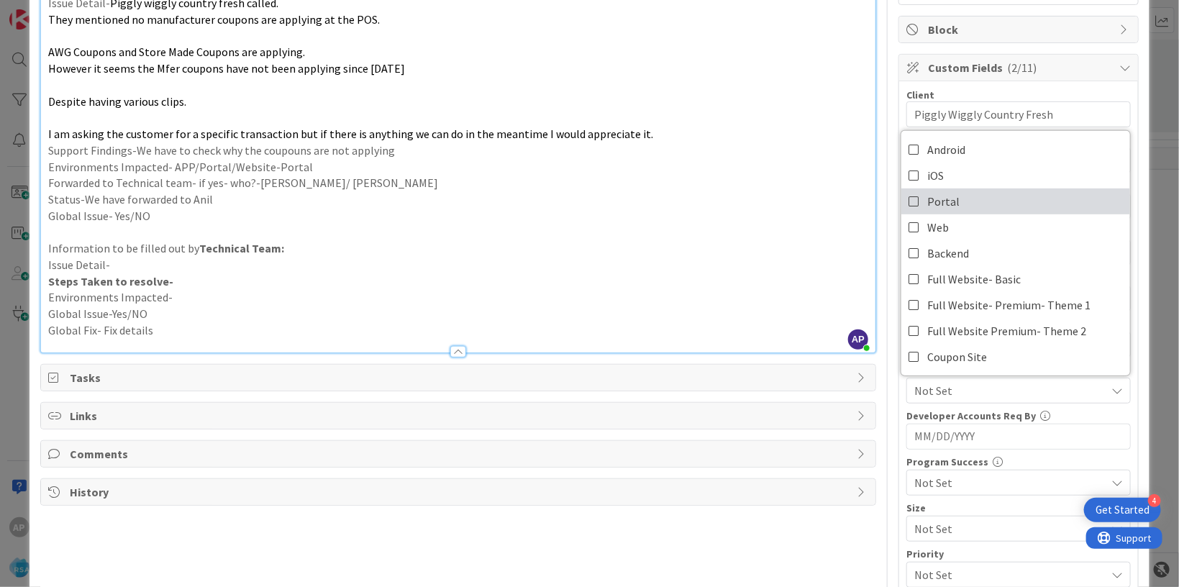
click at [956, 191] on link "Portal" at bounding box center [1016, 202] width 229 height 26
click at [782, 215] on p "Global Issue- Yes/NO" at bounding box center [458, 216] width 820 height 17
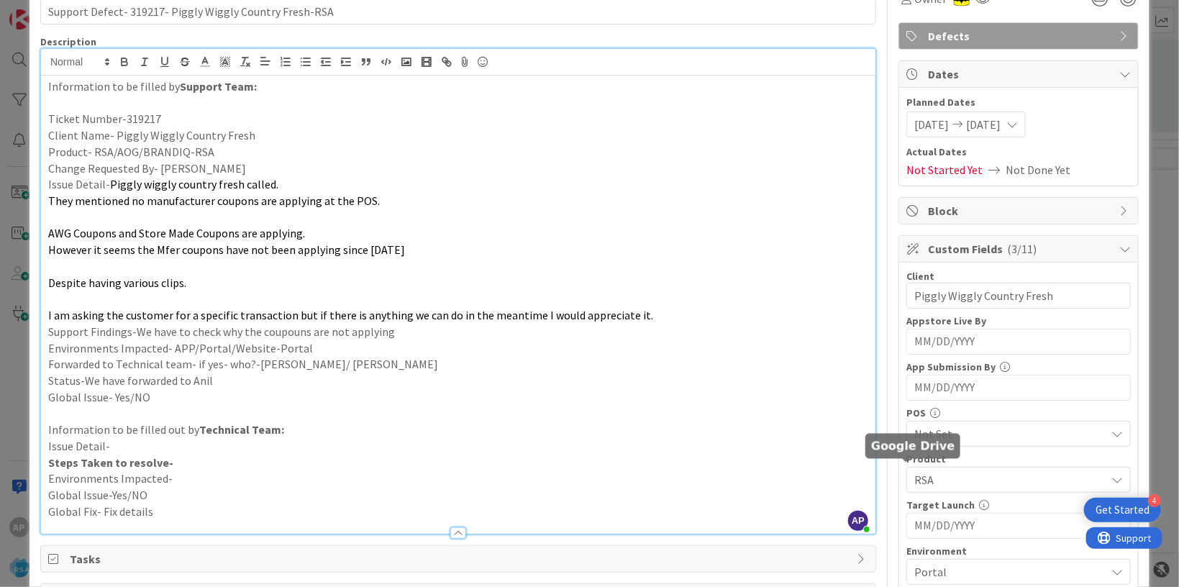
scroll to position [0, 0]
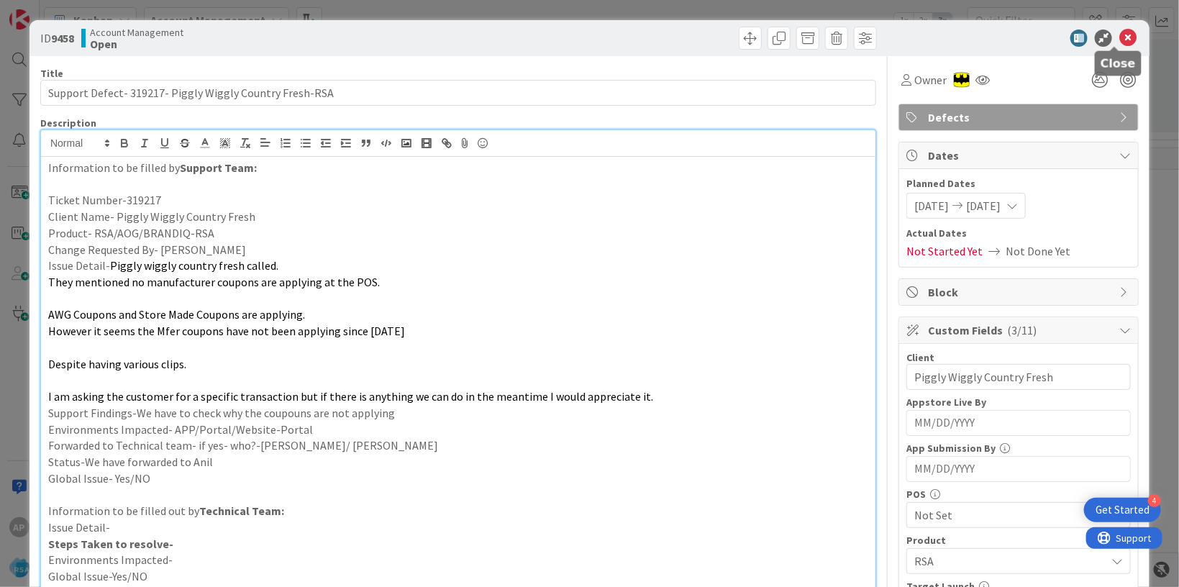
click at [1120, 37] on icon at bounding box center [1128, 38] width 17 height 17
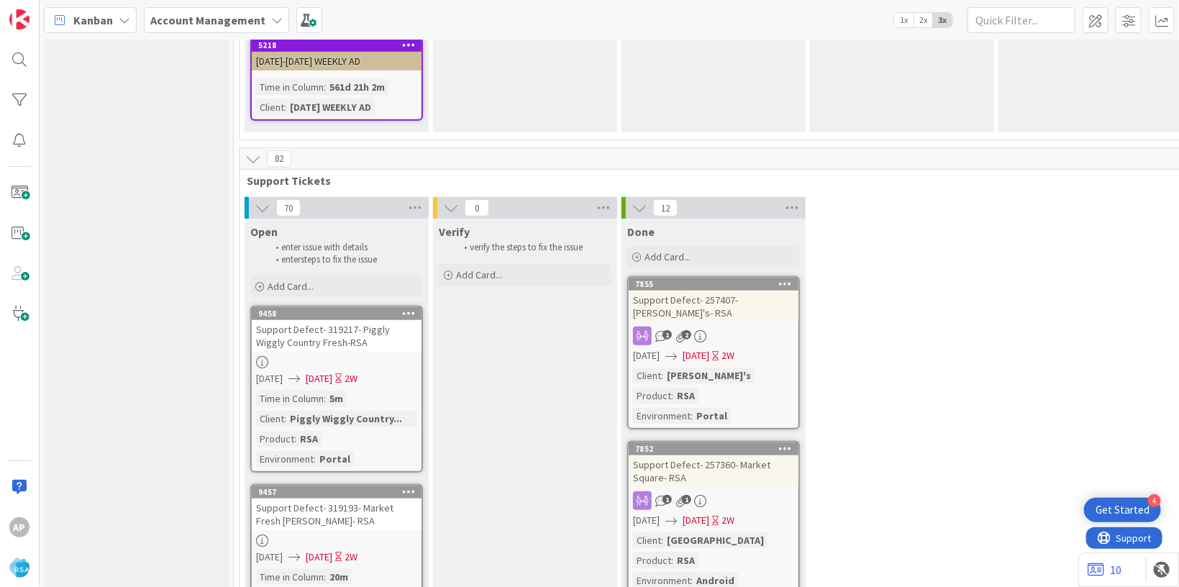
scroll to position [3157, 0]
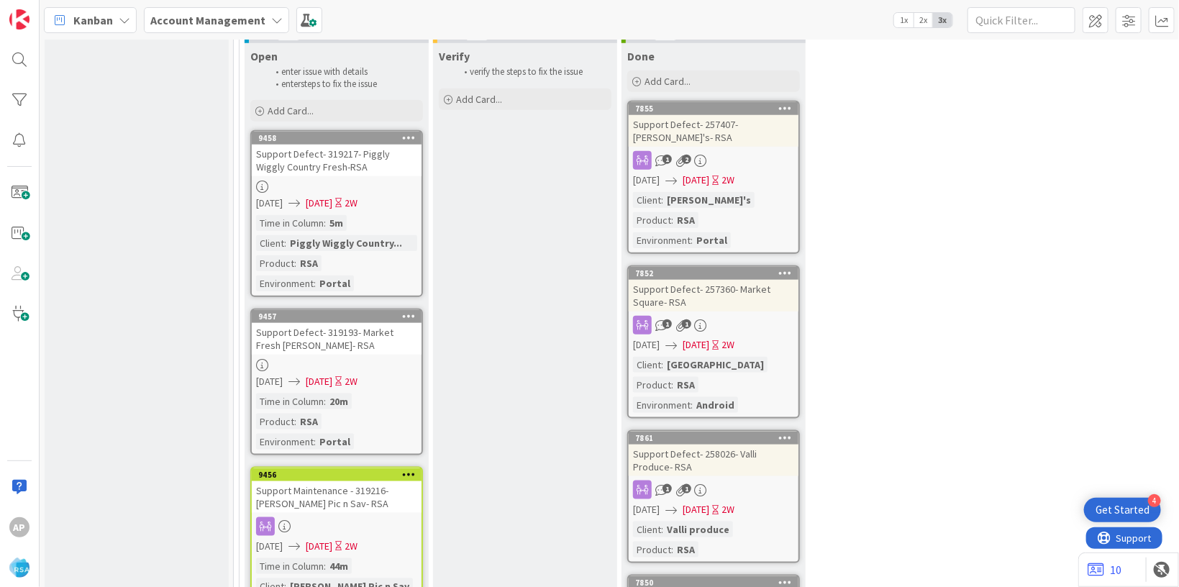
click at [370, 394] on div "Time in Column : 20m Product : RSA Environment : Portal" at bounding box center [336, 422] width 161 height 56
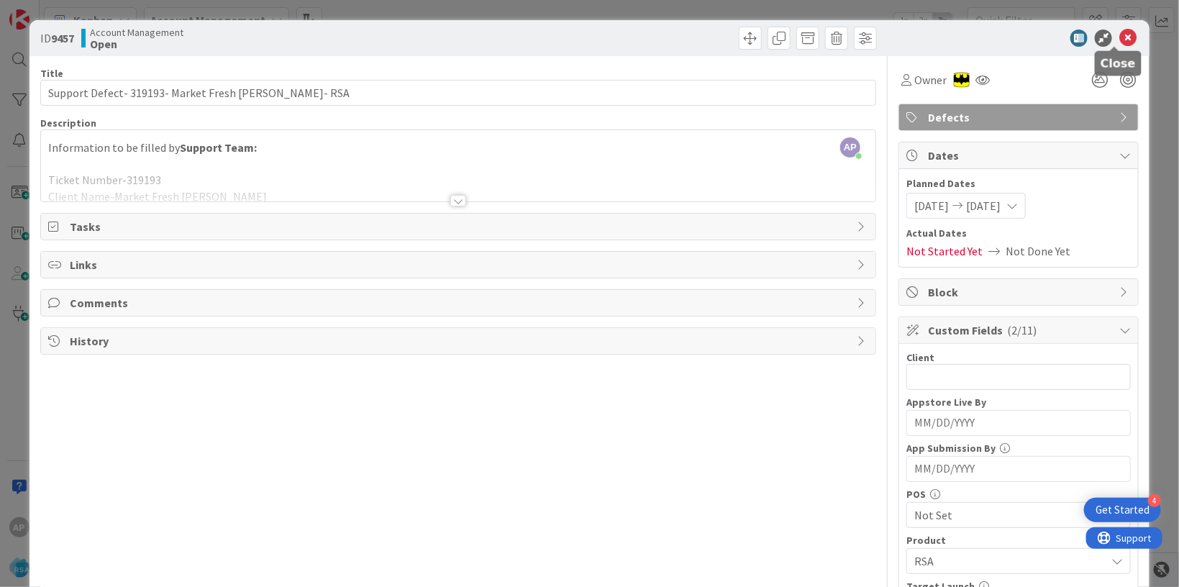
click at [1122, 36] on icon at bounding box center [1128, 38] width 17 height 17
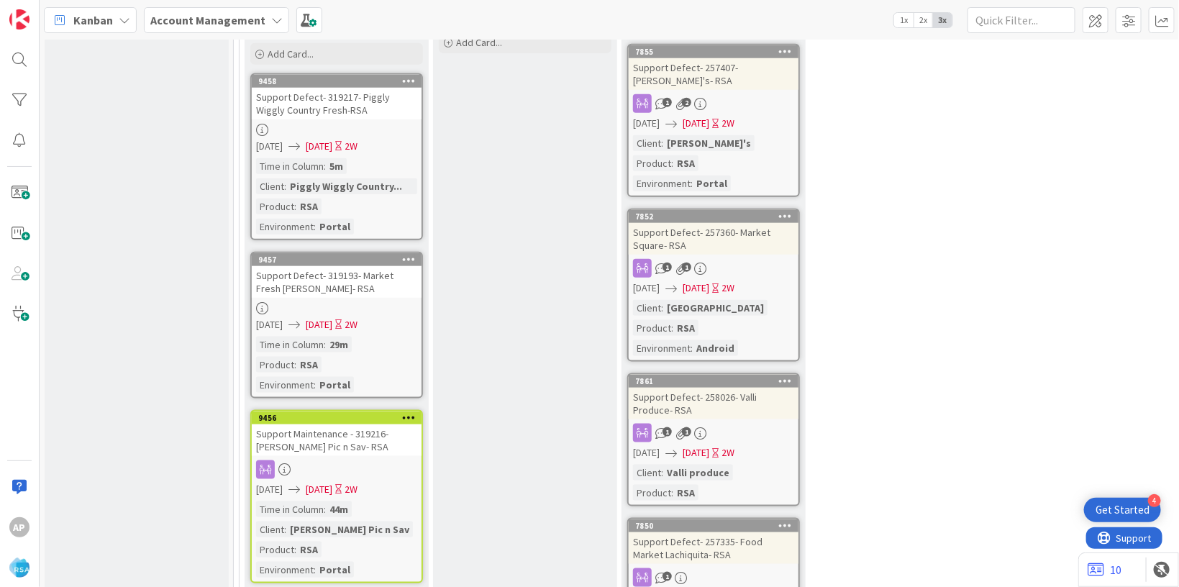
scroll to position [3245, 0]
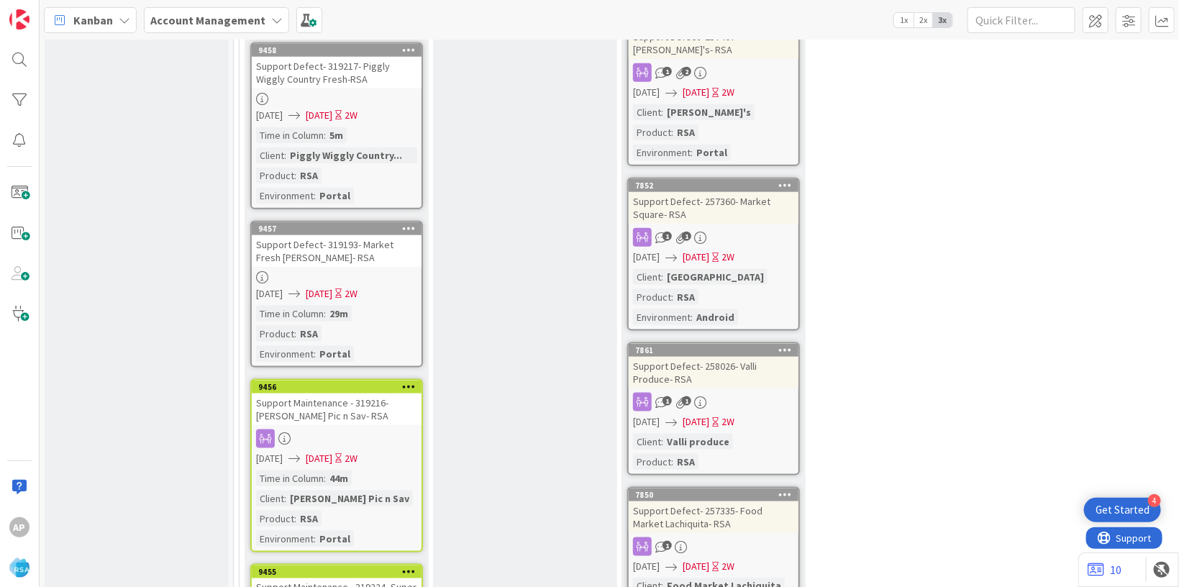
click at [291, 235] on div "Support Defect- 319193- Market Fresh [PERSON_NAME]- RSA" at bounding box center [337, 251] width 170 height 32
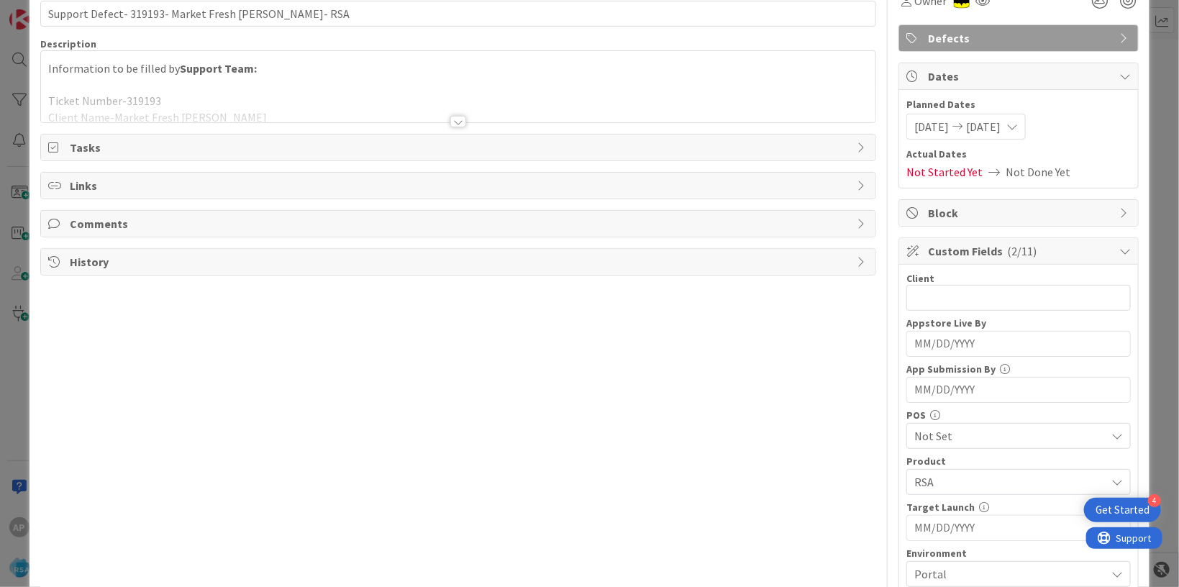
scroll to position [87, 0]
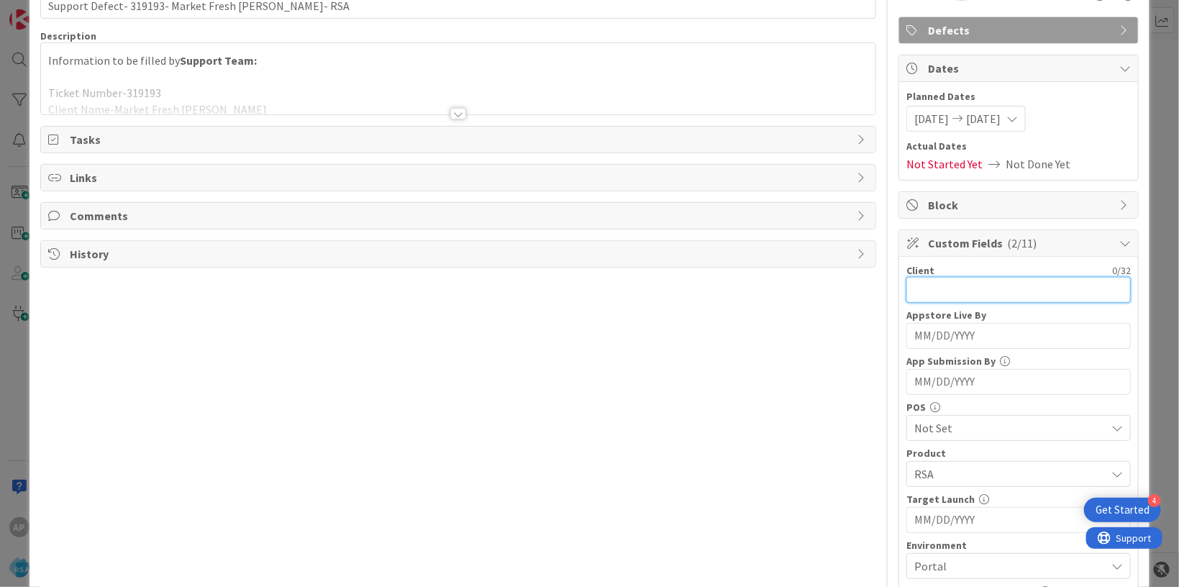
click at [937, 289] on input "text" at bounding box center [1019, 290] width 224 height 26
click at [322, 107] on div at bounding box center [458, 96] width 835 height 37
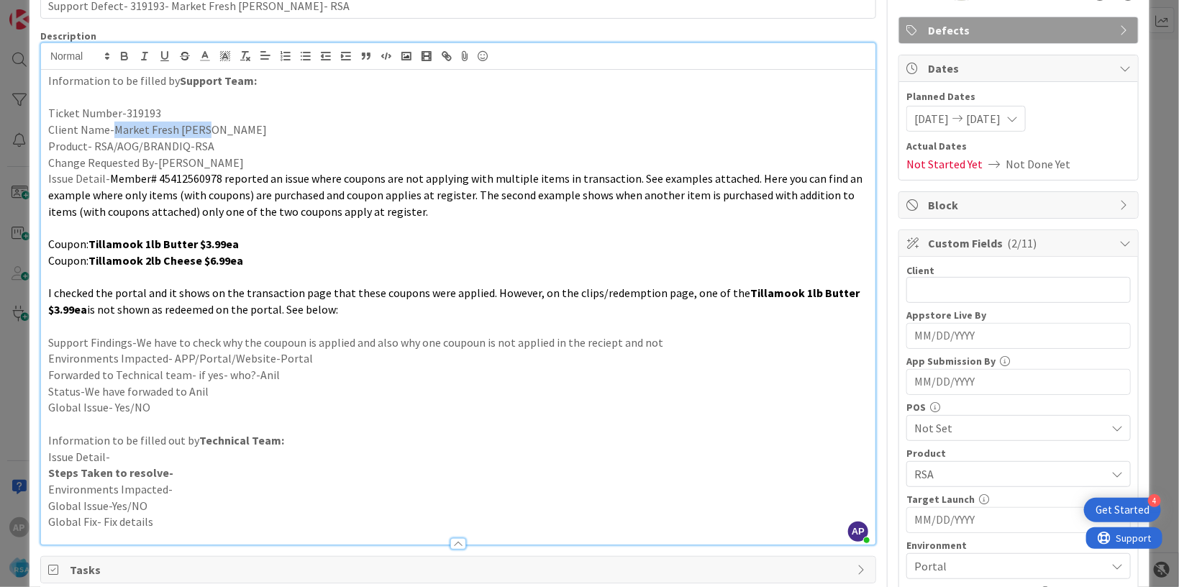
drag, startPoint x: 206, startPoint y: 123, endPoint x: 113, endPoint y: 130, distance: 93.0
click at [113, 130] on p "Client Name-Market Fresh [PERSON_NAME]" at bounding box center [458, 130] width 820 height 17
copy p "Market Fresh [PERSON_NAME]"
click at [907, 278] on input "text" at bounding box center [1019, 290] width 224 height 26
paste input "Market Fresh [PERSON_NAME]"
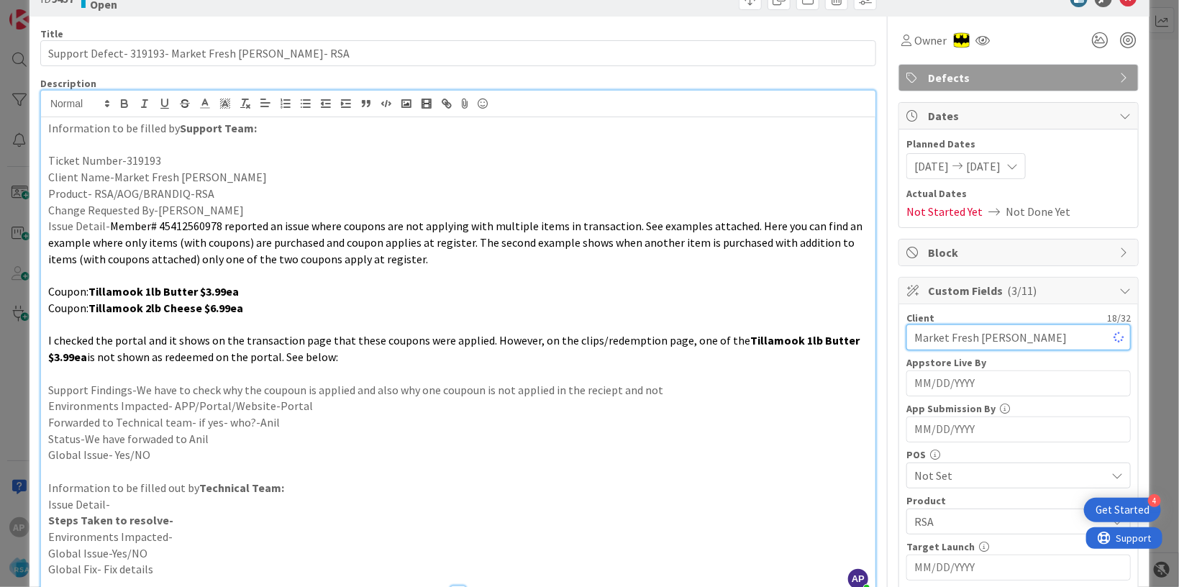
scroll to position [0, 0]
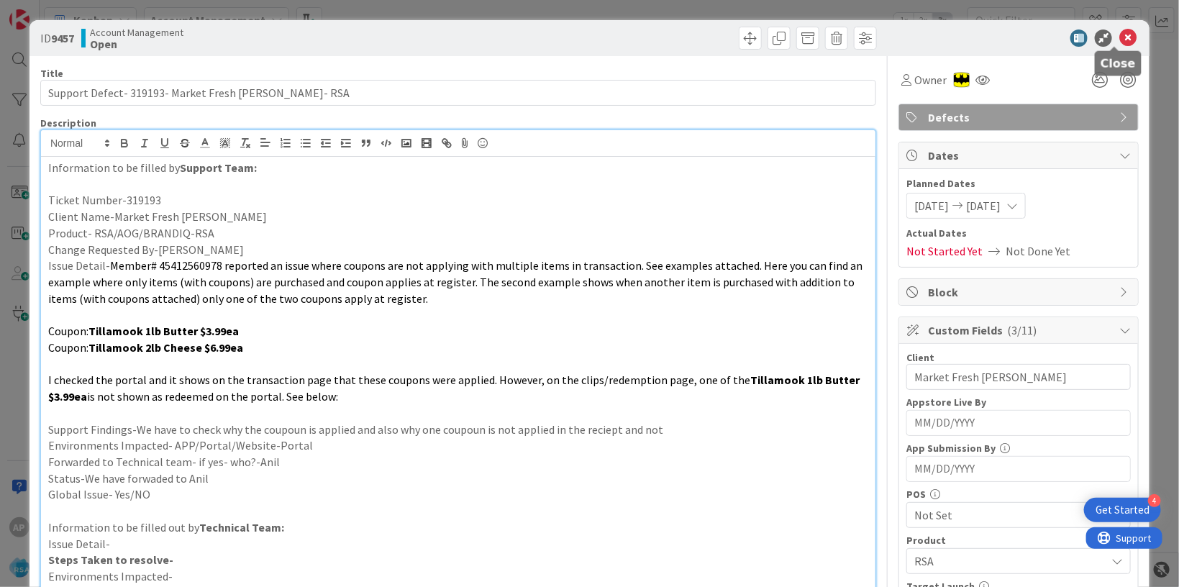
click at [1120, 43] on icon at bounding box center [1128, 38] width 17 height 17
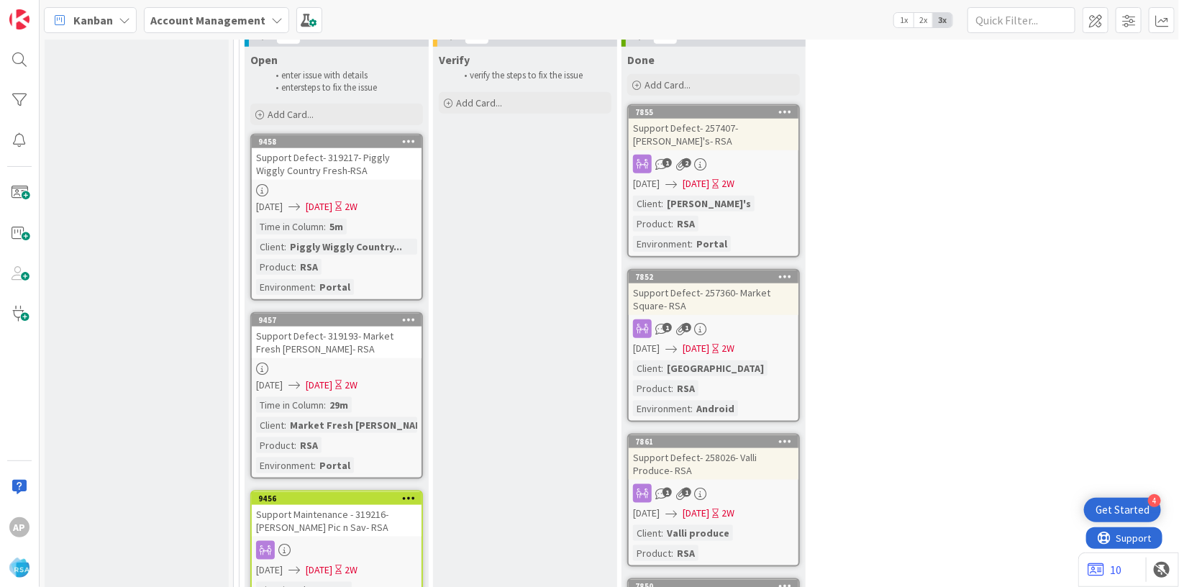
scroll to position [3157, 0]
